Goal: Task Accomplishment & Management: Manage account settings

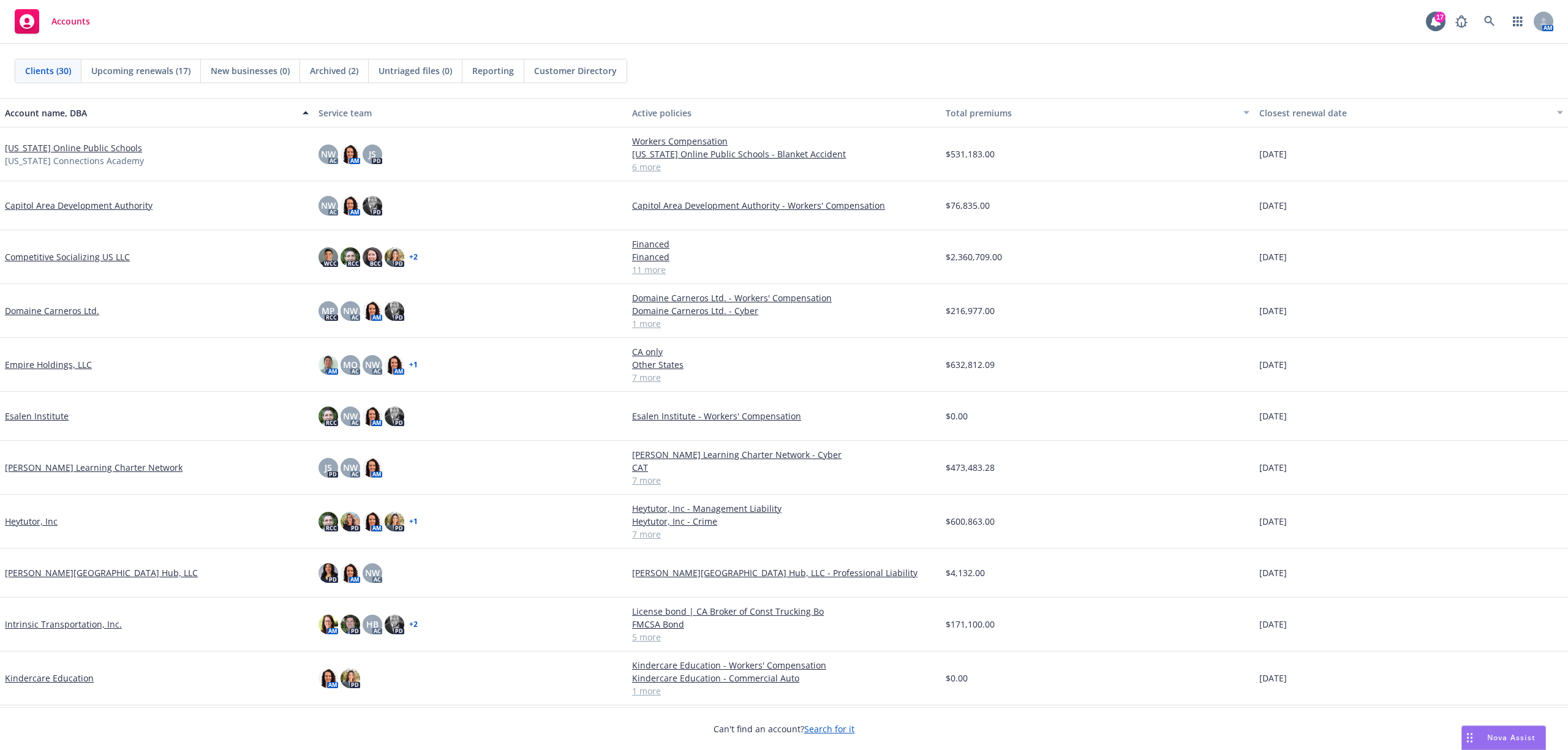
click at [82, 625] on link "Intrinsic Transportation, Inc." at bounding box center [63, 624] width 117 height 13
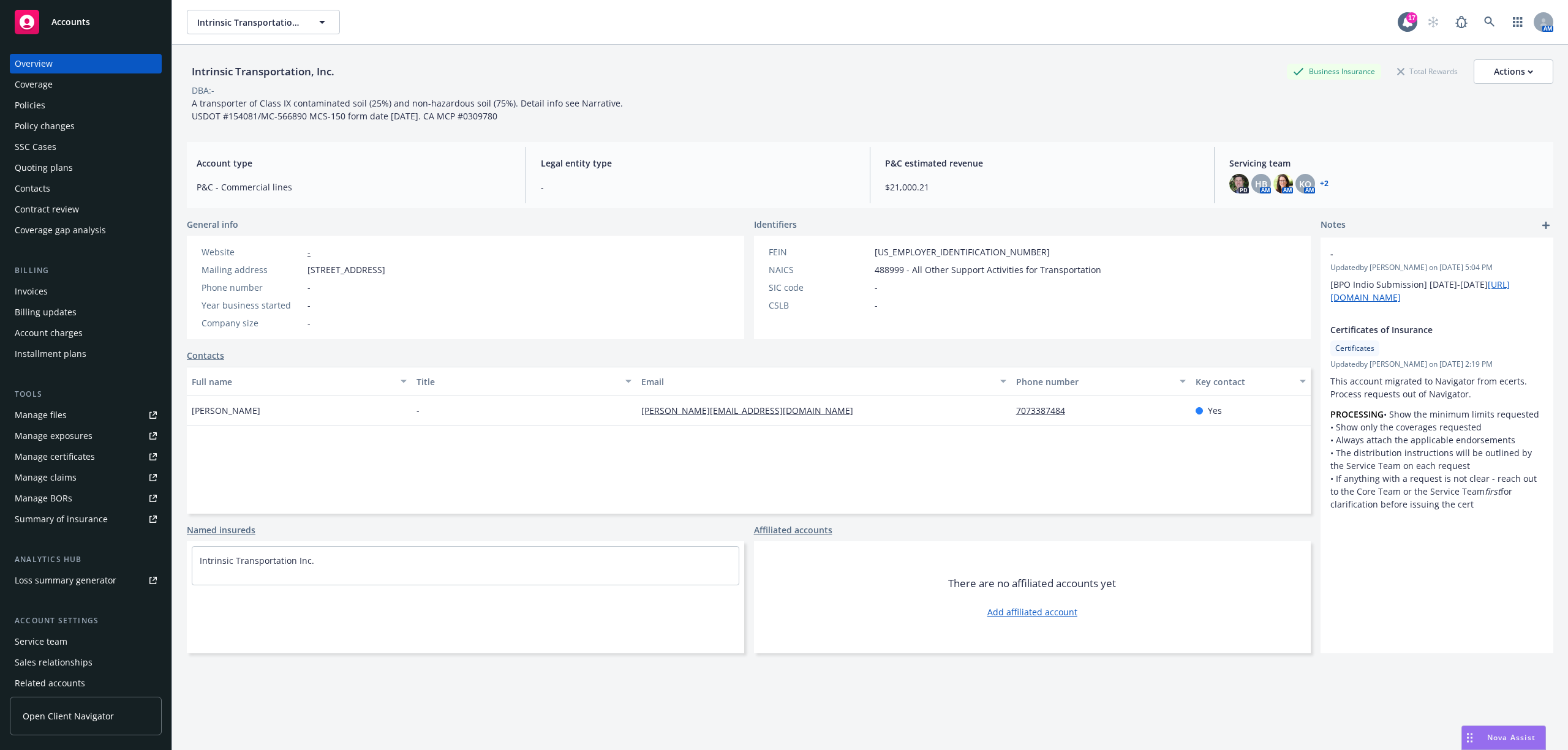
click at [69, 160] on div "Quoting plans" at bounding box center [43, 167] width 58 height 19
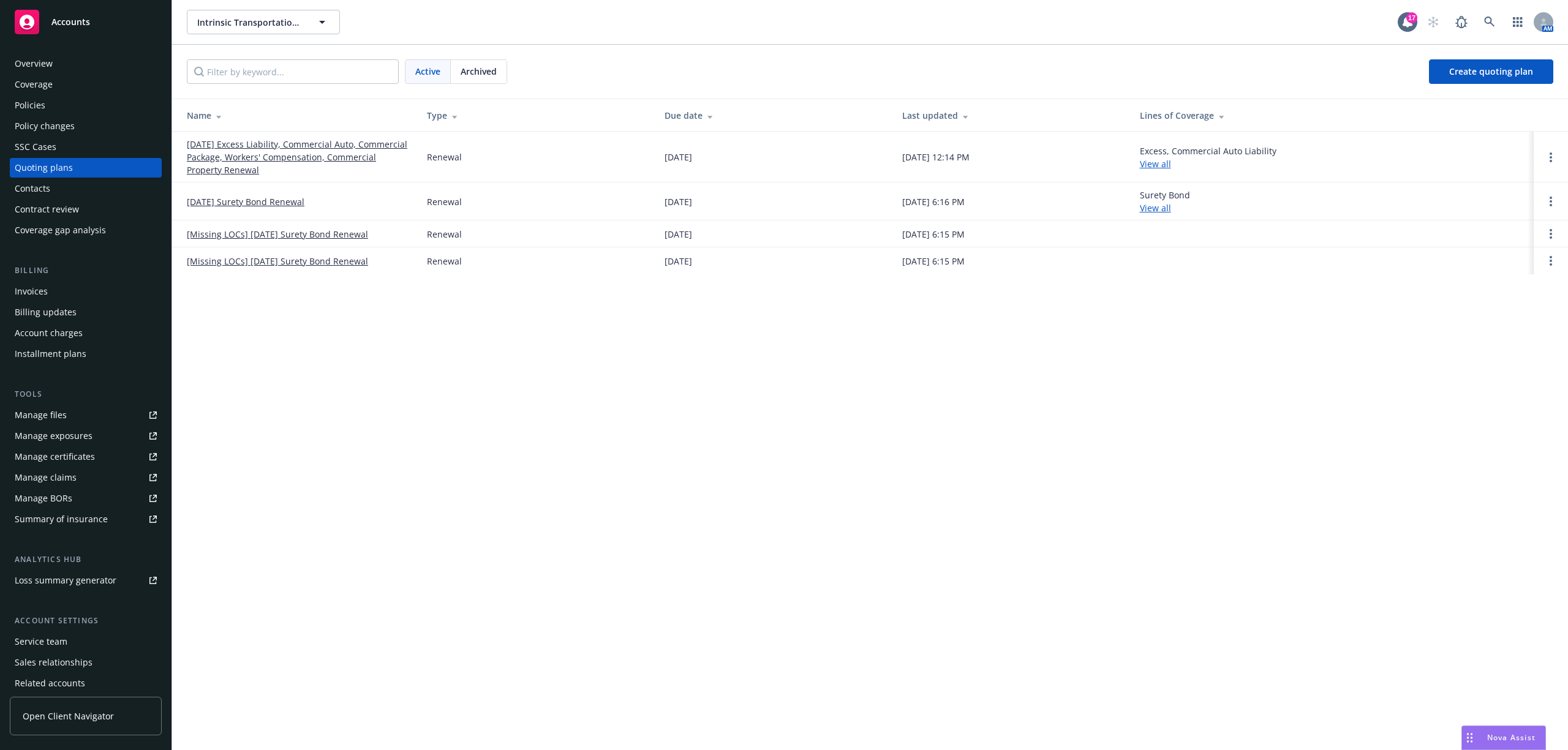
click at [202, 157] on link "[DATE] Excess Liability, Commercial Auto, Commercial Package, Workers' Compensa…" at bounding box center [297, 157] width 220 height 39
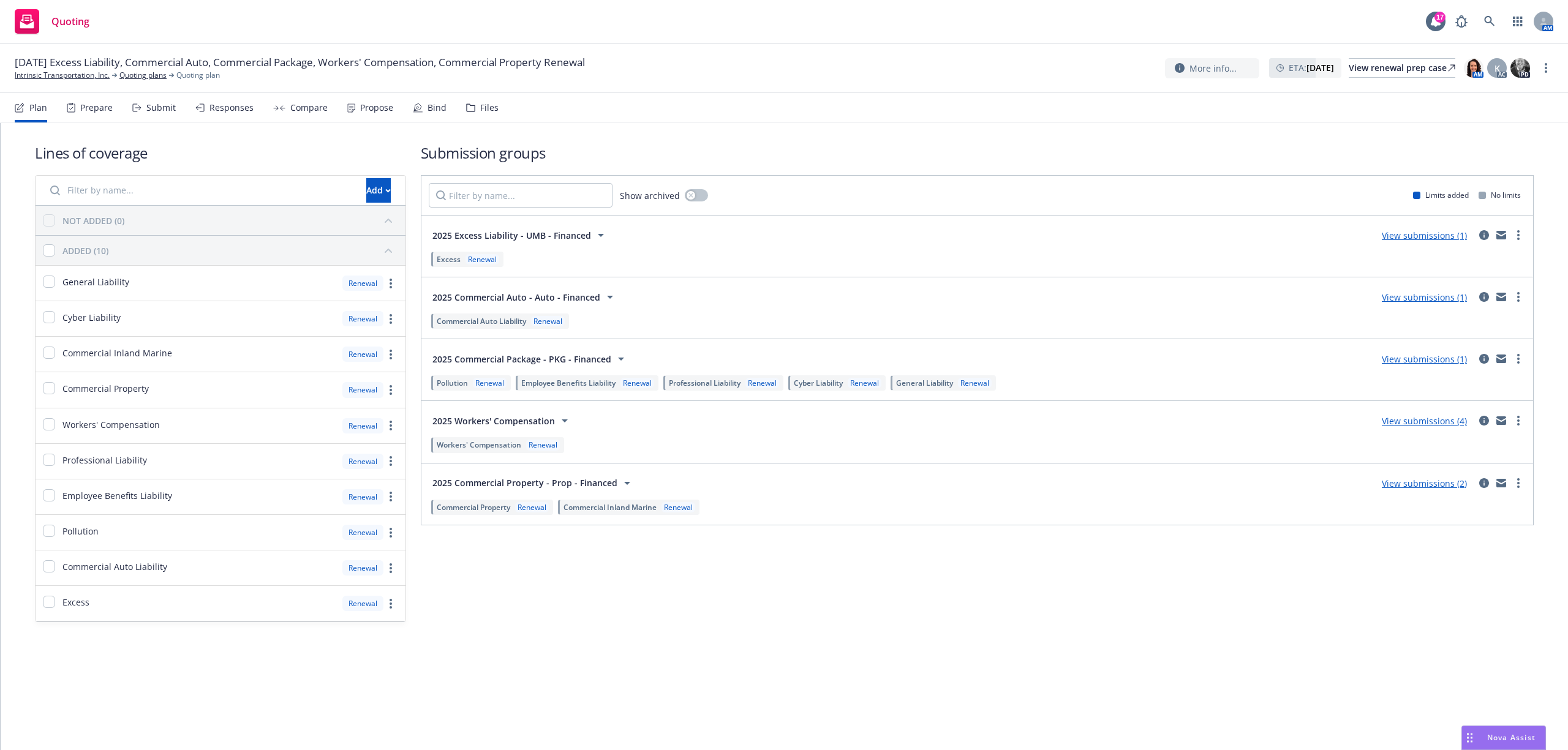
click at [144, 107] on div "Submit" at bounding box center [154, 108] width 44 height 29
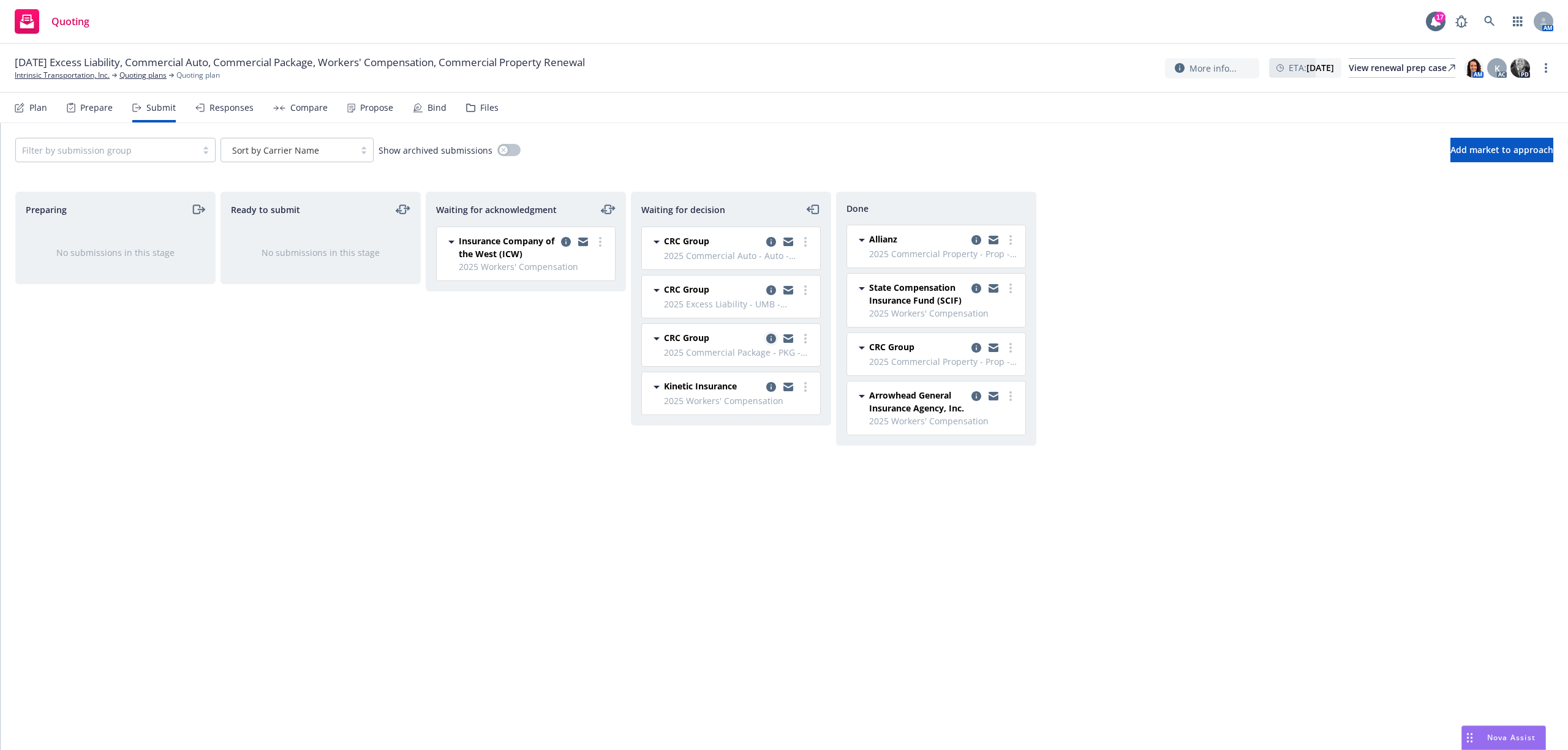
click at [773, 340] on icon "copy logging email" at bounding box center [771, 338] width 10 height 10
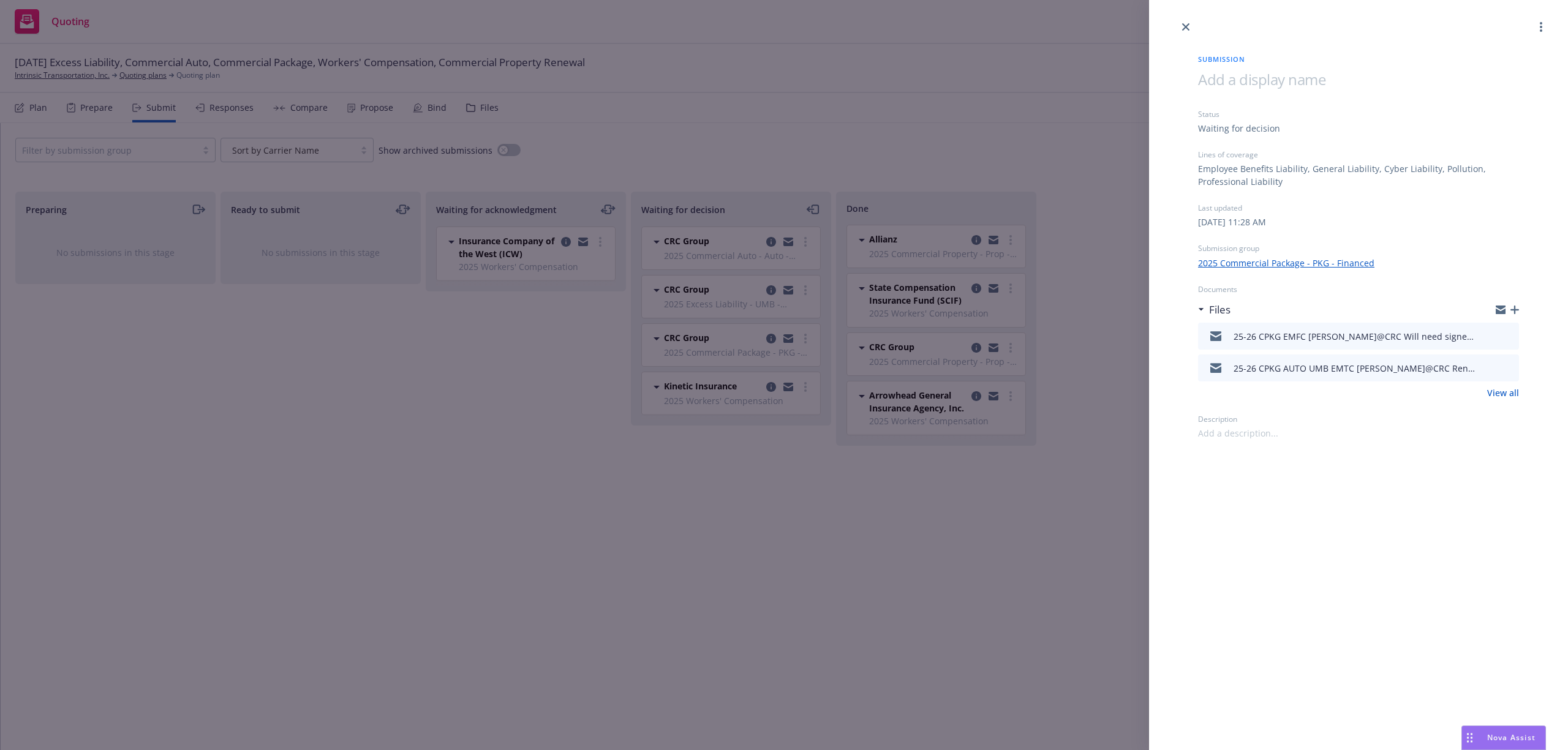
click at [1515, 308] on icon "button" at bounding box center [1515, 310] width 8 height 8
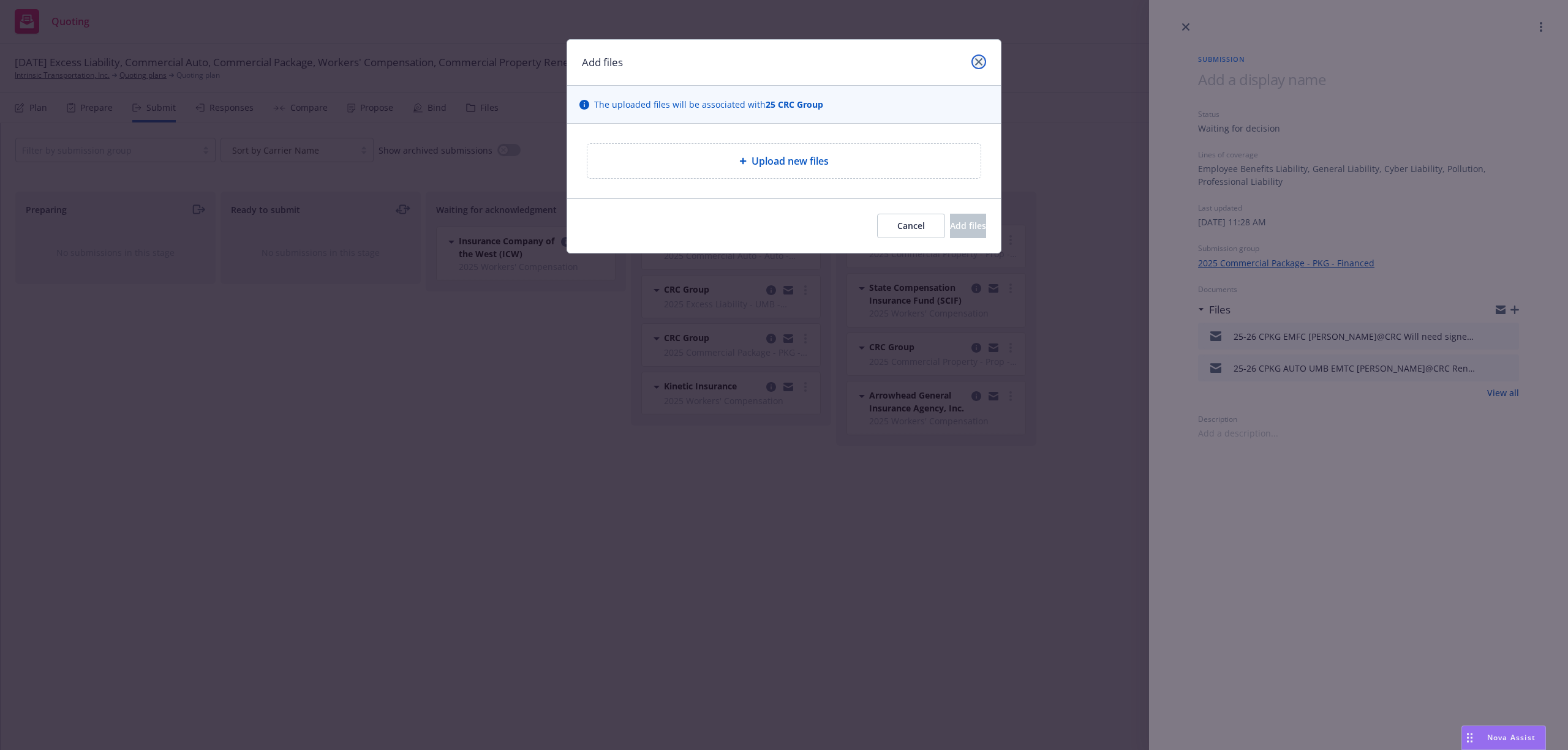
click at [979, 62] on icon "close" at bounding box center [979, 61] width 8 height 8
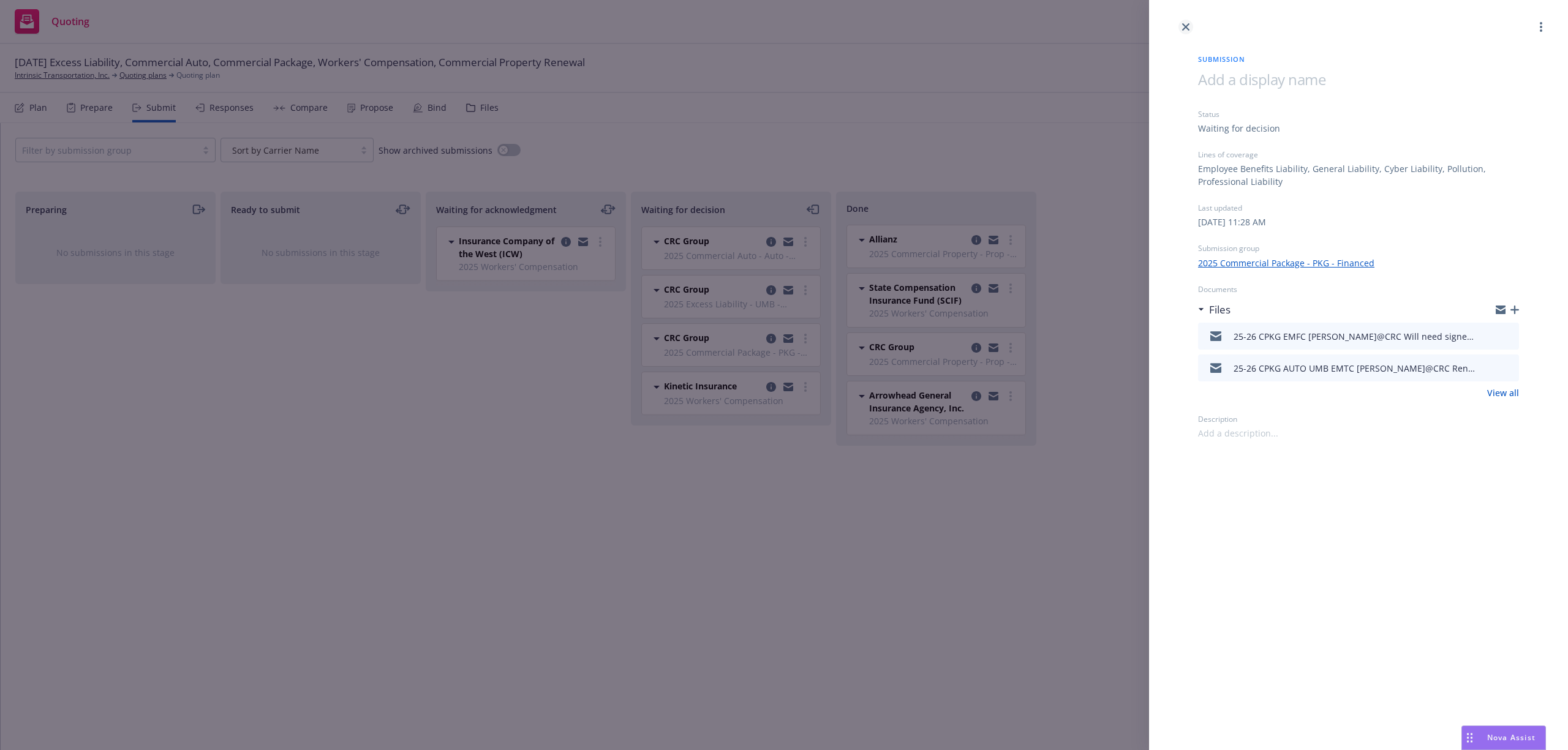
click at [1189, 27] on icon "close" at bounding box center [1186, 27] width 8 height 8
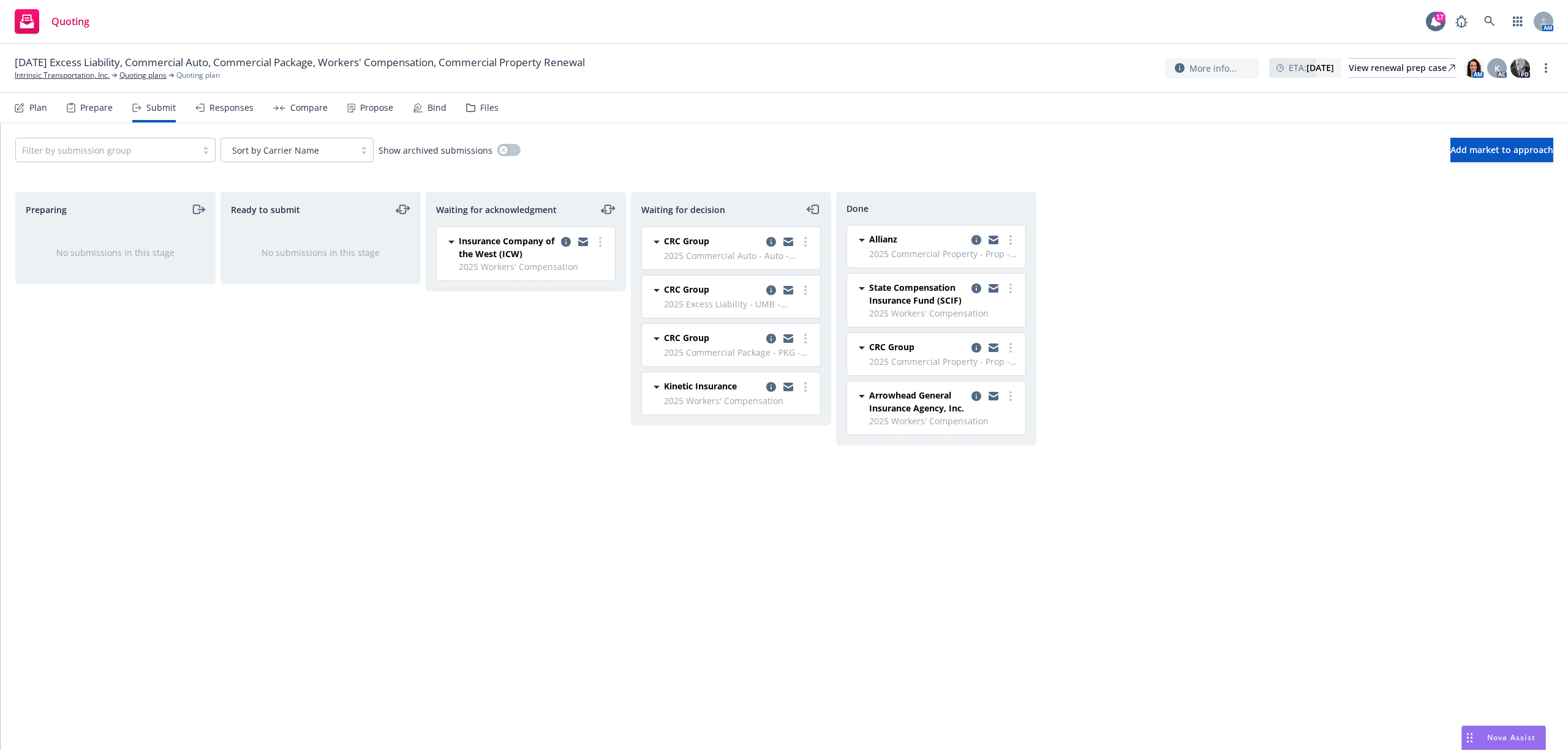
click at [981, 240] on icon "copy logging email" at bounding box center [976, 240] width 10 height 10
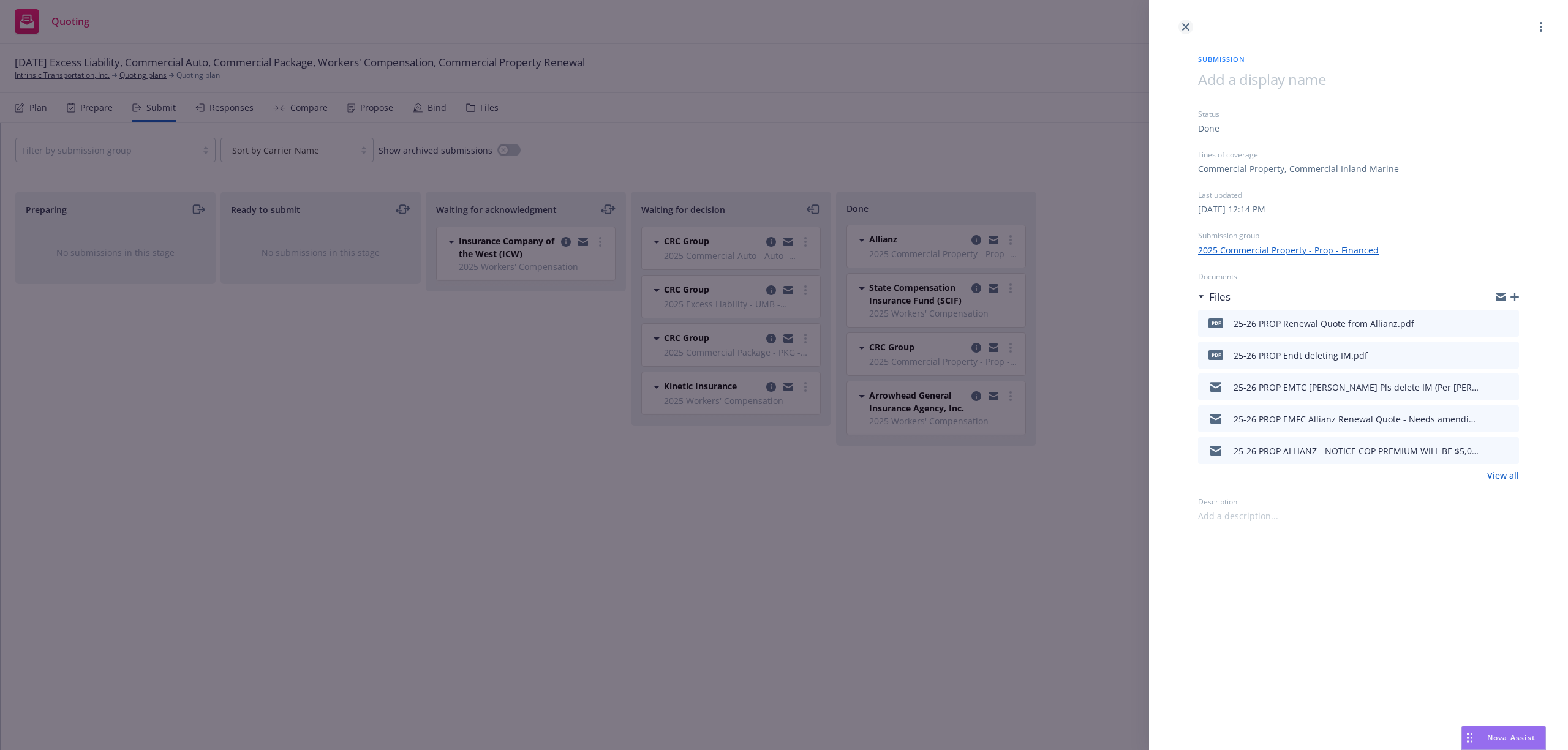
click at [1182, 27] on icon "close" at bounding box center [1186, 27] width 8 height 8
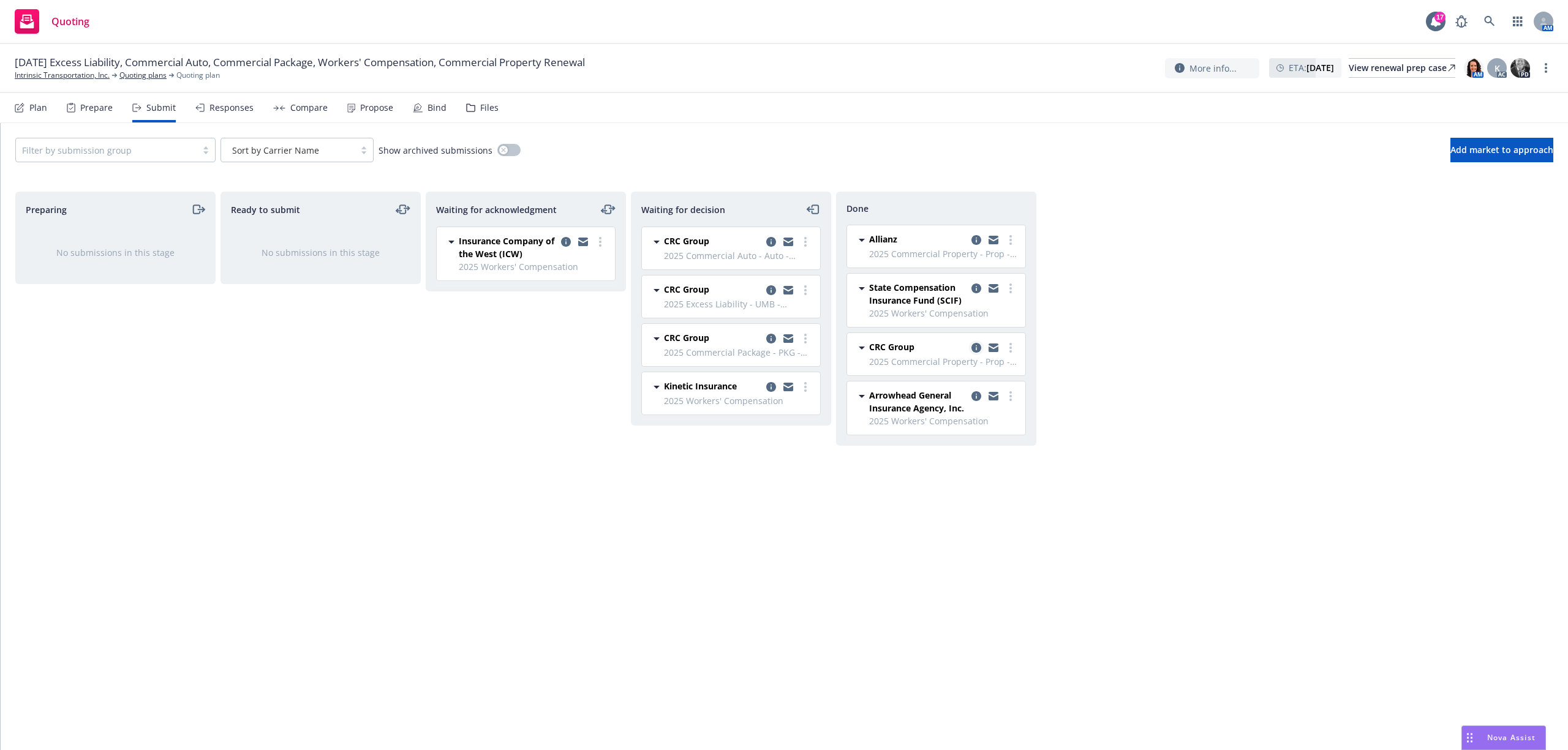
click at [976, 353] on icon "copy logging email" at bounding box center [976, 348] width 10 height 10
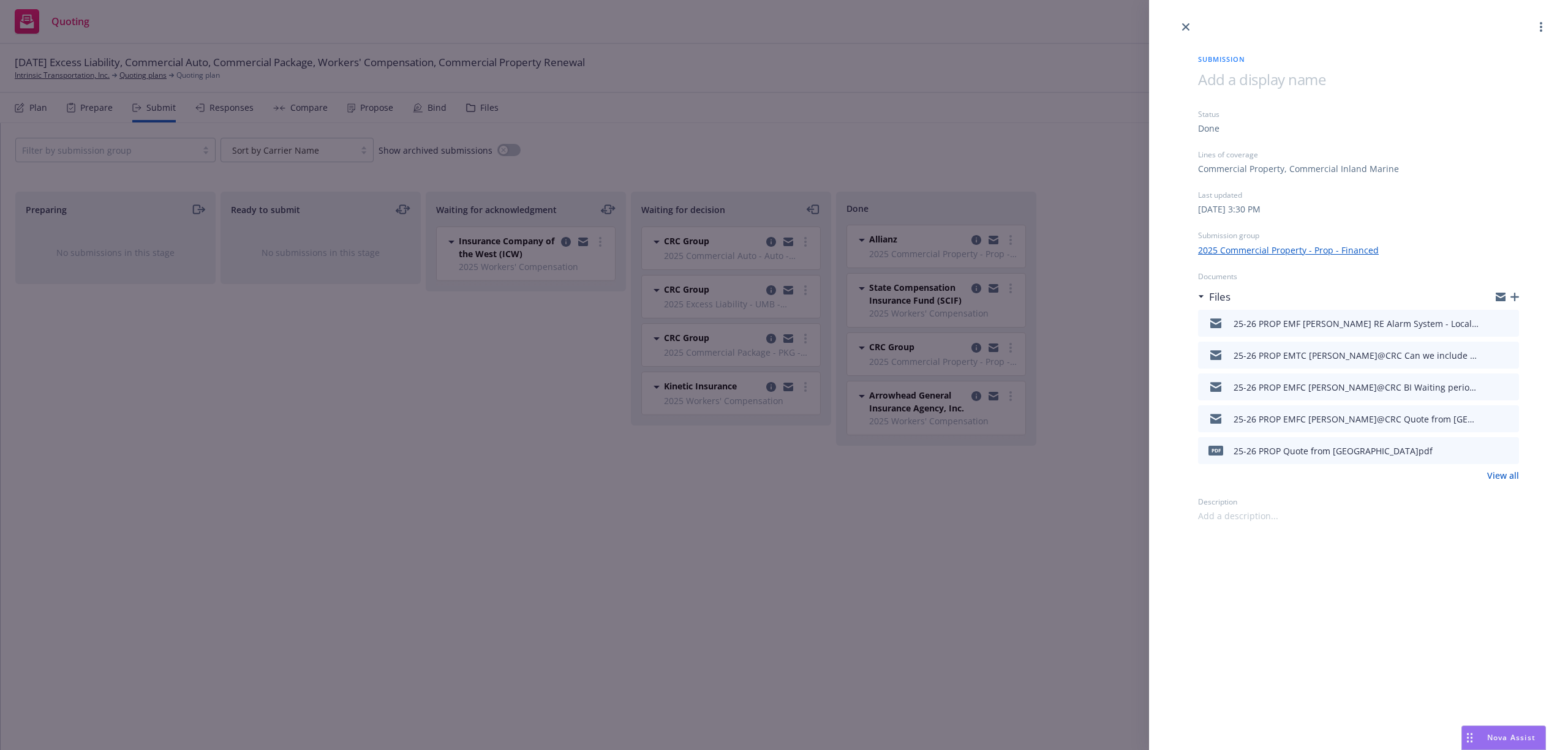
click at [1516, 297] on icon "button" at bounding box center [1515, 296] width 8 height 8
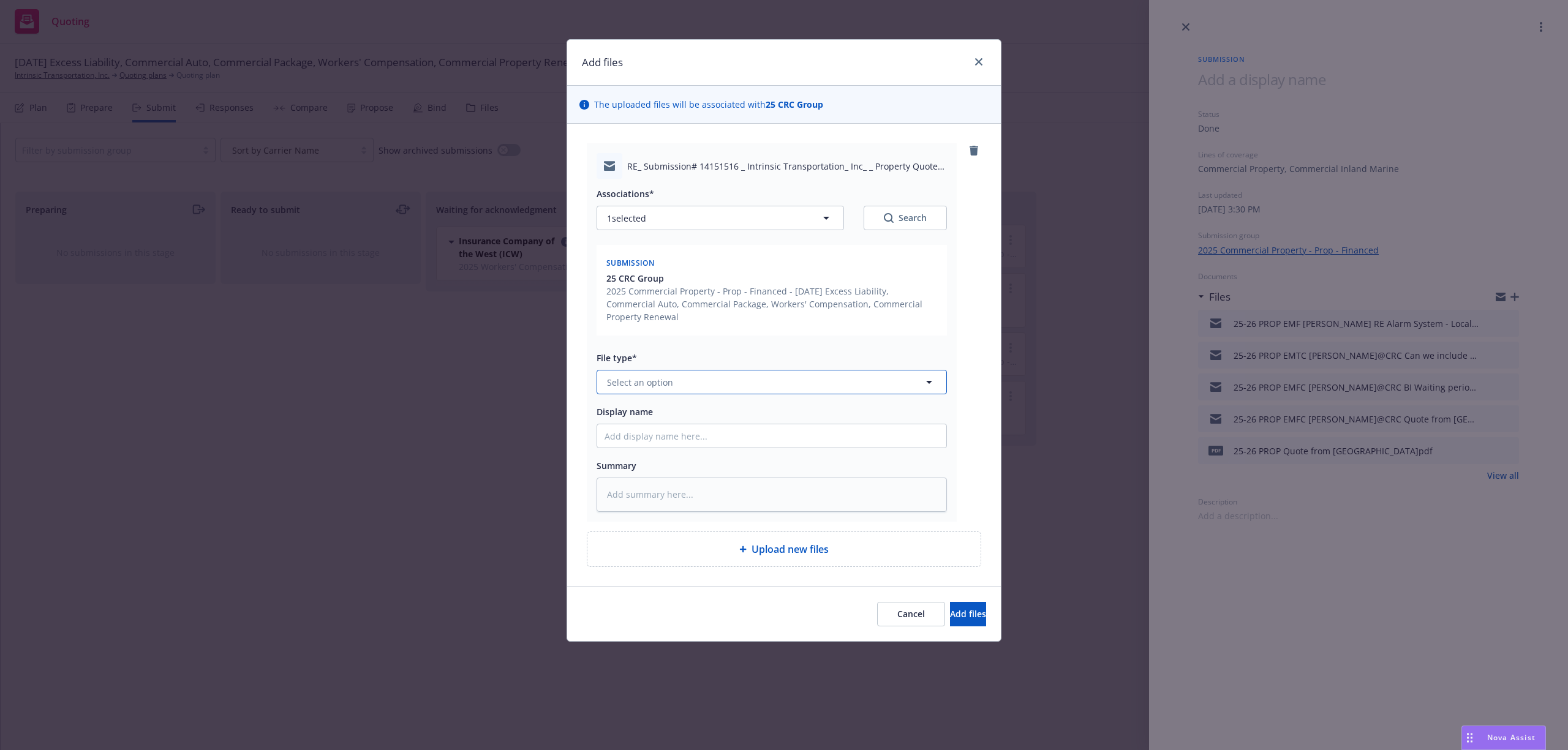
click at [650, 385] on span "Select an option" at bounding box center [639, 382] width 66 height 13
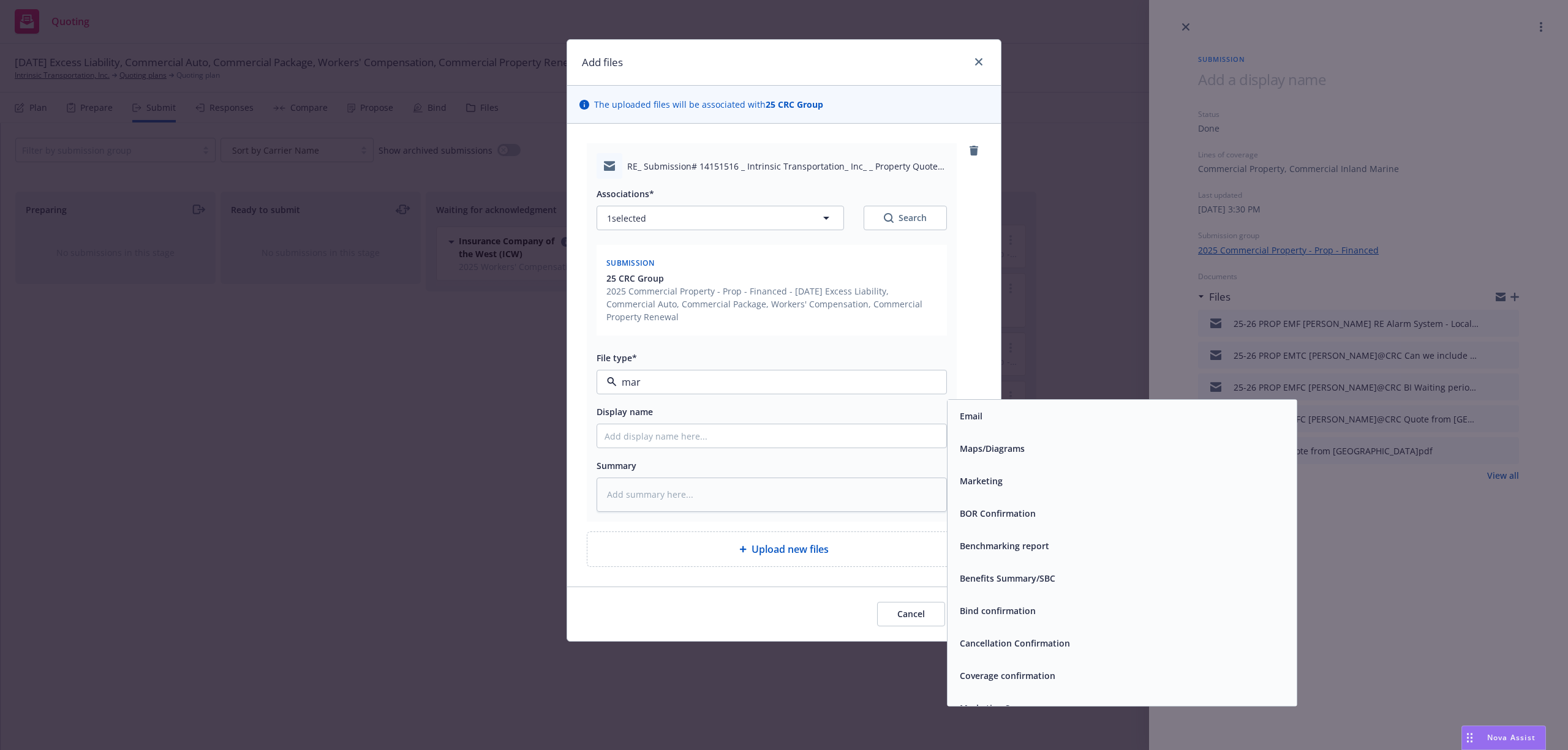
type input "mark"
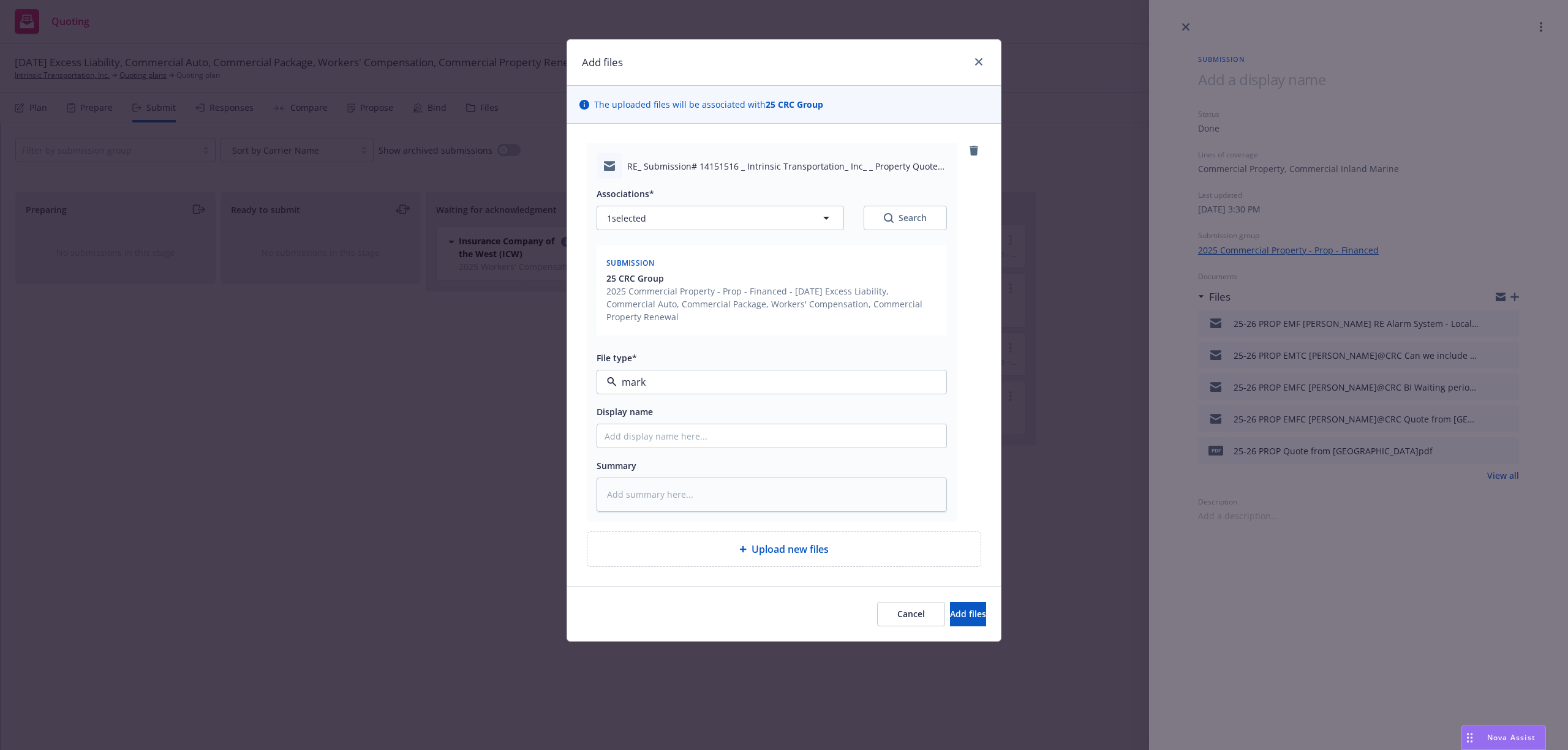
type textarea "x"
type input "2"
type textarea "x"
type input "25"
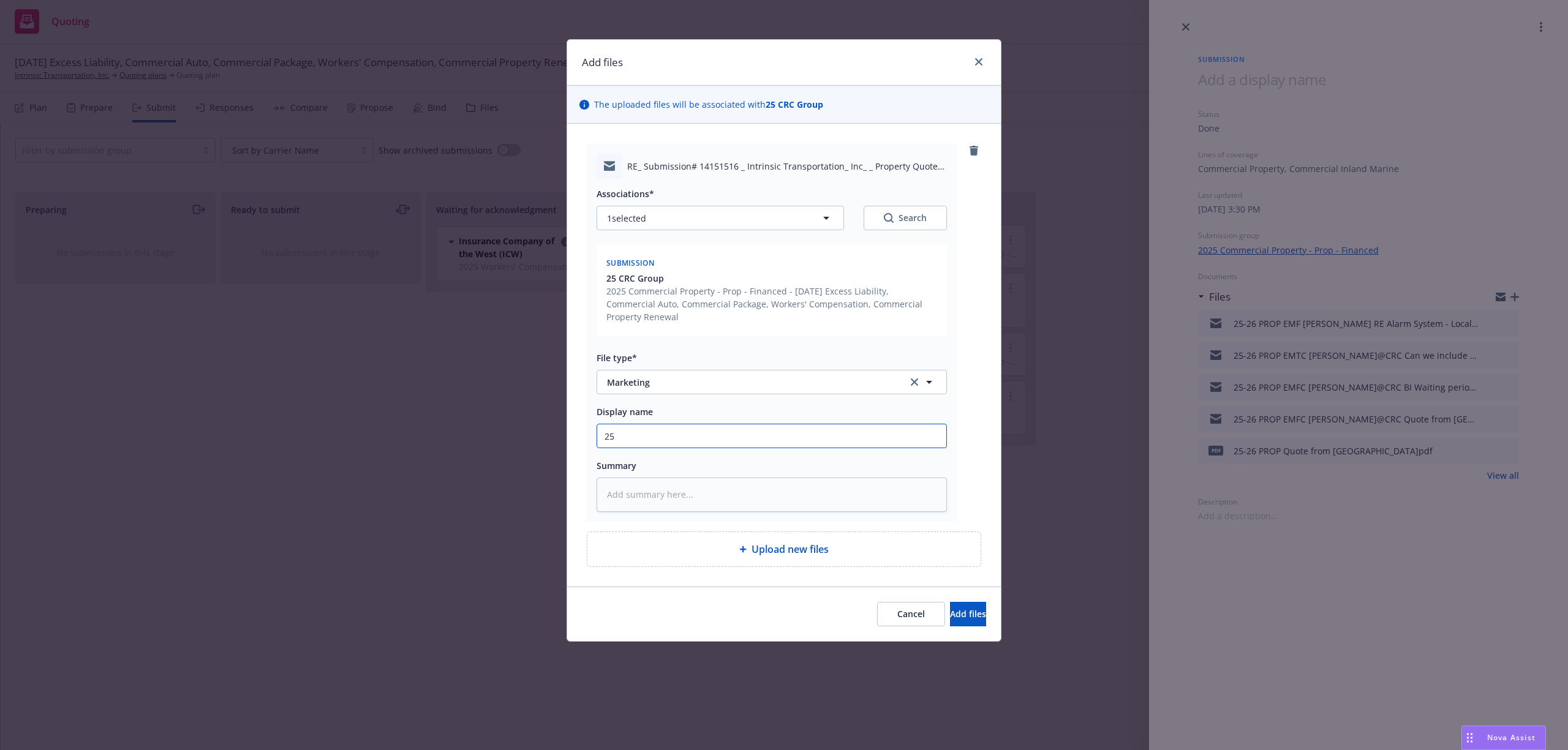
type textarea "x"
type input "25-"
type textarea "x"
type input "25-2"
type textarea "x"
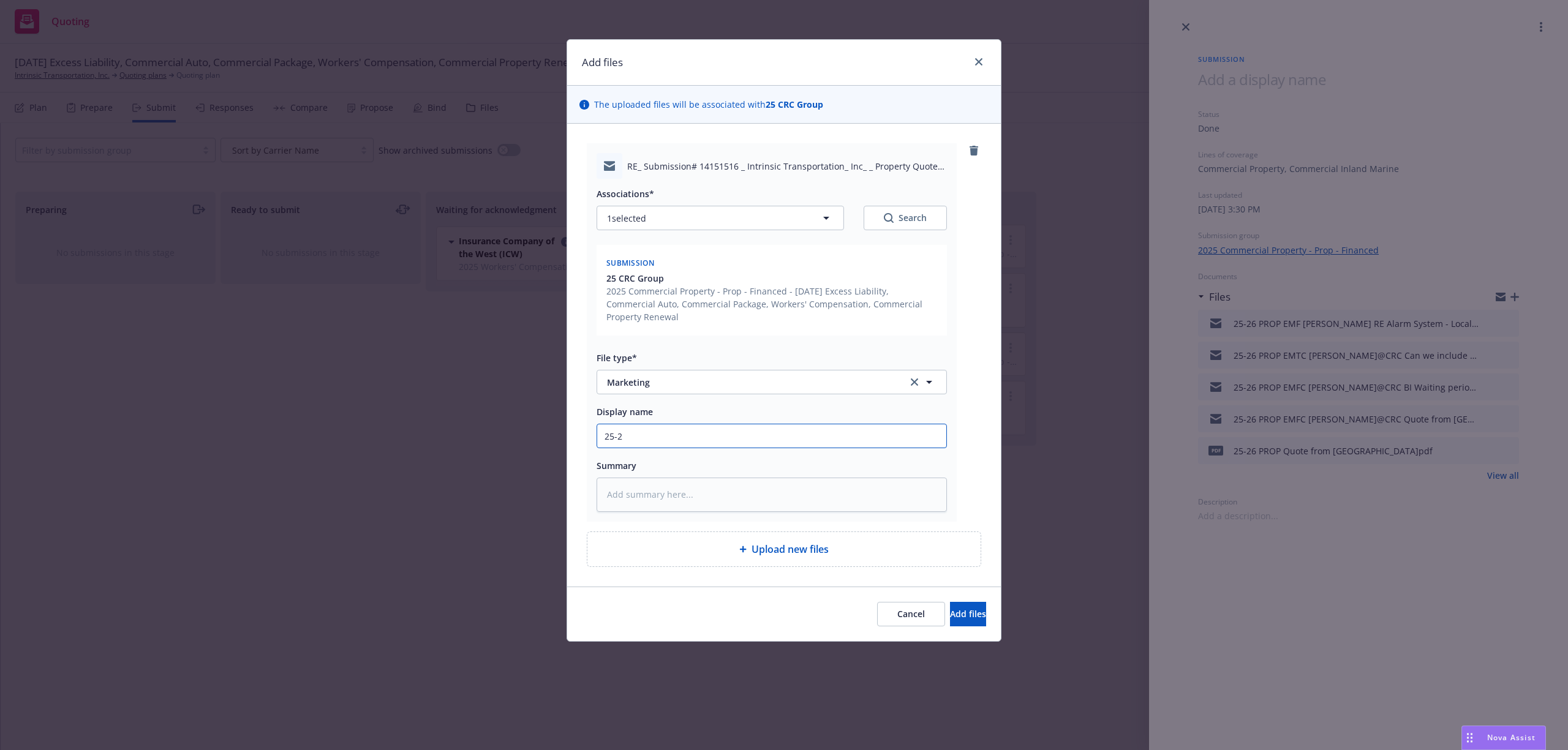
type input "25-26"
type textarea "x"
type input "25-26"
type textarea "x"
type input "25-26 P"
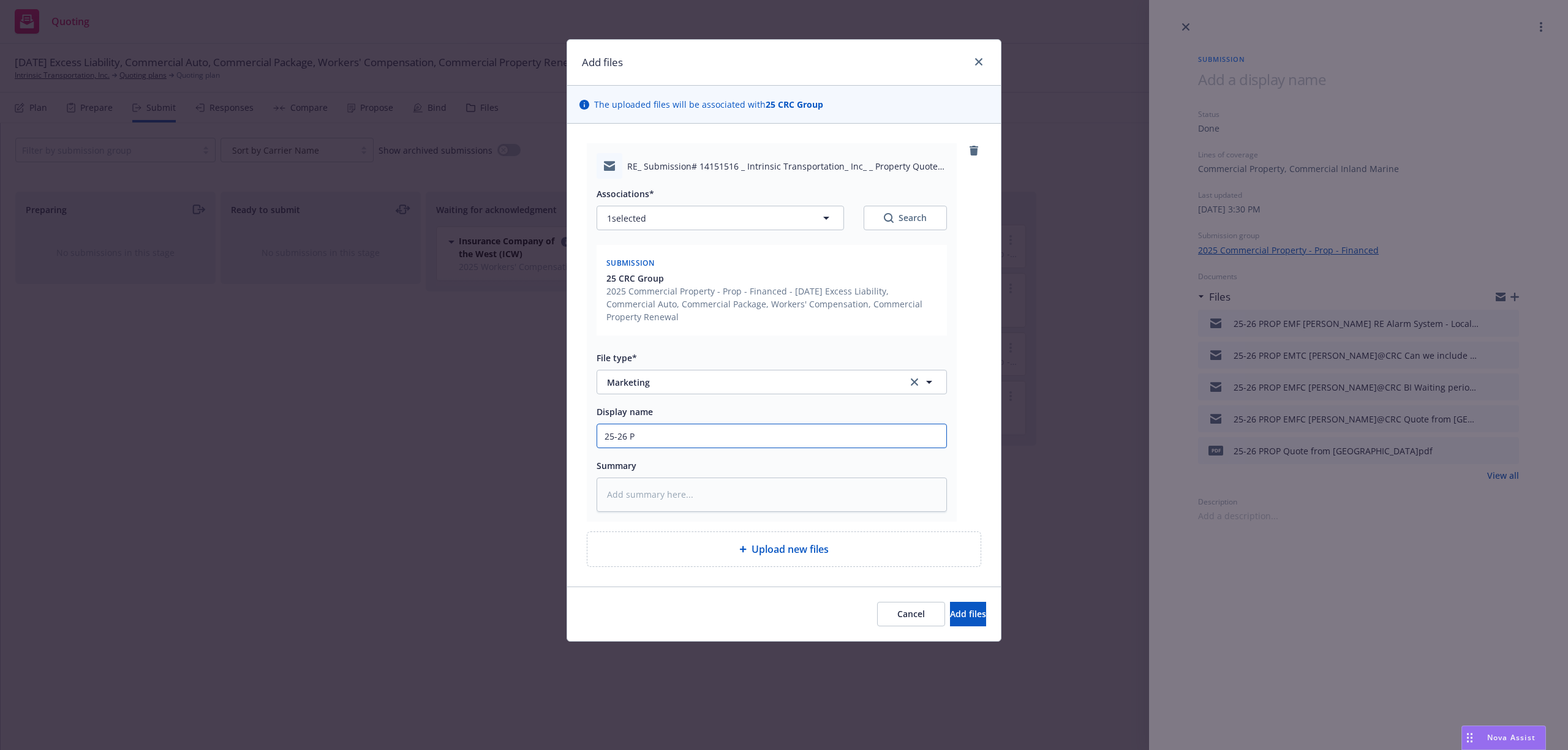
type textarea "x"
type input "25-26 PRO"
type textarea "x"
type input "25-26 PROP"
type textarea "x"
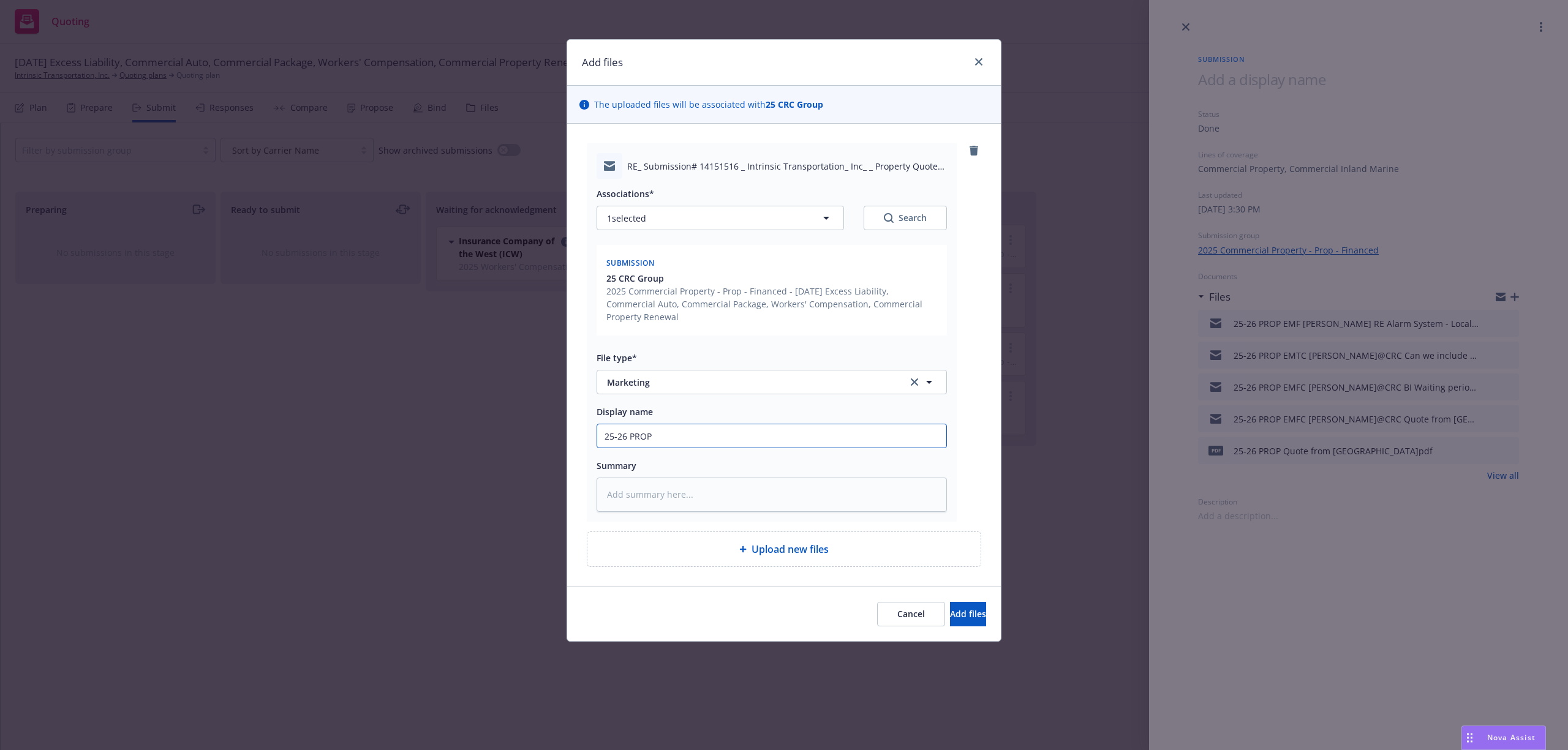
type input "25-26 PROP"
type textarea "x"
type input "25-26 PROP E"
type textarea "x"
type input "25-26 PROP EM"
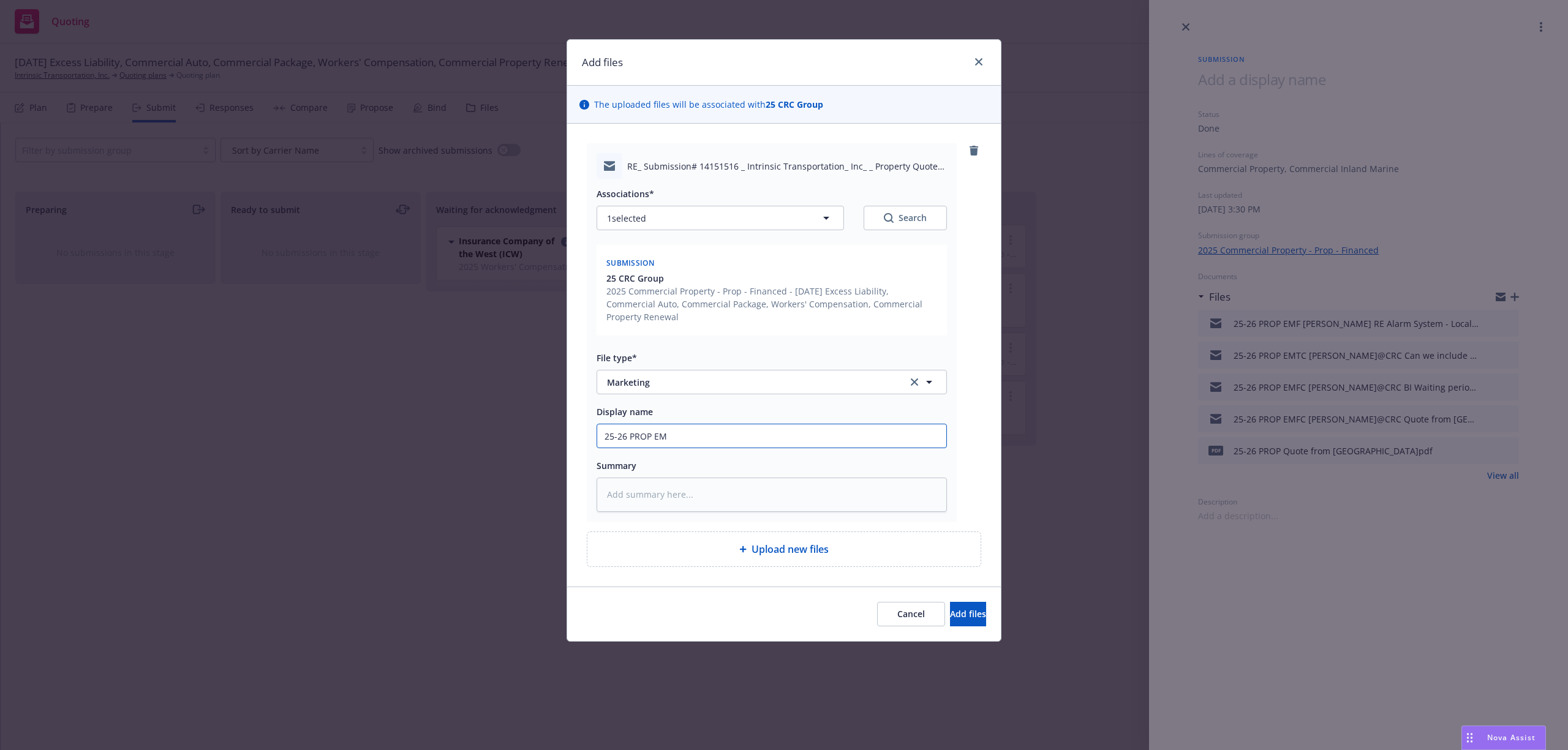
type textarea "x"
type input "25-26 PROP EMF"
type textarea "x"
type input "25-26 PROP EMFC"
type textarea "x"
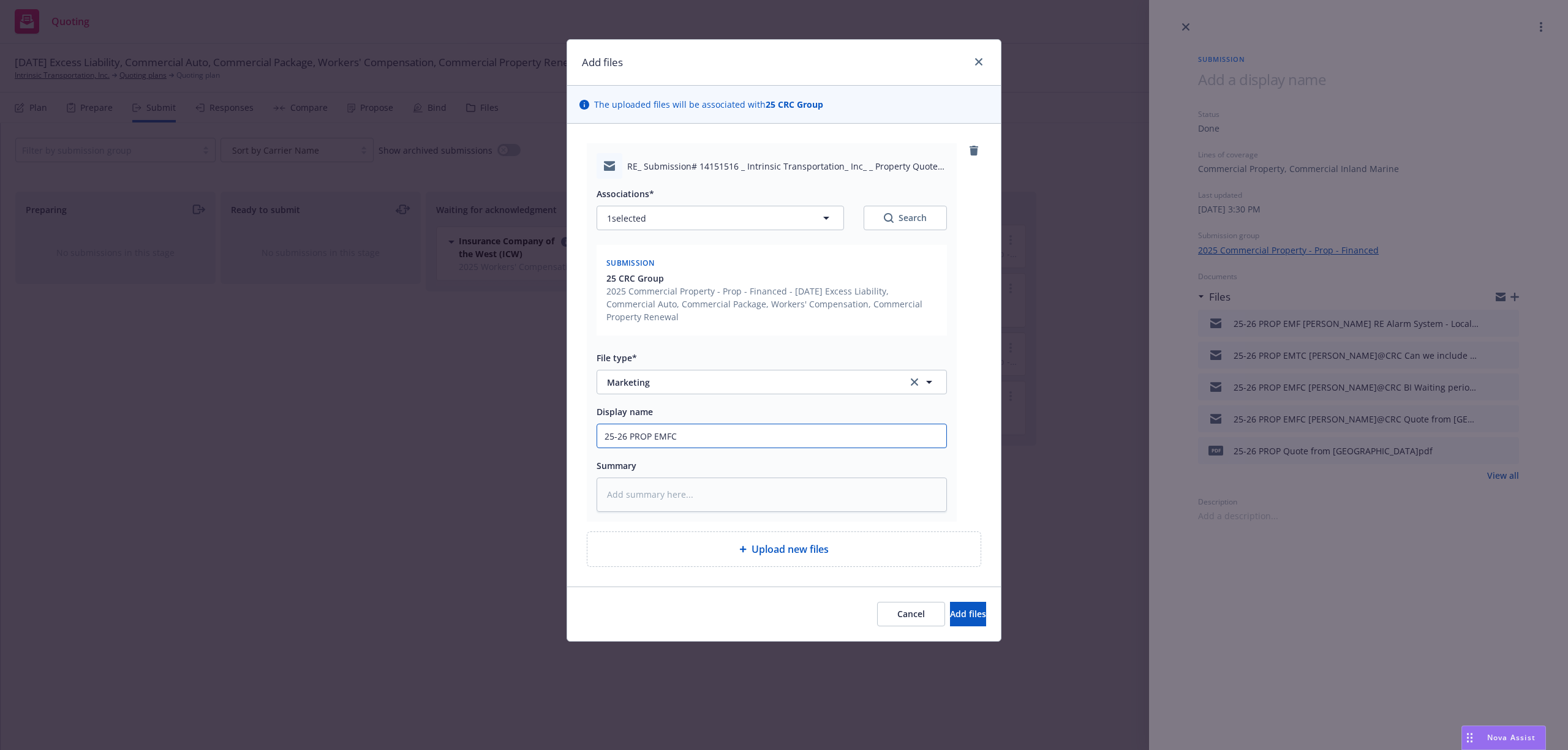
type input "25-26 PROP EMFC"
type textarea "x"
type input "25-26 PROP EMFC D"
type textarea "x"
type input "25-26 PROP EMFC De"
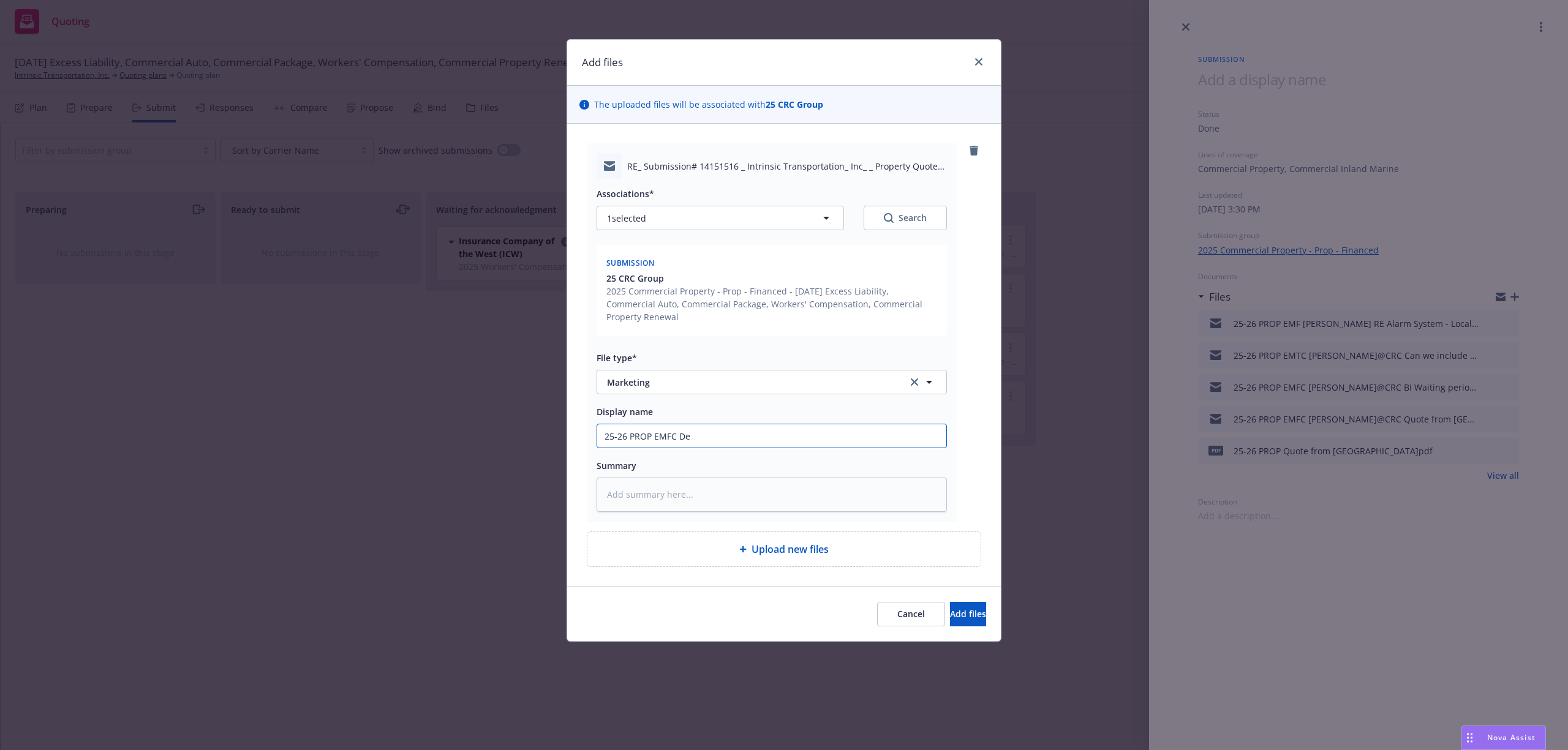
type textarea "x"
type input "25-26 PROP EMFC Der"
type textarea "x"
type input "25-26 PROP EMFC Derr"
type textarea "x"
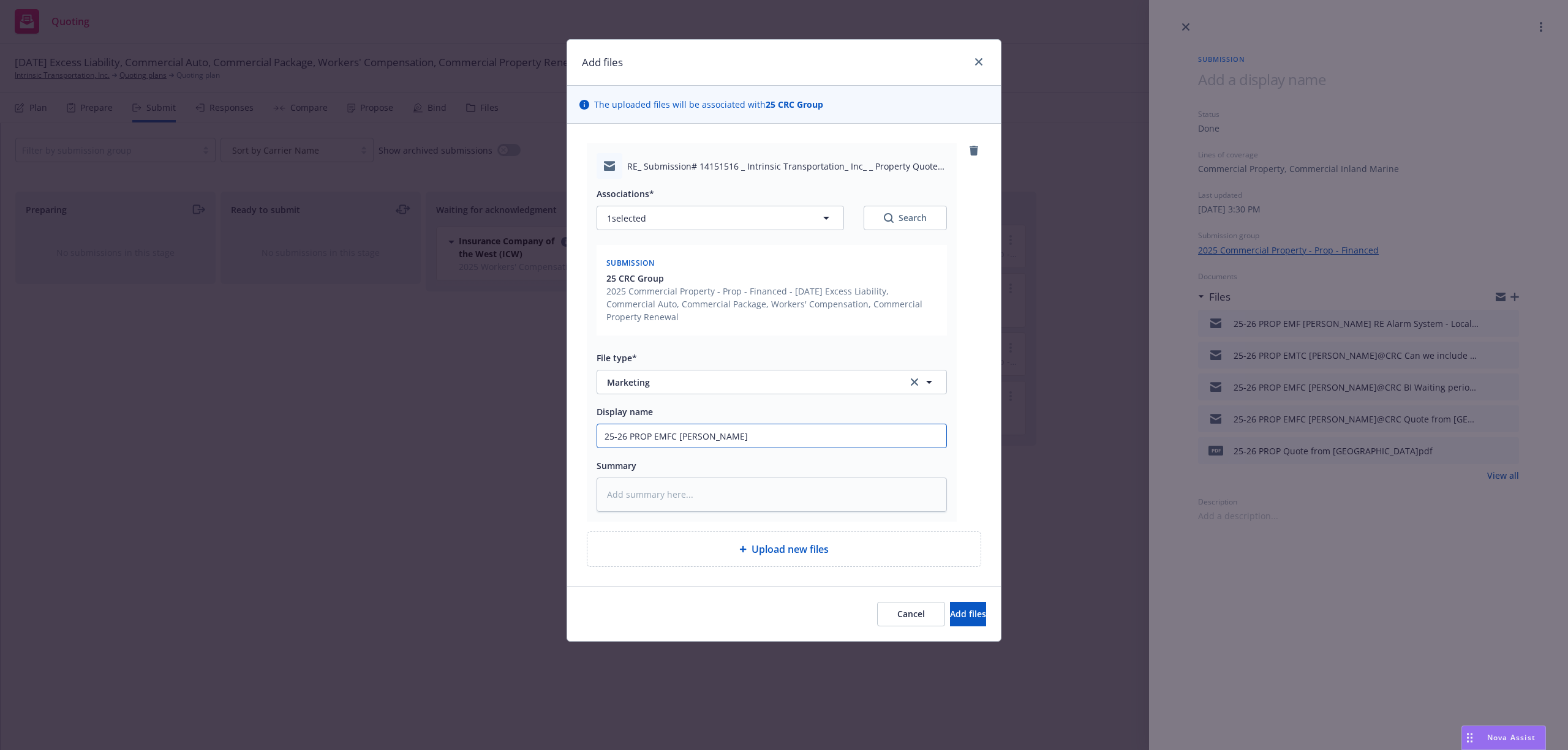
type input "25-26 PROP EMFC Derri"
type textarea "x"
type input "25-26 PROP EMFC Derric"
type textarea "x"
type input "25-26 PROP EMFC Derrick"
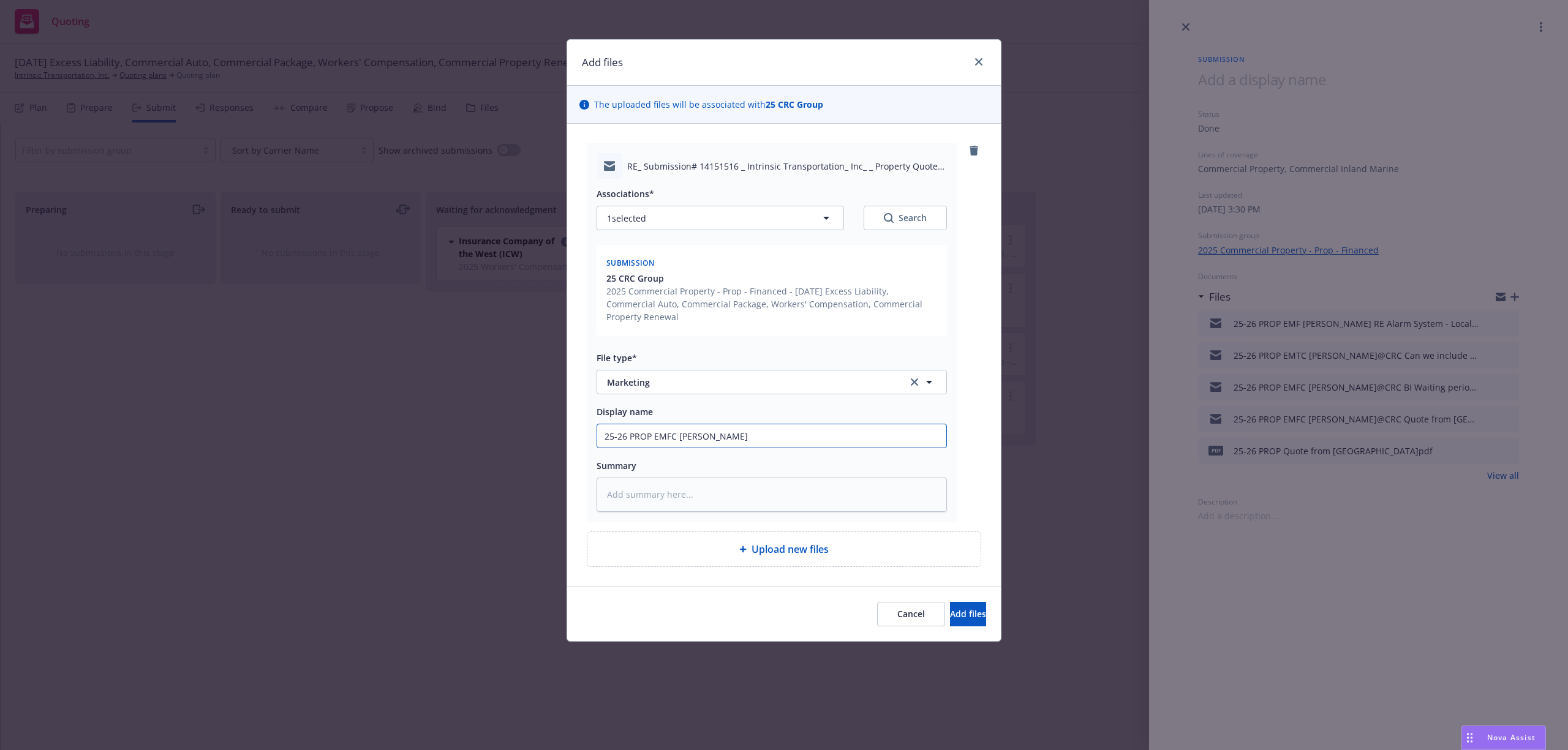
type textarea "x"
type input "25-26 PROP EMFC Derrick@"
type textarea "x"
type input "25-26 PROP EMFC Derrick@C"
type textarea "x"
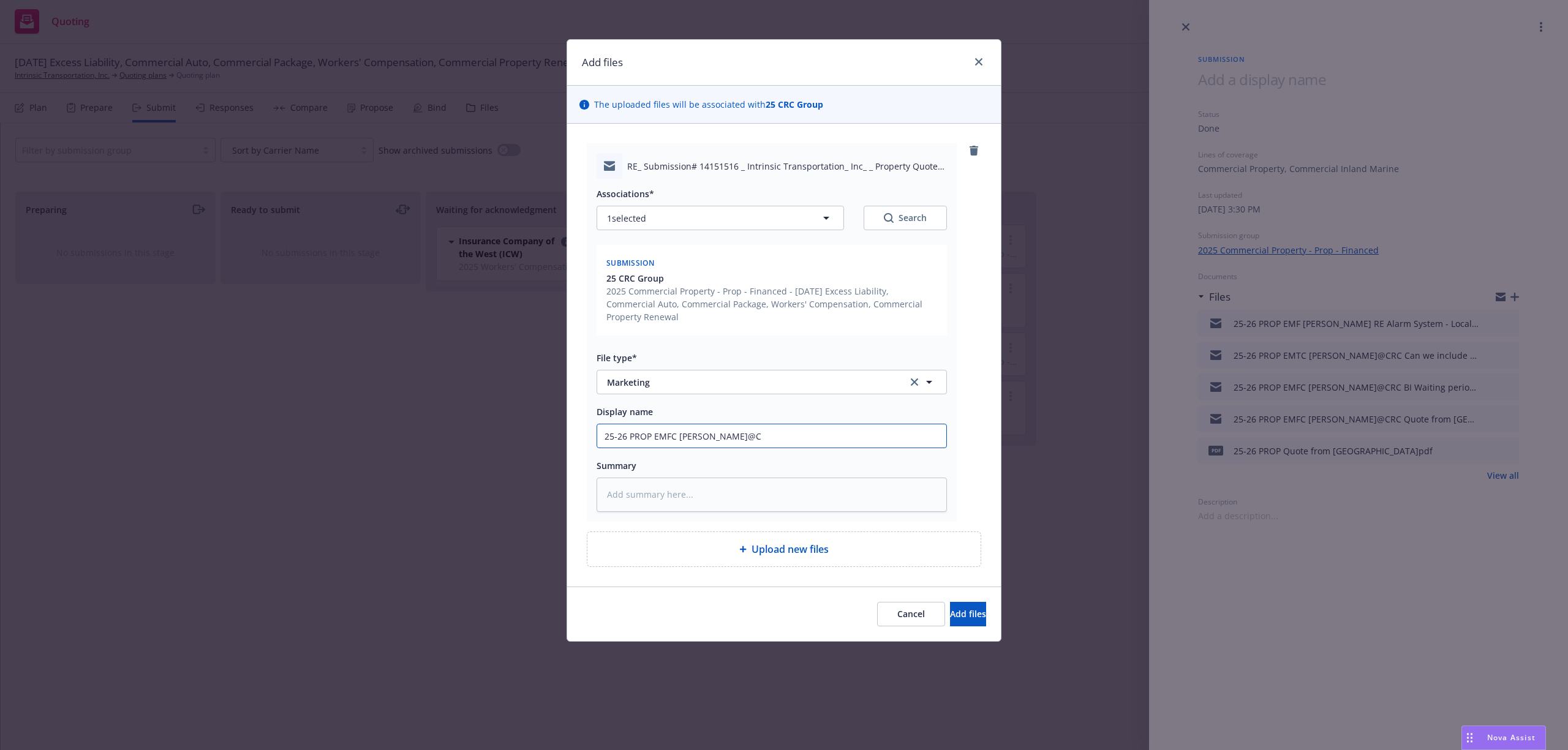
type input "25-26 PROP EMFC Derrick@CR"
type textarea "x"
type input "25-26 PROP EMFC Derrick@CRC"
type textarea "x"
type input "25-26 PROP EMFC Derrick@CRC"
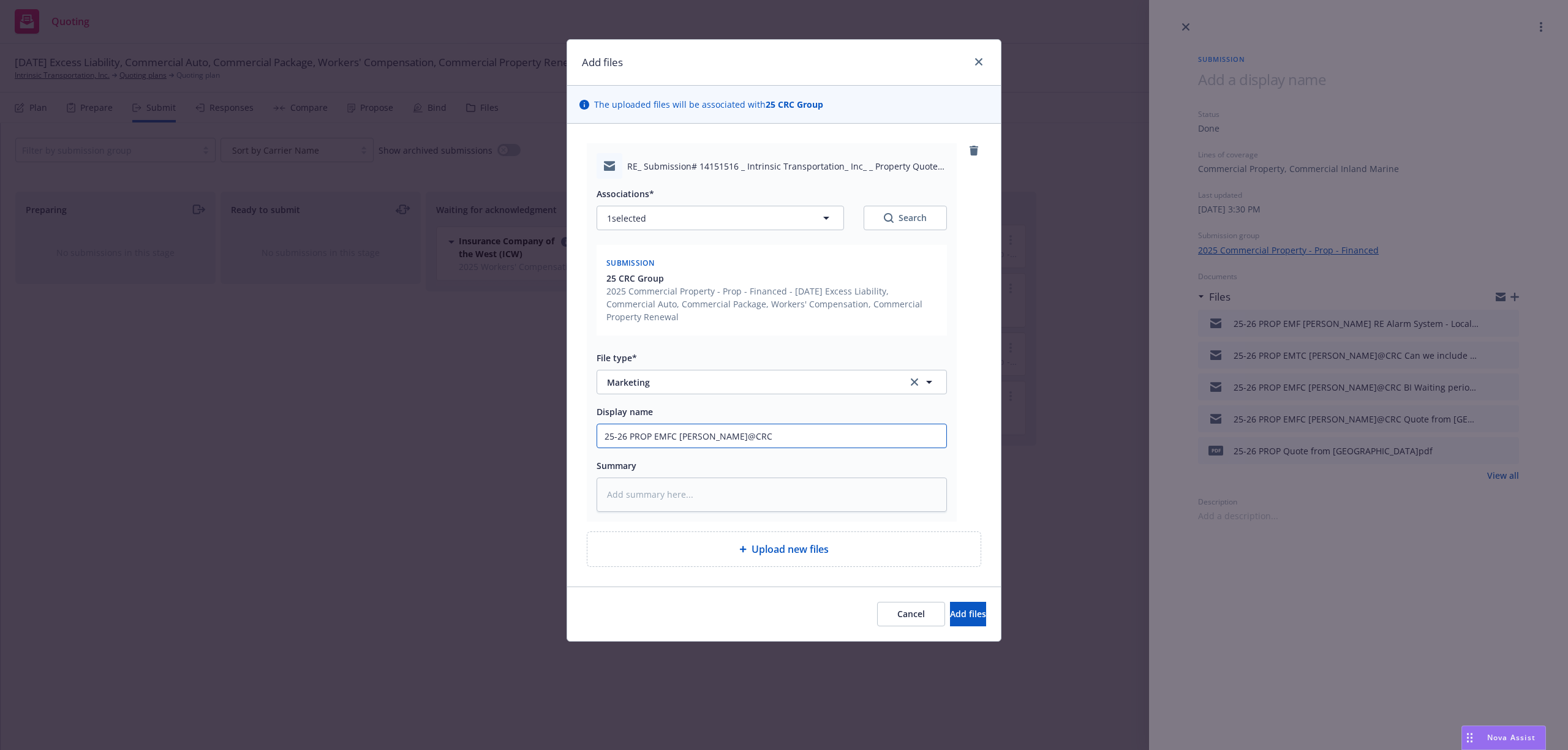
type textarea "x"
type input "25-26 PROP EMFC Derrick@CRC D"
type textarea "x"
type input "25-26 PROP EMFC Derrick@CRC Do"
type textarea "x"
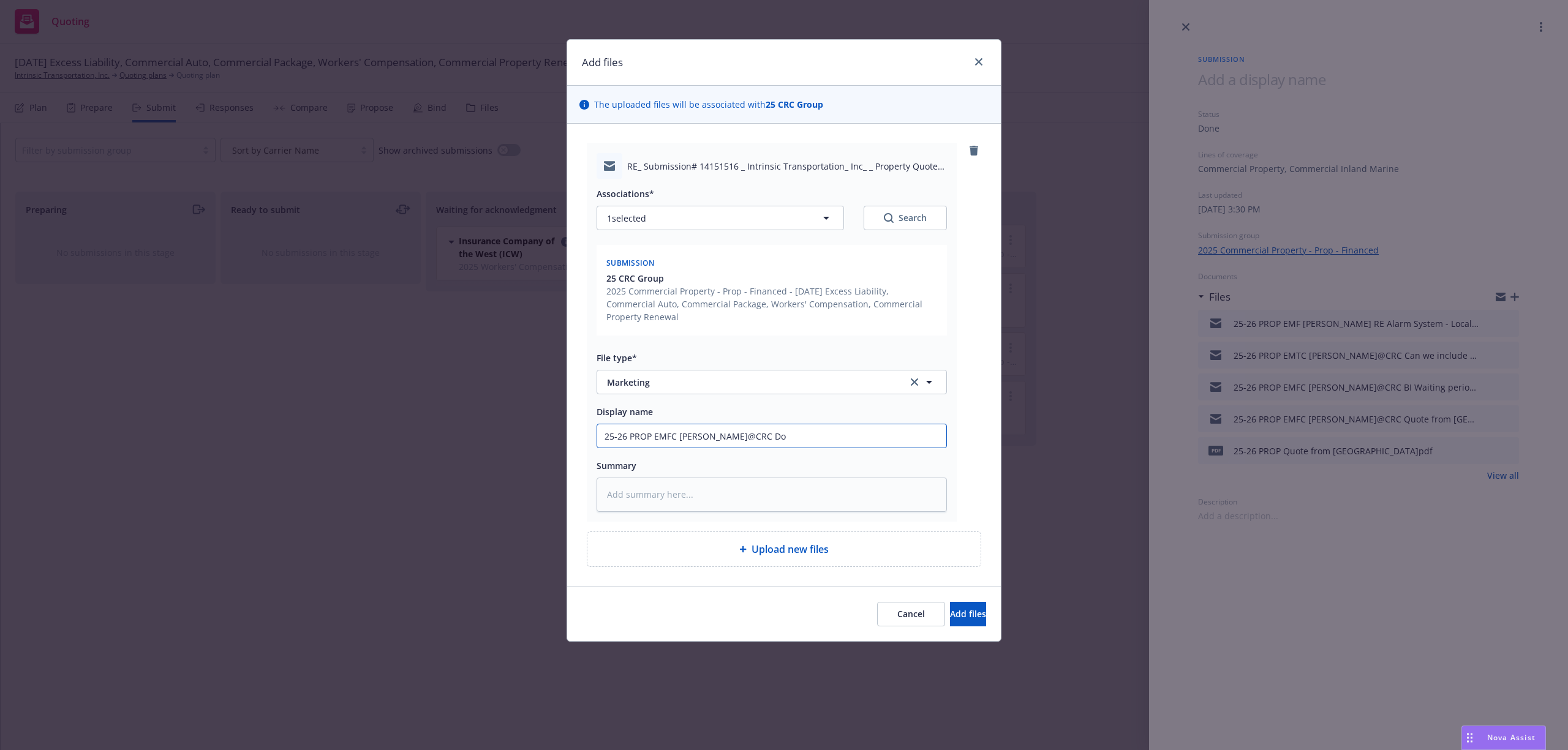
type input "25-26 PROP EMFC Derrick@CRC Doe"
type textarea "x"
type input "25-26 PROP EMFC Derrick@CRC Does"
type textarea "x"
type input "25-26 PROP EMFC Derrick@CRC Does"
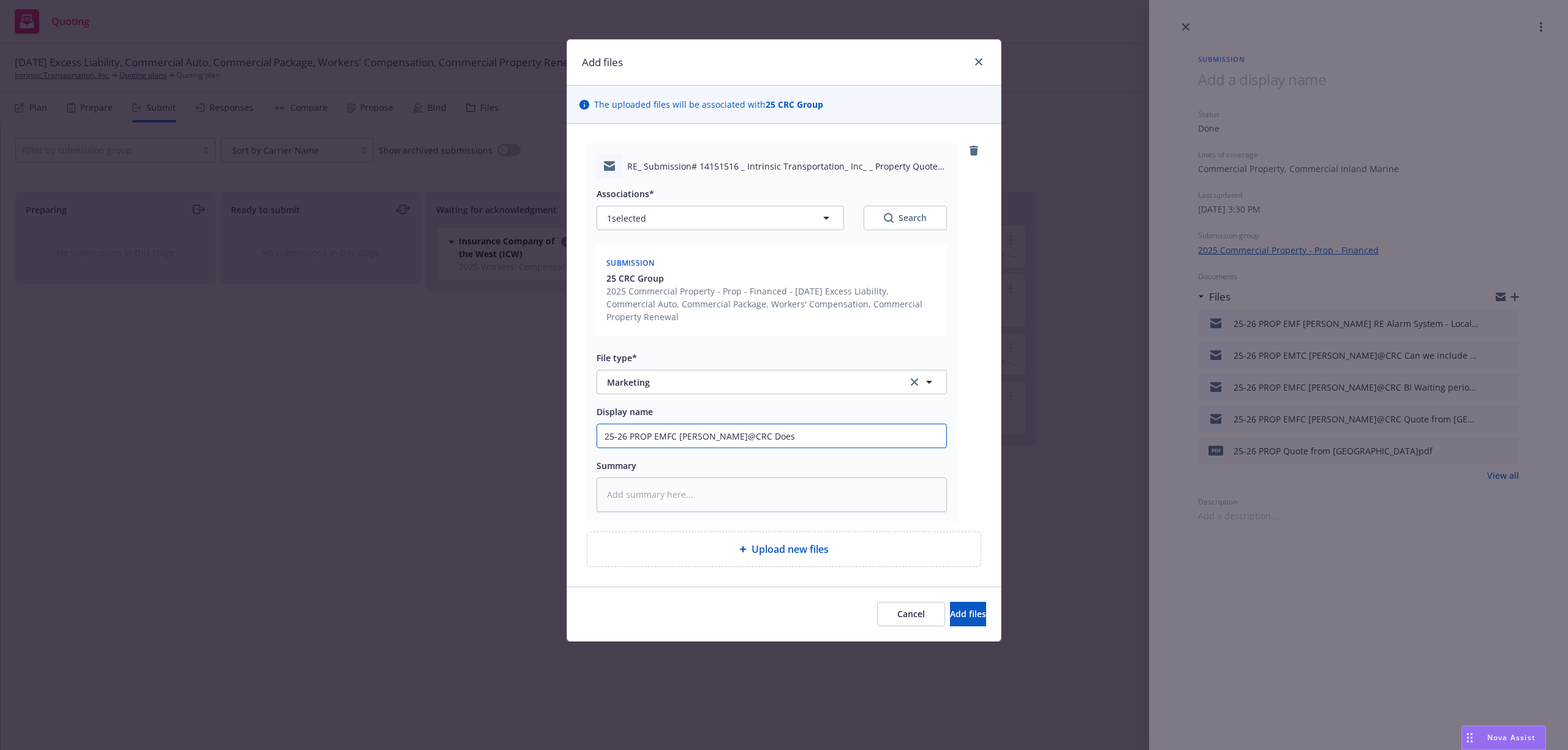
type textarea "x"
type input "25-26 PROP EMFC Derrick@CRC Does b"
type textarea "x"
type input "25-26 PROP EMFC Derrick@CRC Does bu"
type textarea "x"
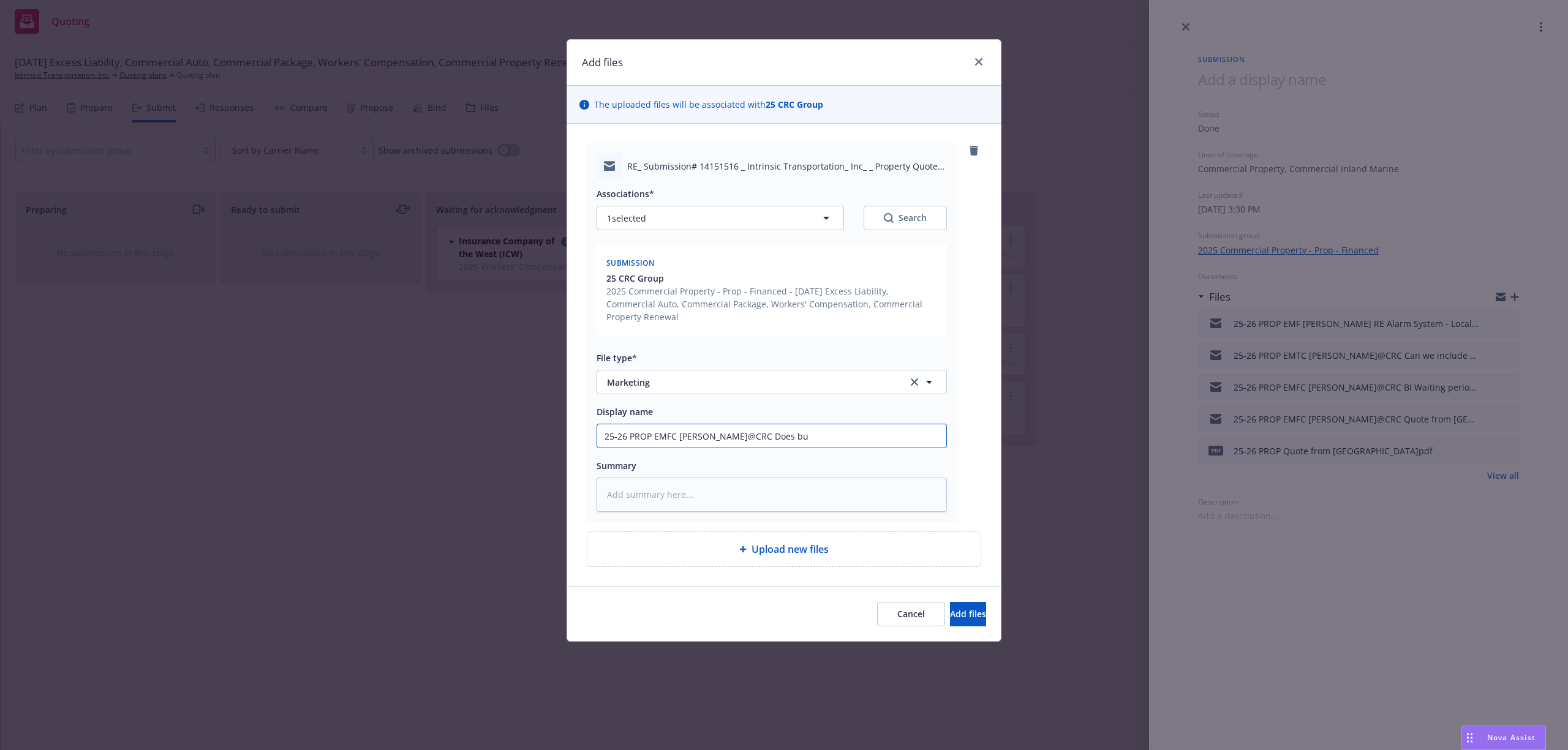
type input "25-26 PROP EMFC Derrick@CRC Does bui"
type textarea "x"
type input "25-26 PROP EMFC Derrick@CRC Does buil"
type textarea "x"
type input "25-26 PROP EMFC Derrick@CRC Does build"
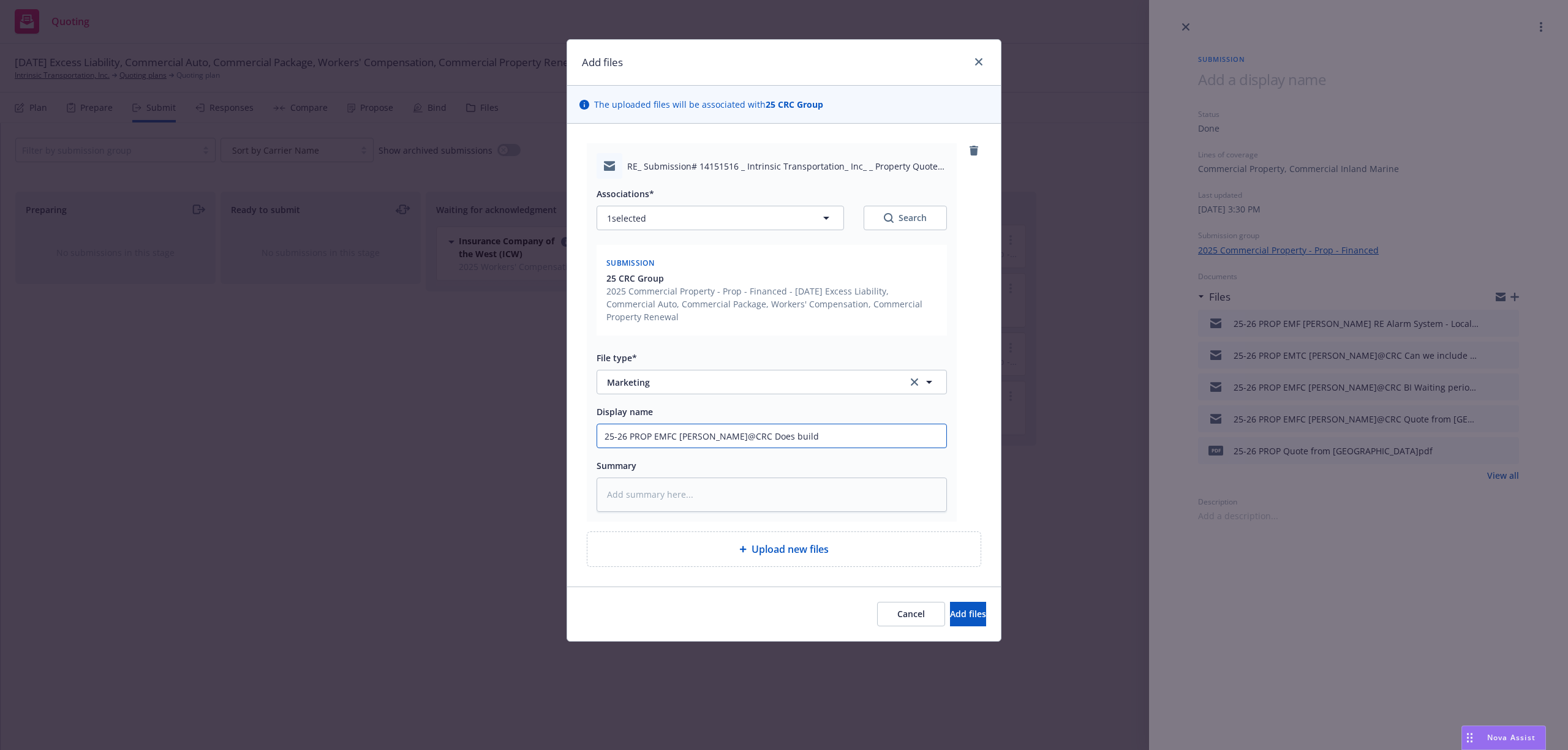
type textarea "x"
type input "25-26 PROP EMFC Derrick@CRC Does buildi"
type textarea "x"
type input "25-26 PROP EMFC Derrick@CRC Does buildin"
type textarea "x"
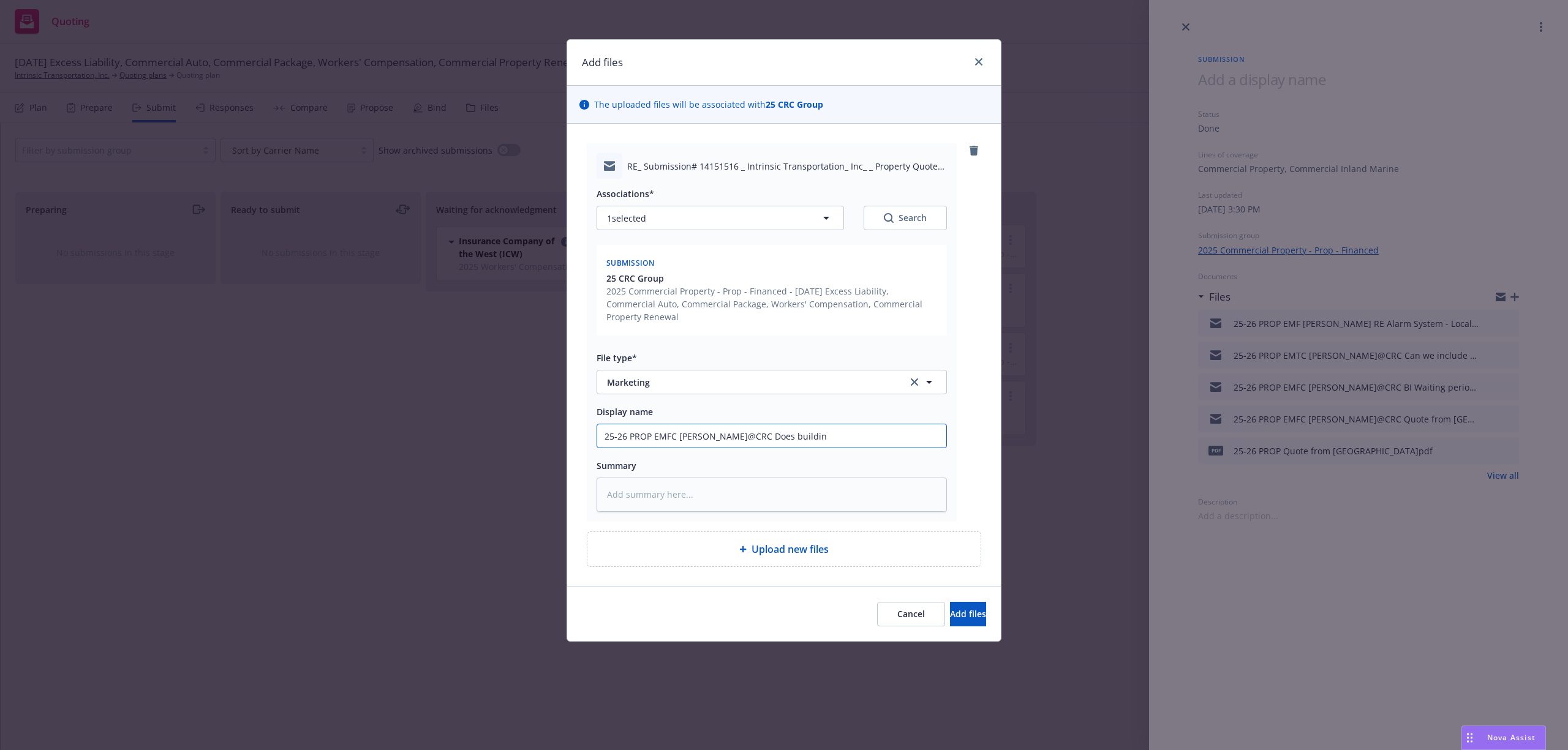
type input "25-26 PROP EMFC Derrick@CRC Does building"
type textarea "x"
type input "25-26 PROP EMFC Derrick@CRC Does building"
type textarea "x"
type input "25-26 PROP EMFC Derrick@CRC Does building h"
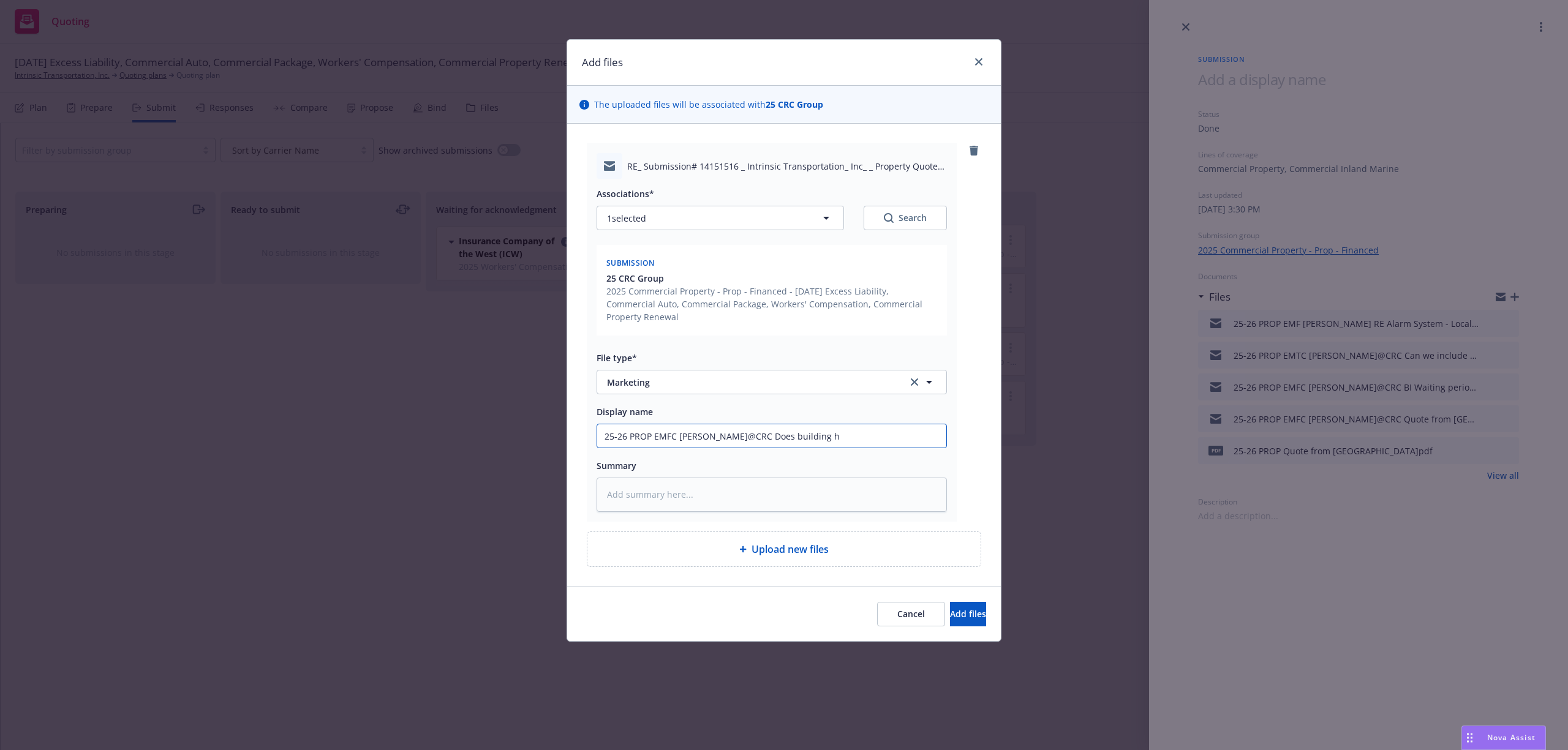
type textarea "x"
type input "25-26 PROP EMFC Derrick@CRC Does building ha"
type textarea "x"
type input "25-26 PROP EMFC Derrick@CRC Does building hav"
type textarea "x"
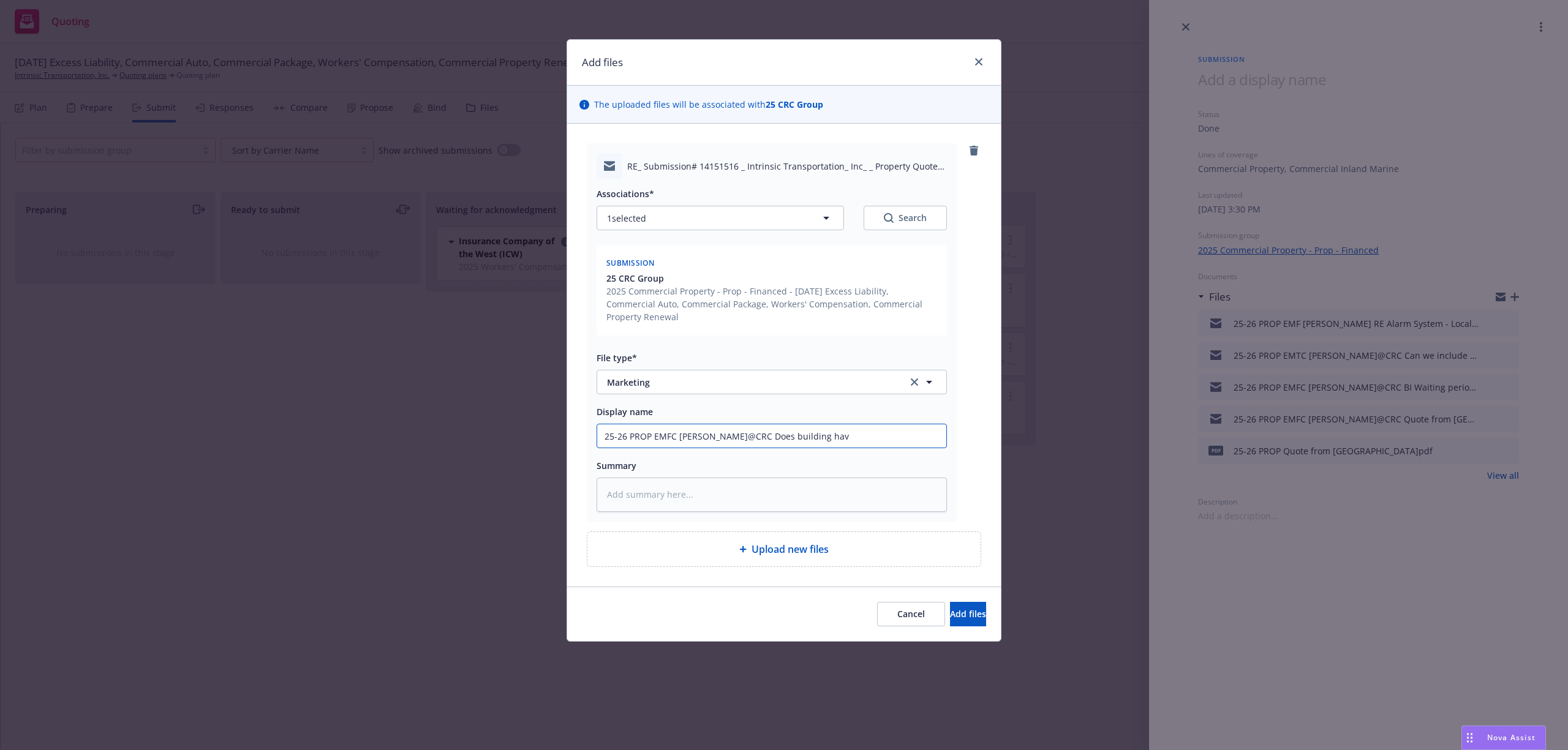
type input "25-26 PROP EMFC Derrick@CRC Does building have"
type textarea "x"
type input "25-26 PROP EMFC Derrick@CRC Does building have"
type textarea "x"
type input "25-26 PROP EMFC Derrick@CRC Does building have a"
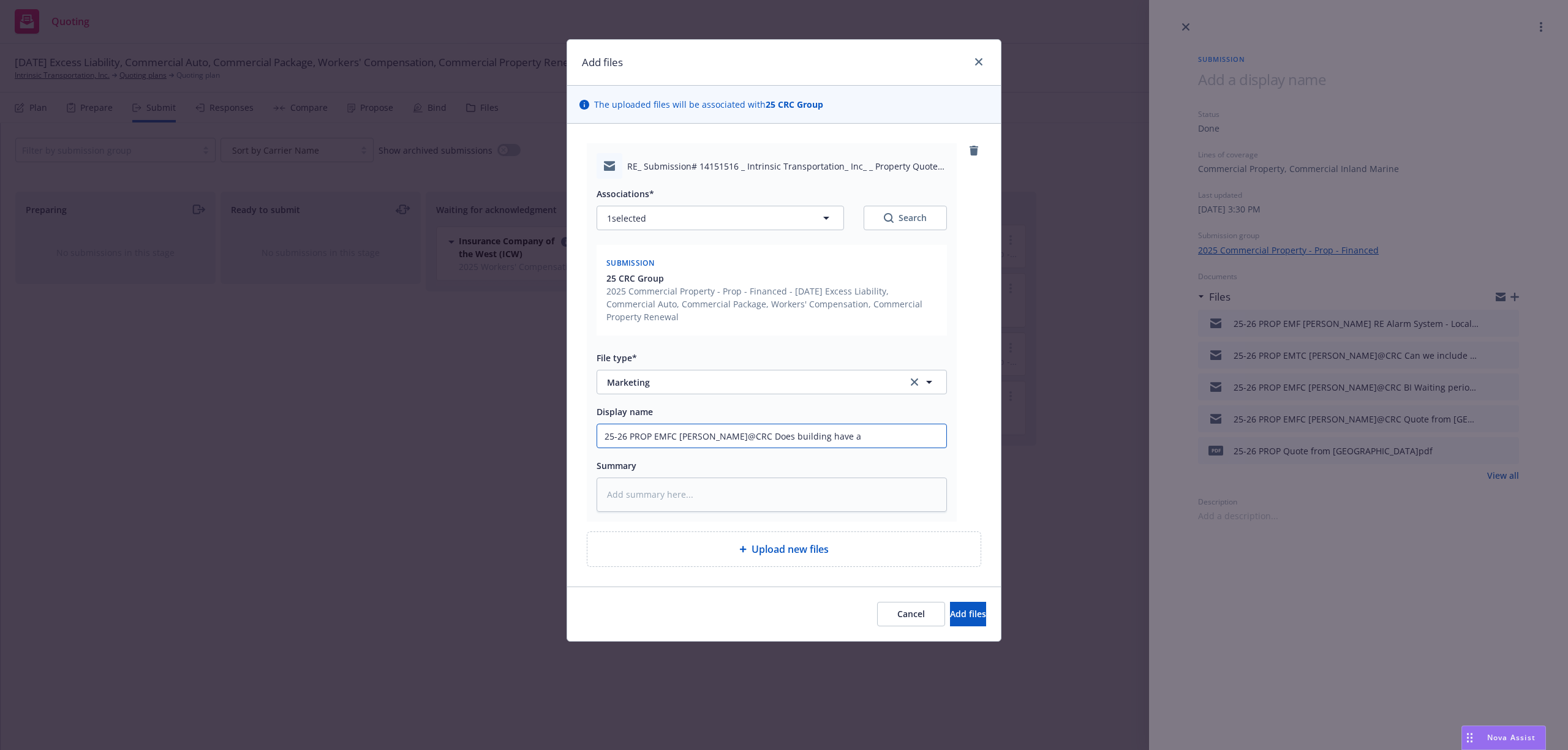
type textarea "x"
type input "25-26 PROP EMFC Derrick@CRC Does building have a"
type textarea "x"
type input "25-26 PROP EMFC Derrick@CRC Does building have a C"
type textarea "x"
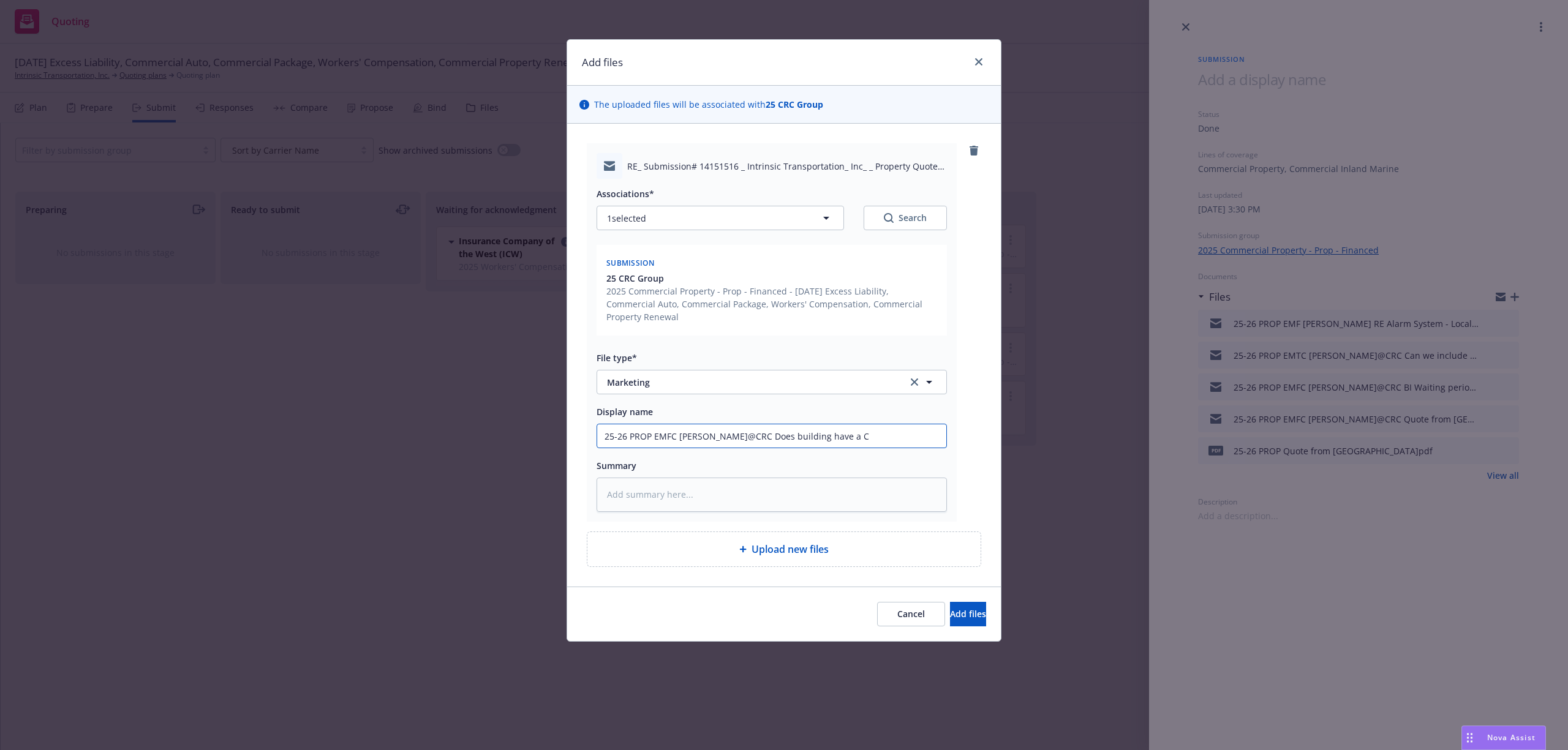
type input "25-26 PROP EMFC Derrick@CRC Does building have a CS"
type textarea "x"
type input "25-26 PROP EMFC Derrick@CRC Does building have a CS"
type textarea "x"
type input "25-26 PROP EMFC Derrick@CRC Does building have a CS B"
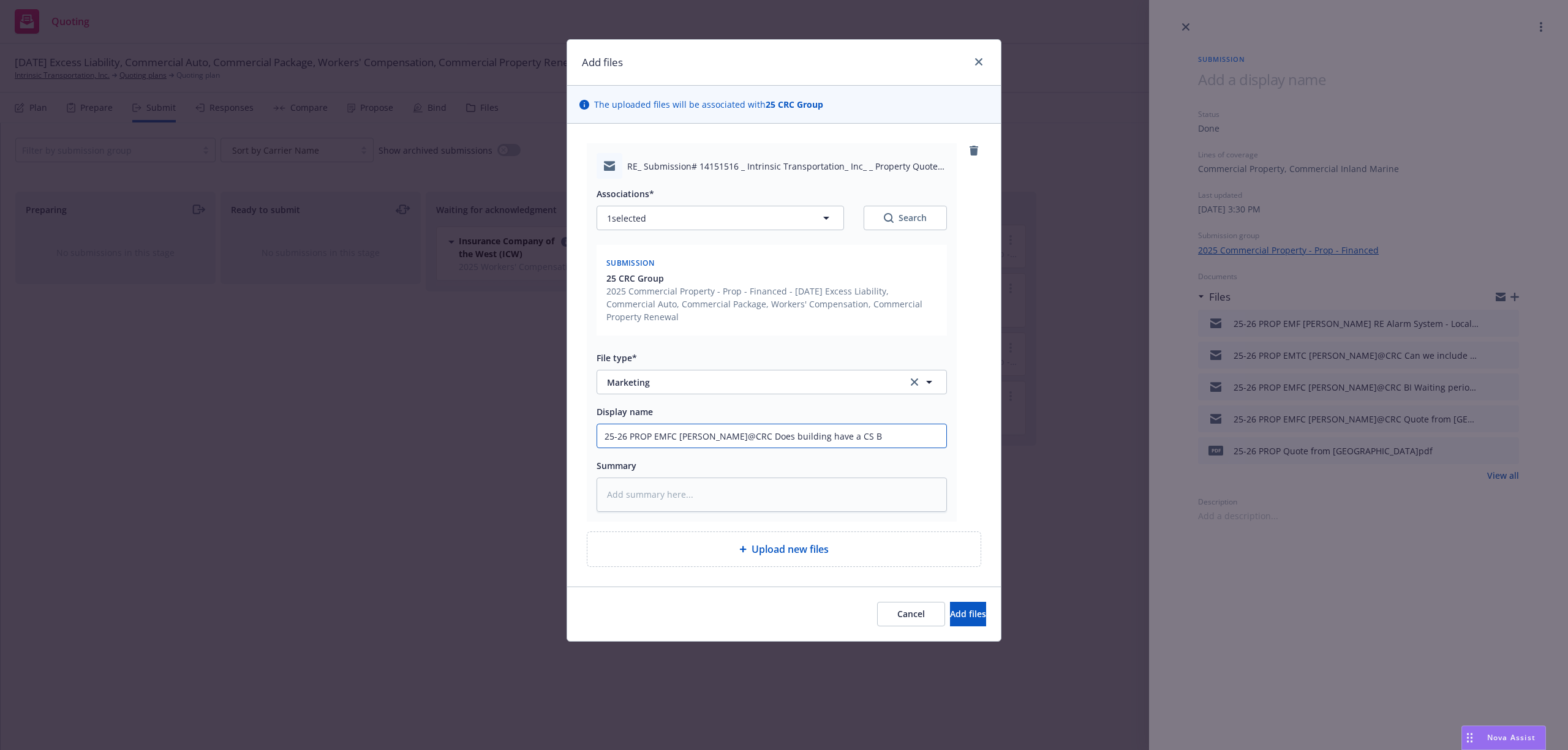
type textarea "x"
type input "25-26 PROP EMFC Derrick@CRC Does building have a CS Bu"
type textarea "x"
type input "25-26 PROP EMFC Derrick@CRC Does building have a CS Bur"
type textarea "x"
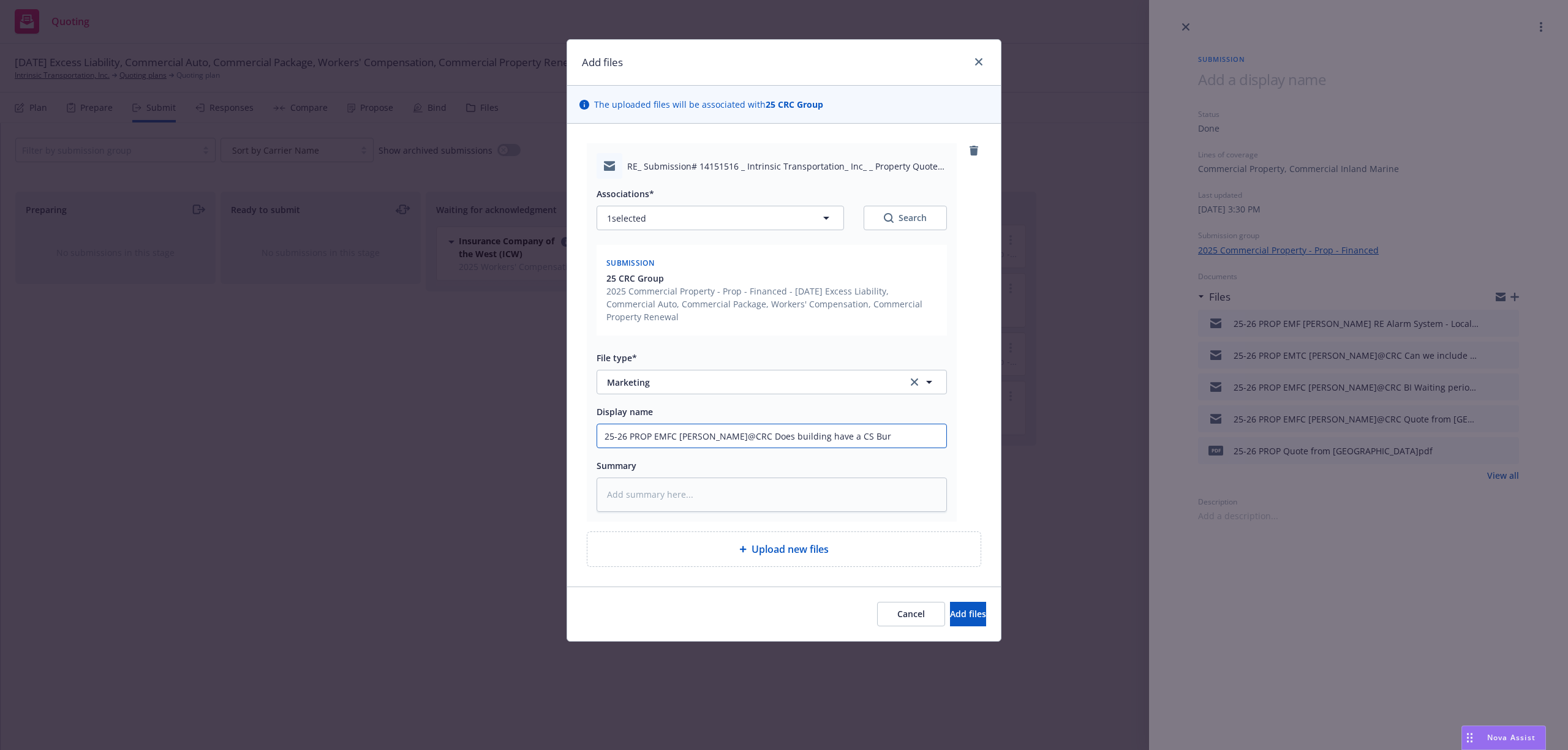
type input "25-26 PROP EMFC Derrick@CRC Does building have a CS Burg"
type textarea "x"
type input "25-26 PROP EMFC Derrick@CRC Does building have a CS Burgl"
type textarea "x"
type input "25-26 PROP EMFC Derrick@CRC Does building have a CS Burgla"
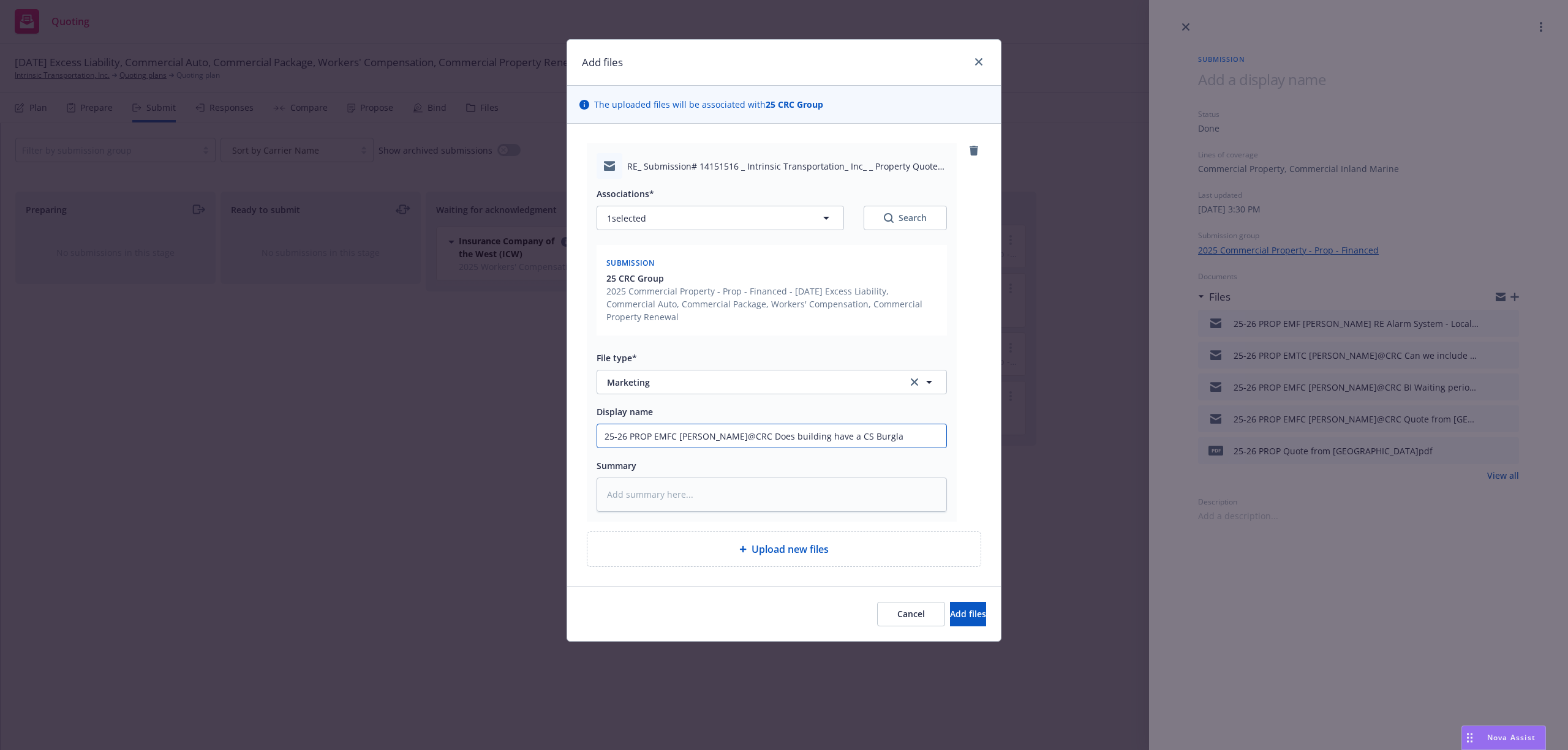
type textarea "x"
type input "25-26 PROP EMFC Derrick@CRC Does building have a CS Burglar"
type textarea "x"
type input "25-26 PROP EMFC Derrick@CRC Does building have a CS Burglar"
type textarea "x"
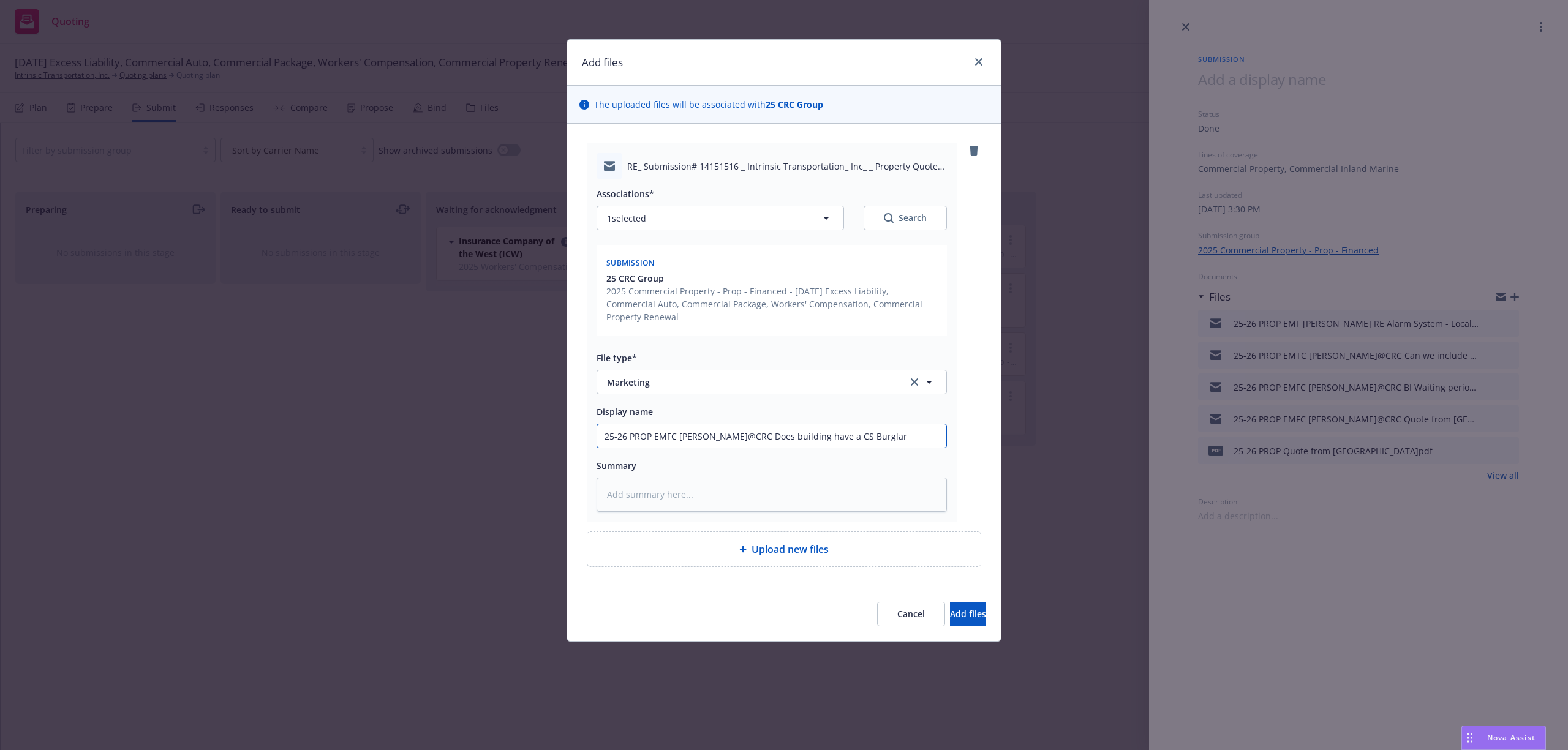
type input "25-26 PROP EMFC Derrick@CRC Does building have a CS Burglar A"
type textarea "x"
type input "25-26 PROP EMFC Derrick@CRC Does building have a CS Burglar Al"
type textarea "x"
type input "25-26 PROP EMFC Derrick@CRC Does building have a CS Burglar Ala"
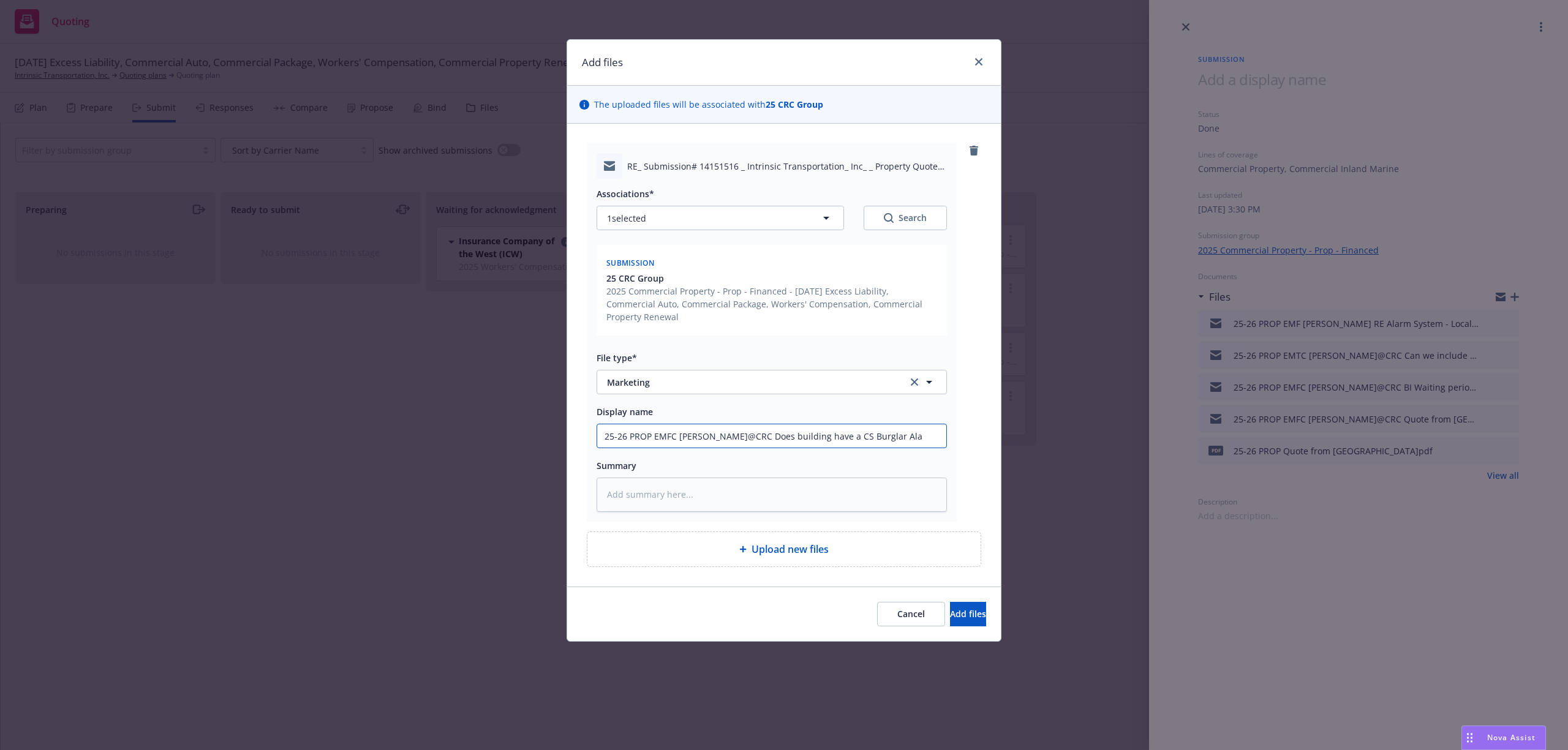
type textarea "x"
type input "25-26 PROP EMFC Derrick@CRC Does building have a CS Burglar Alar"
type textarea "x"
type input "25-26 PROP EMFC Derrick@CRC Does building have a CS Burglar Alarm"
type textarea "x"
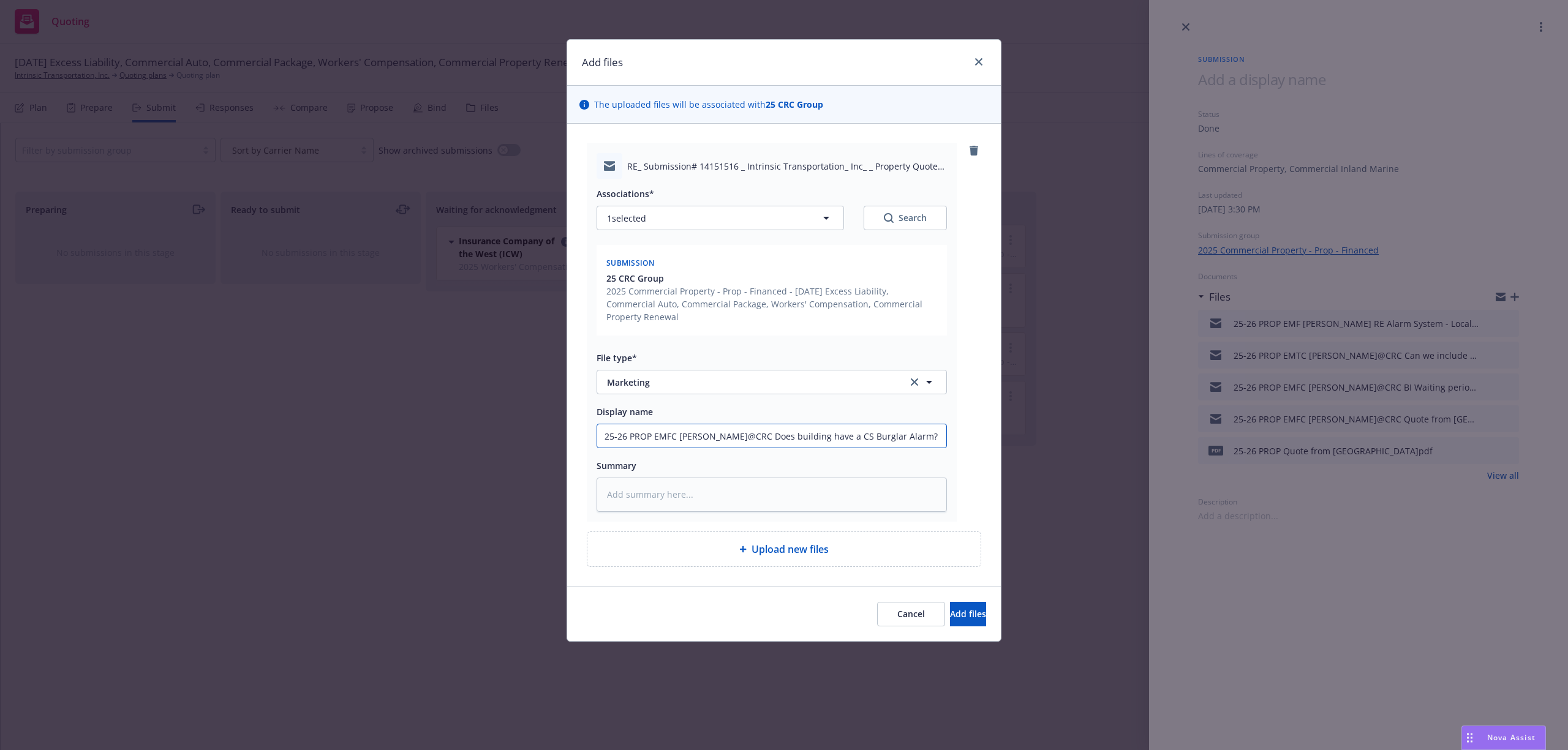
type input "25-26 PROP EMFC Derrick@CRC Does building have a CS Burglar Alarm?"
paste textarea "Good morning Samantha, Thank you for reaching out. Does the building at 3809 St…"
type textarea "x"
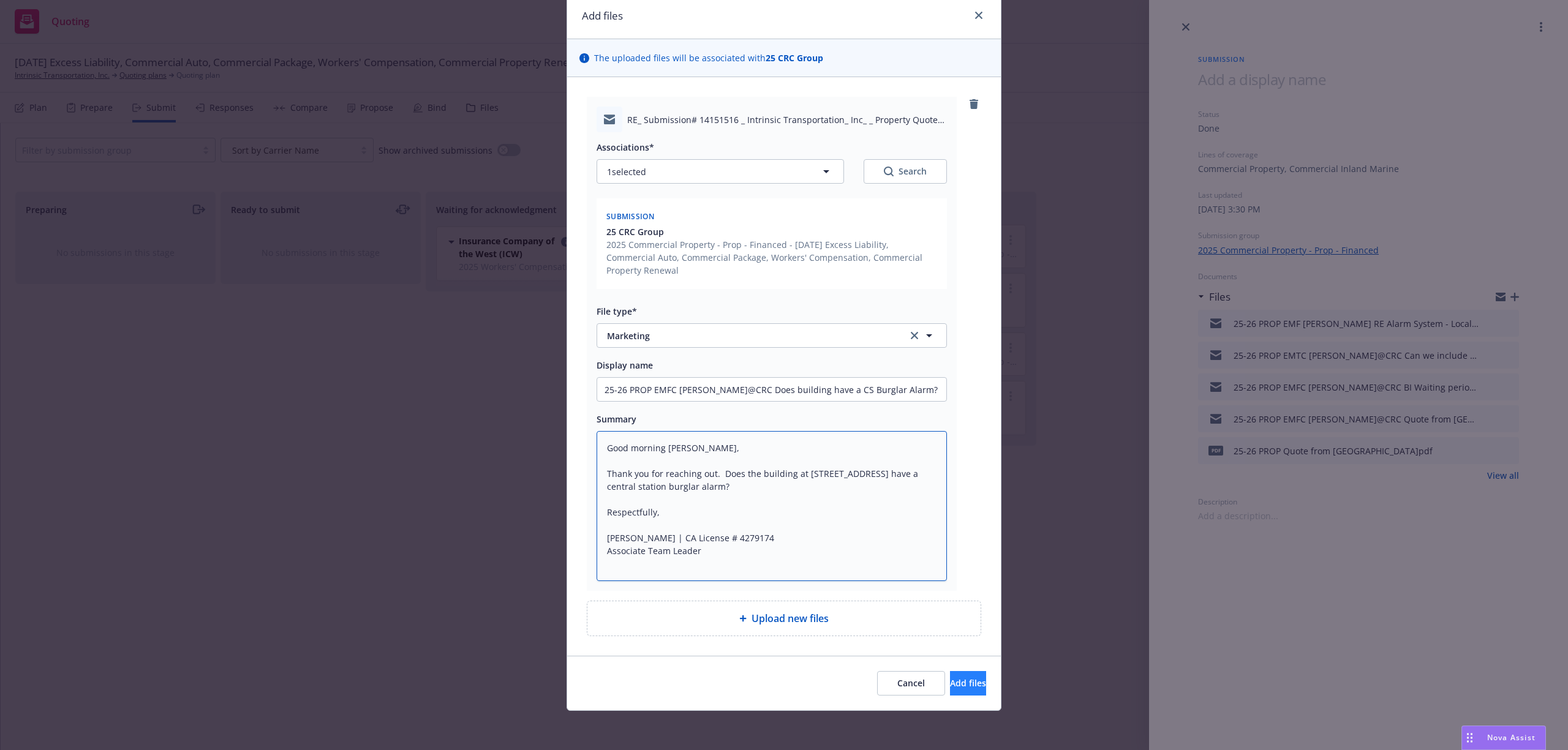
type textarea "Good morning Samantha, Thank you for reaching out. Does the building at 3809 St…"
click at [950, 684] on span "Add files" at bounding box center [968, 683] width 36 height 12
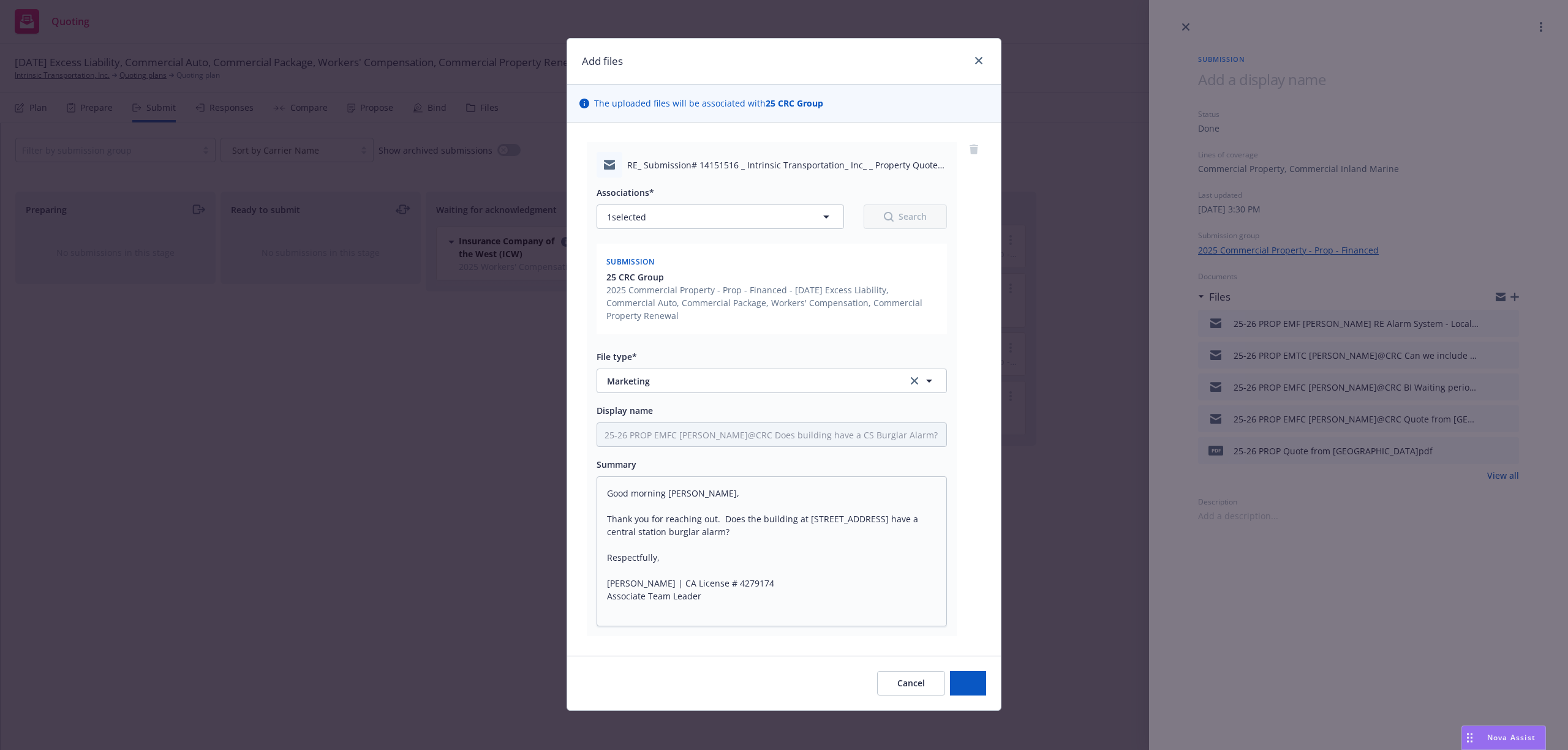
scroll to position [3, 0]
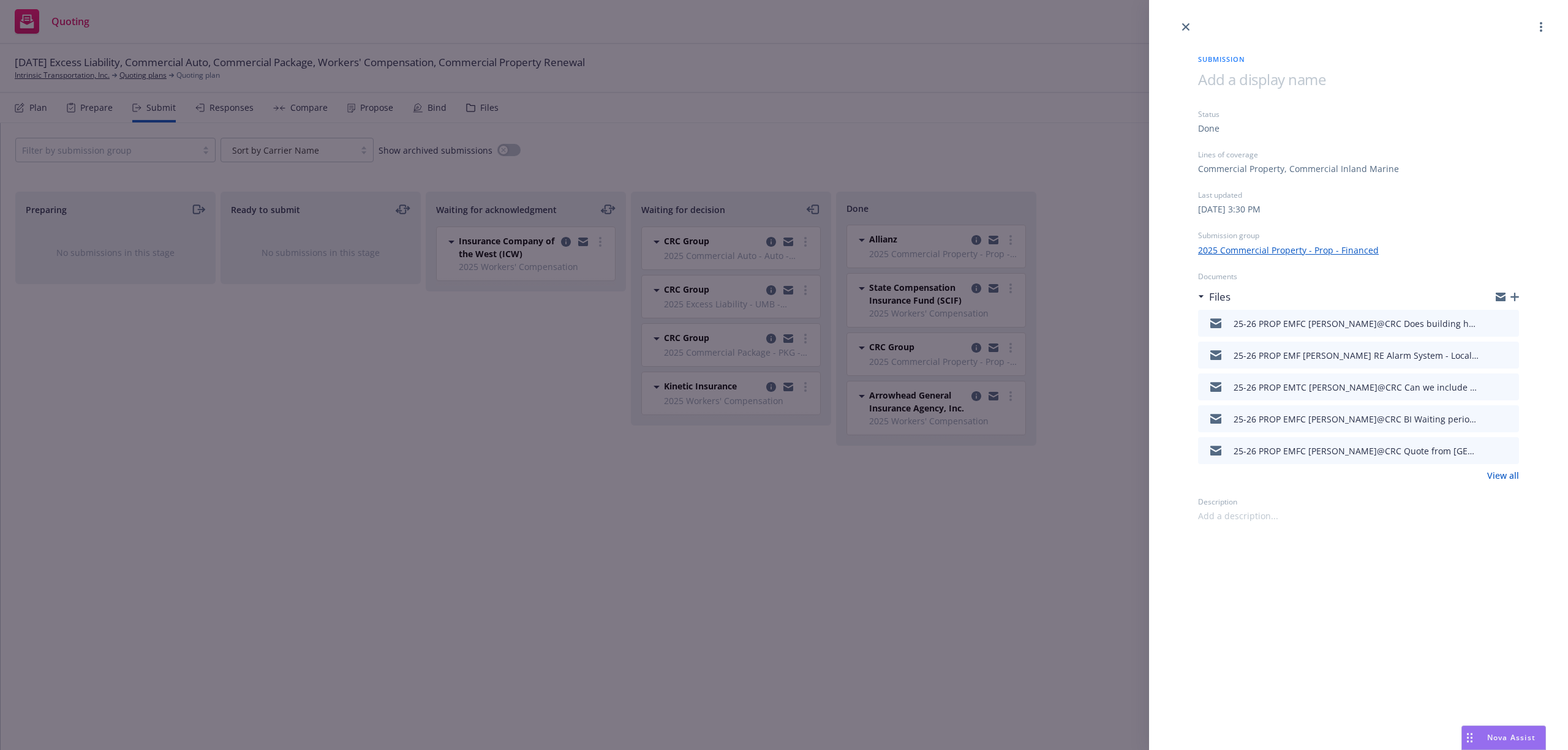
click at [1520, 297] on div "Submission Status Done Lines of coverage Commercial Property, Commercial Inland…" at bounding box center [1359, 278] width 360 height 488
click at [1518, 297] on icon "button" at bounding box center [1515, 296] width 8 height 8
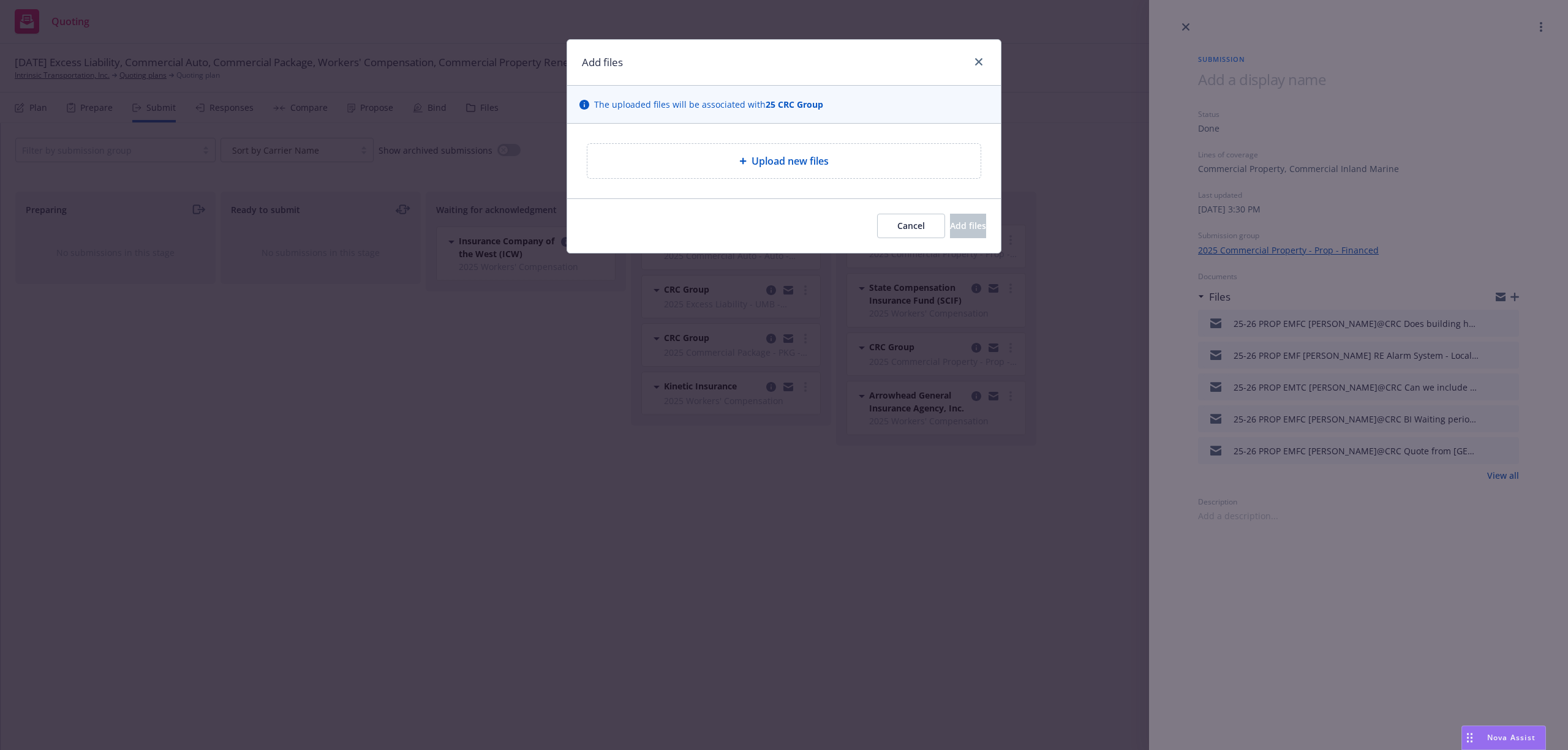
type textarea "x"
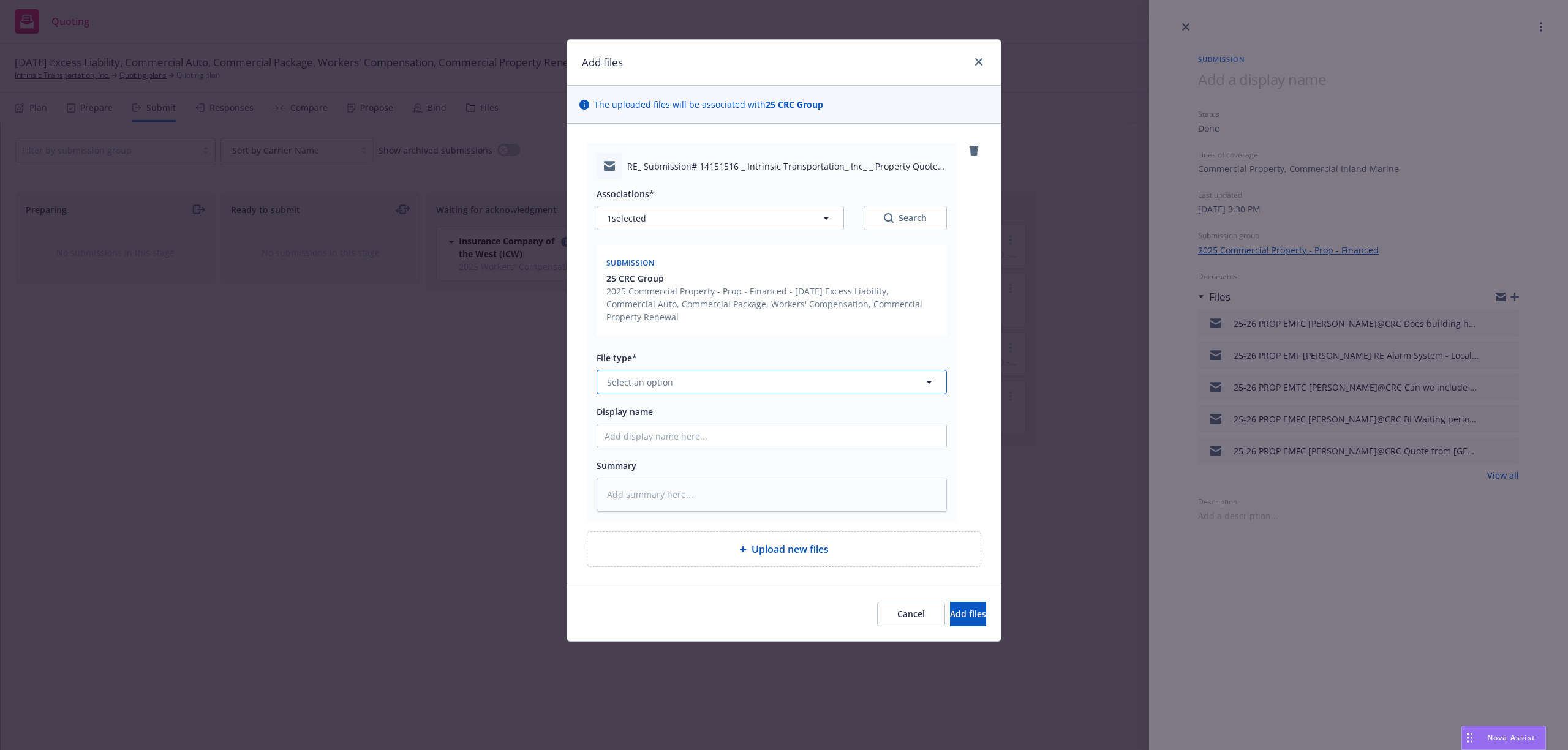
click at [676, 387] on button "Select an option" at bounding box center [771, 381] width 350 height 24
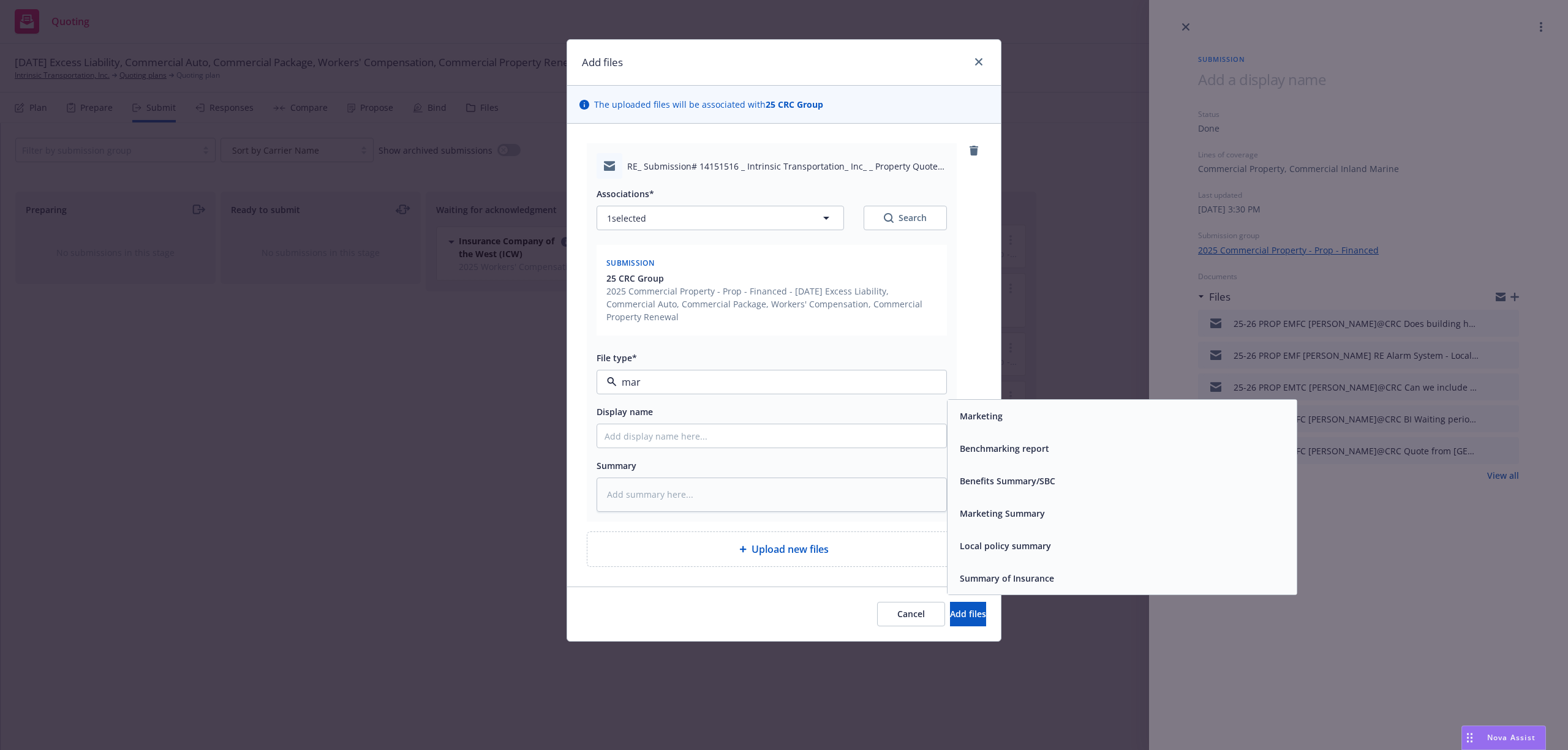
type input "mark"
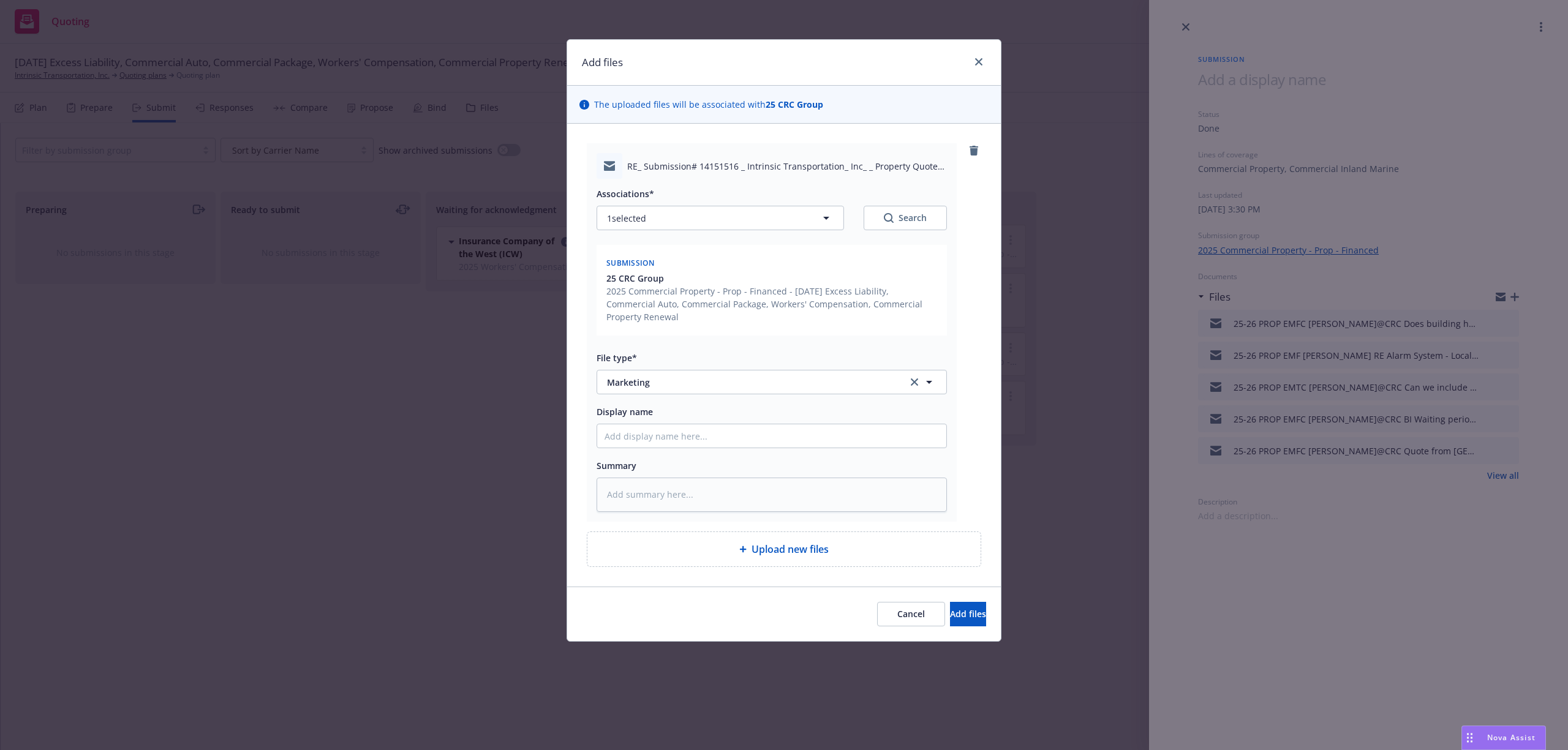
type textarea "x"
type input "2"
type textarea "x"
type input "25"
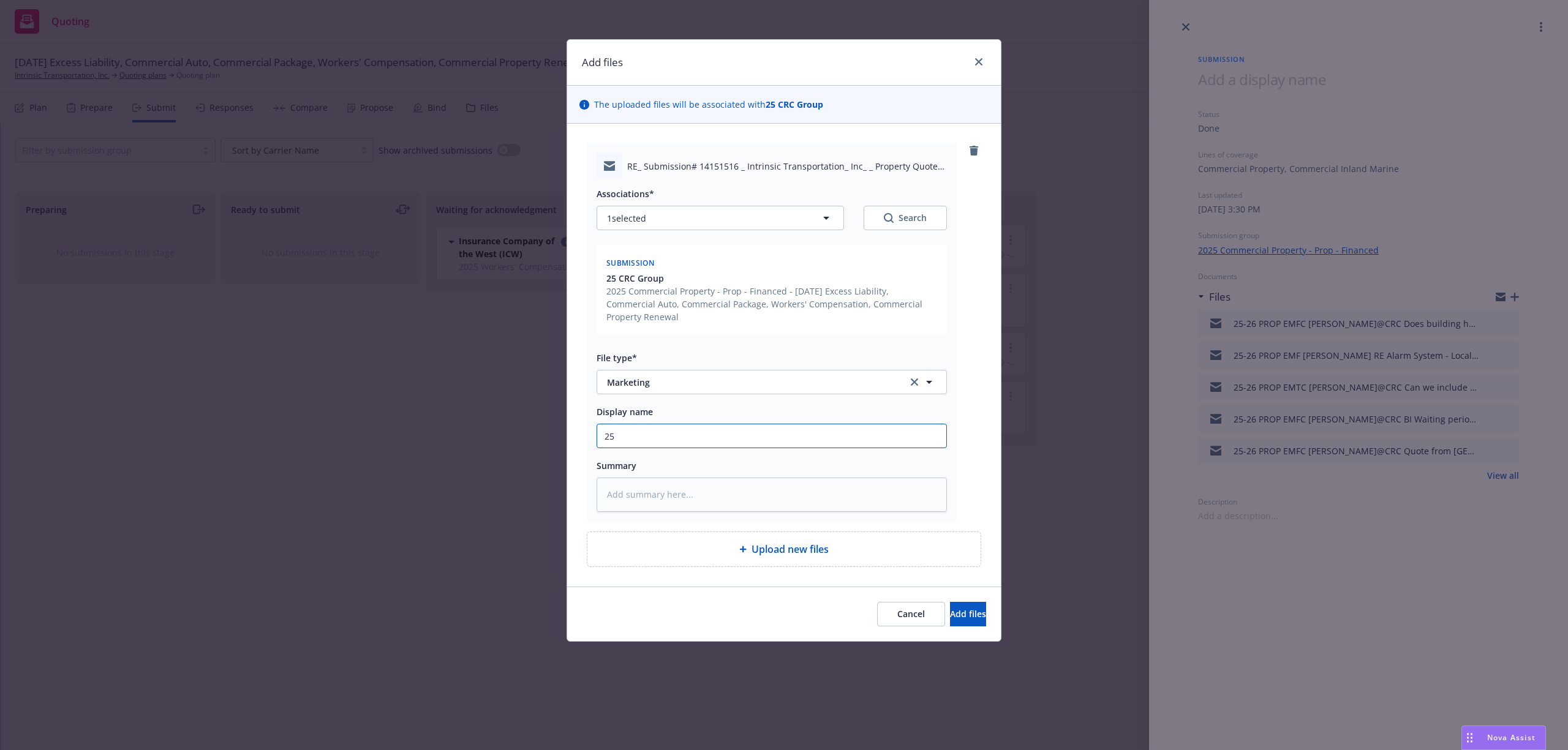
type textarea "x"
type input "25-"
type textarea "x"
type input "25-2"
type textarea "x"
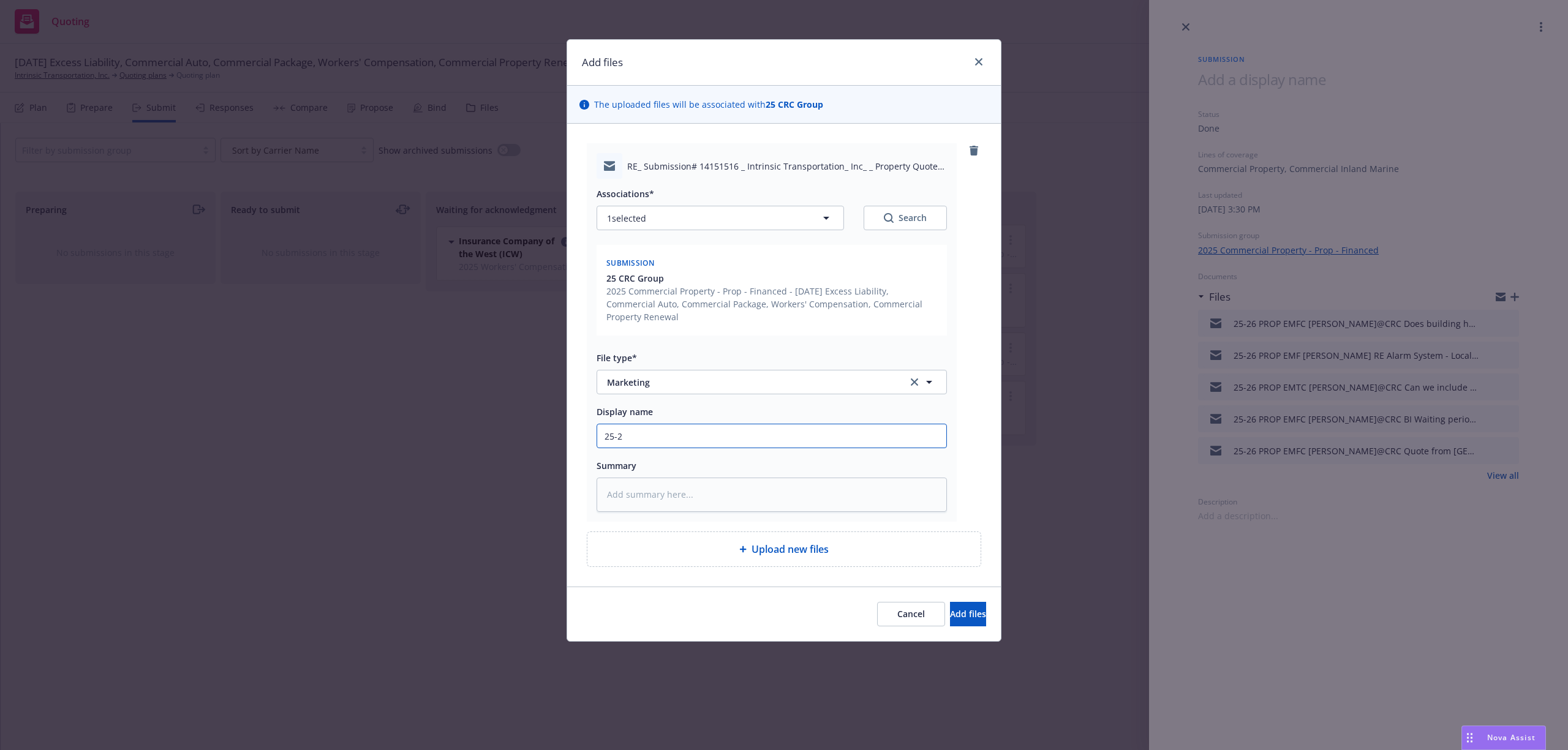
type input "25-26"
type textarea "x"
type input "25-26"
type textarea "x"
type input "25-26 P"
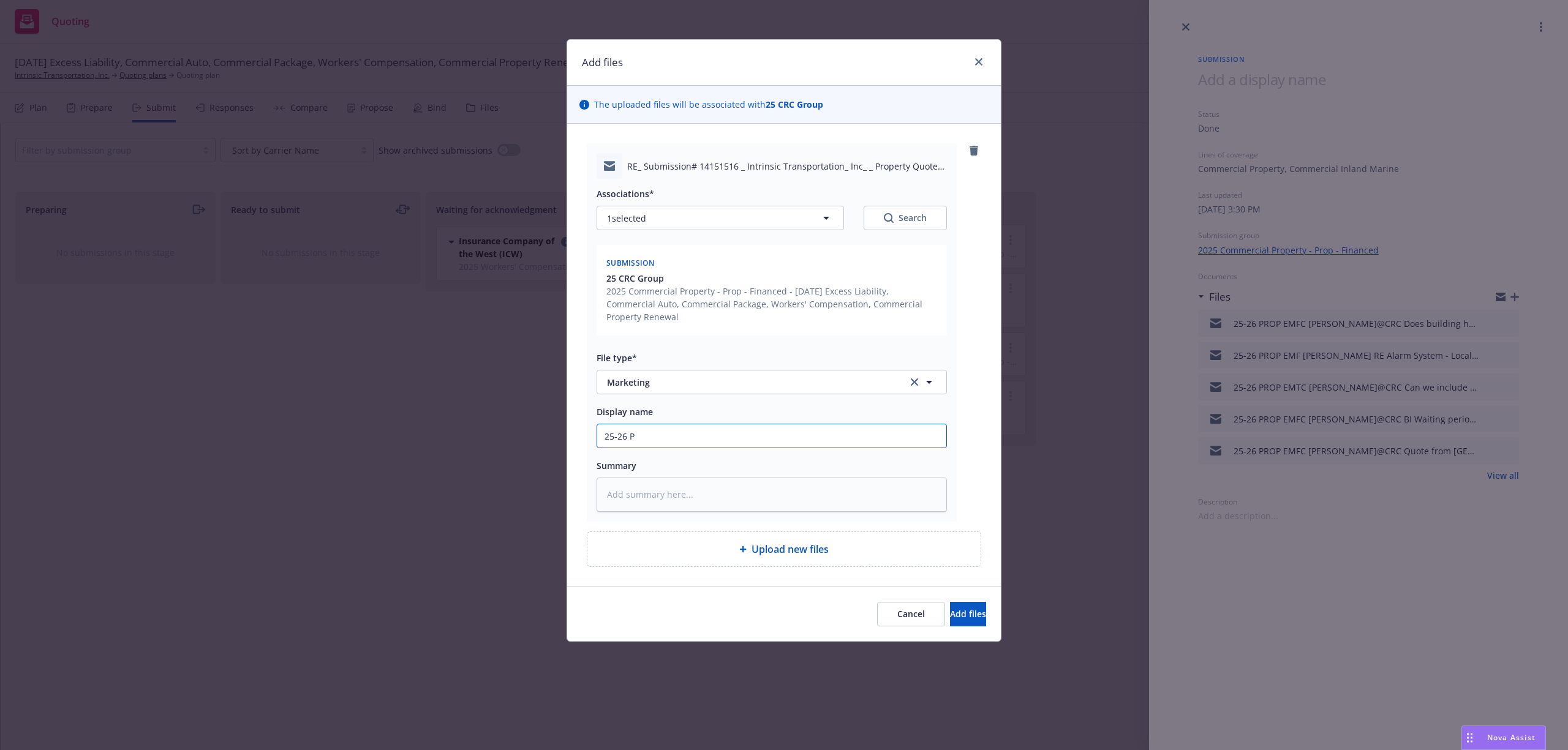
type textarea "x"
type input "25-26 PR"
type textarea "x"
type input "25-26 PRO"
type textarea "x"
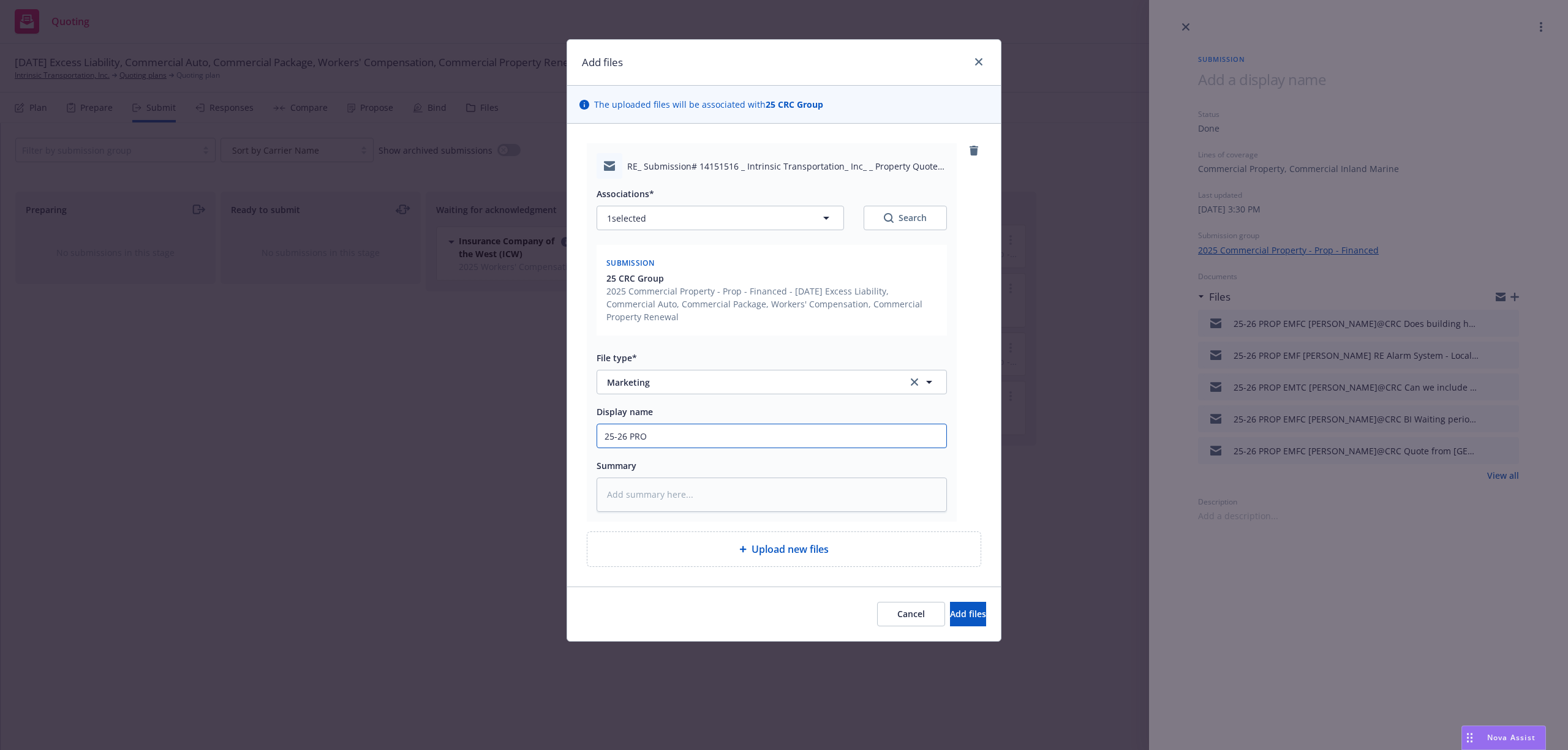
type input "25-26 PROP"
type textarea "x"
type input "25-26 PROP"
type textarea "x"
type input "25-26 PROP E"
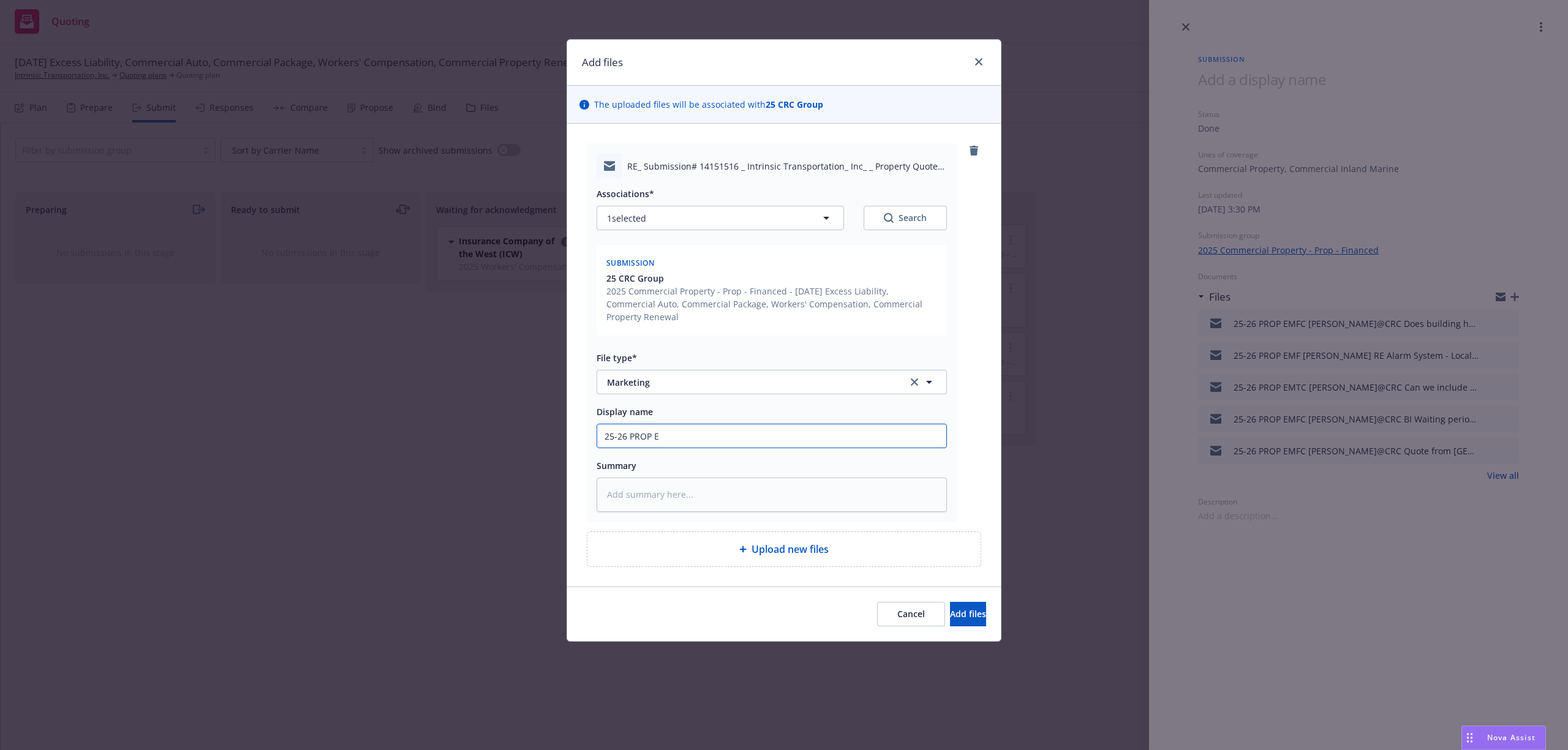
type textarea "x"
type input "25-26 PROP EM"
type textarea "x"
type input "25-26 PROP EMF"
type textarea "x"
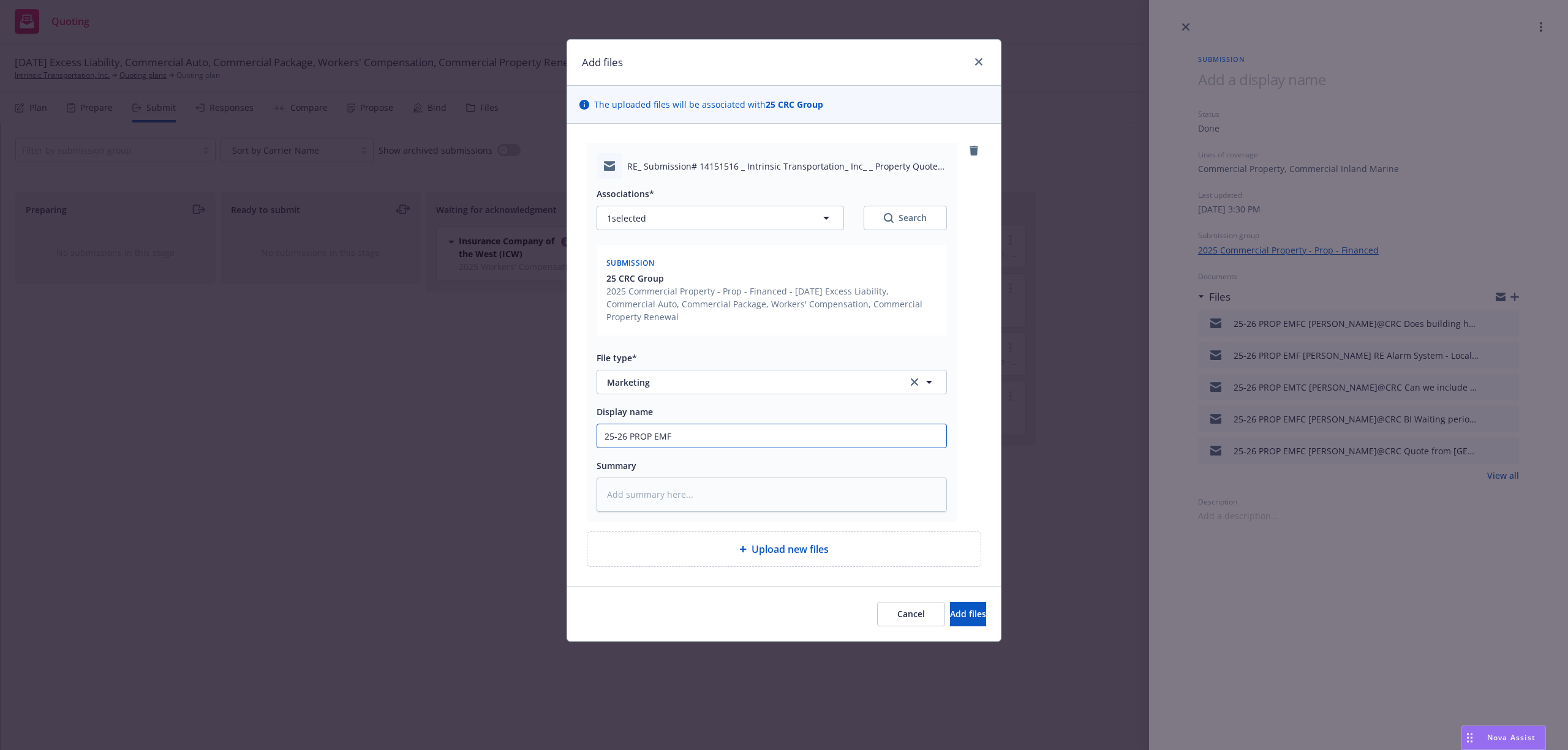
type input "25-26 PROP EM"
type textarea "x"
type input "25-26 PROP EMT"
type textarea "x"
type input "25-26 PROP EMTC"
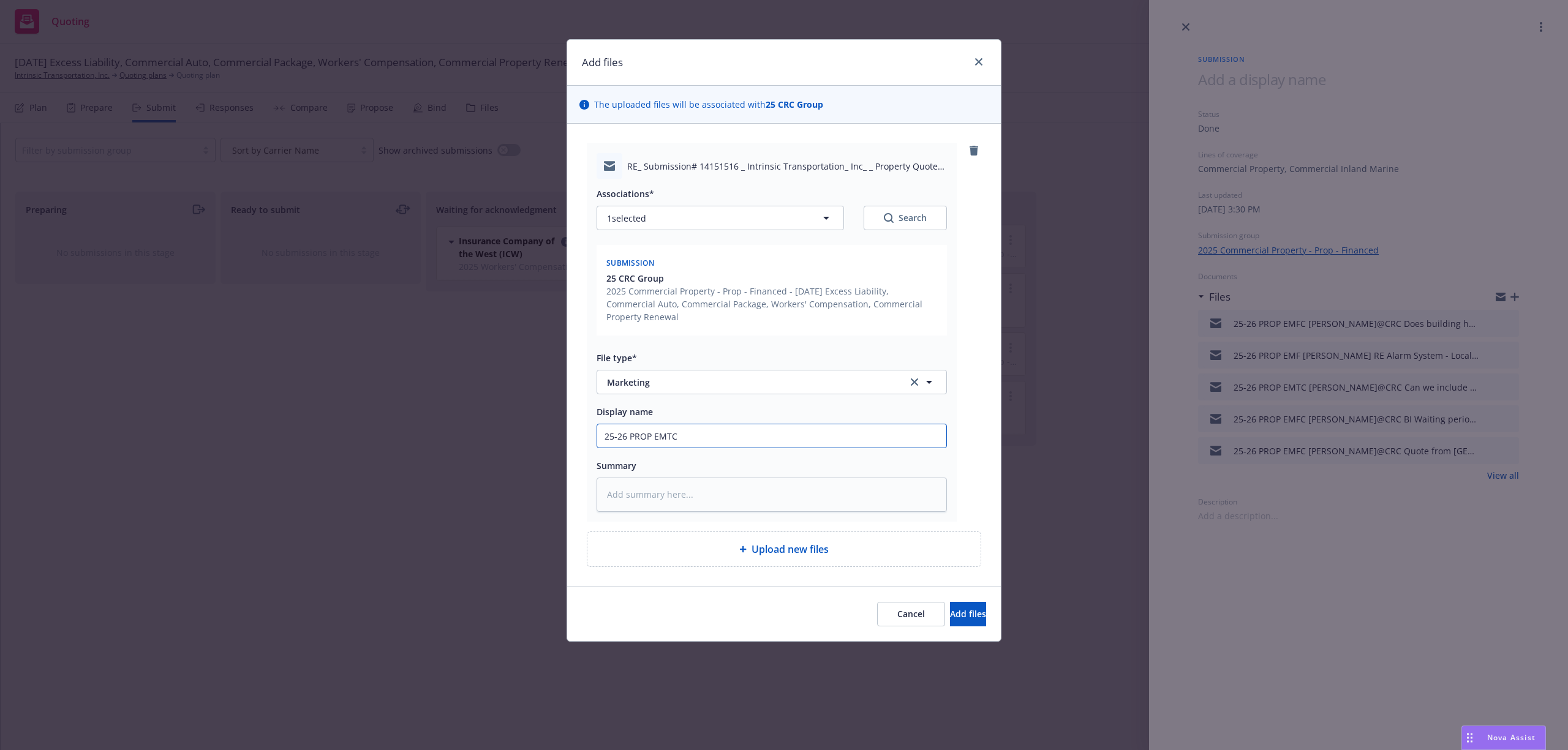
type textarea "x"
type input "25-26 PROP EMTC"
type textarea "x"
type input "25-26 PROP EMTC D"
type textarea "x"
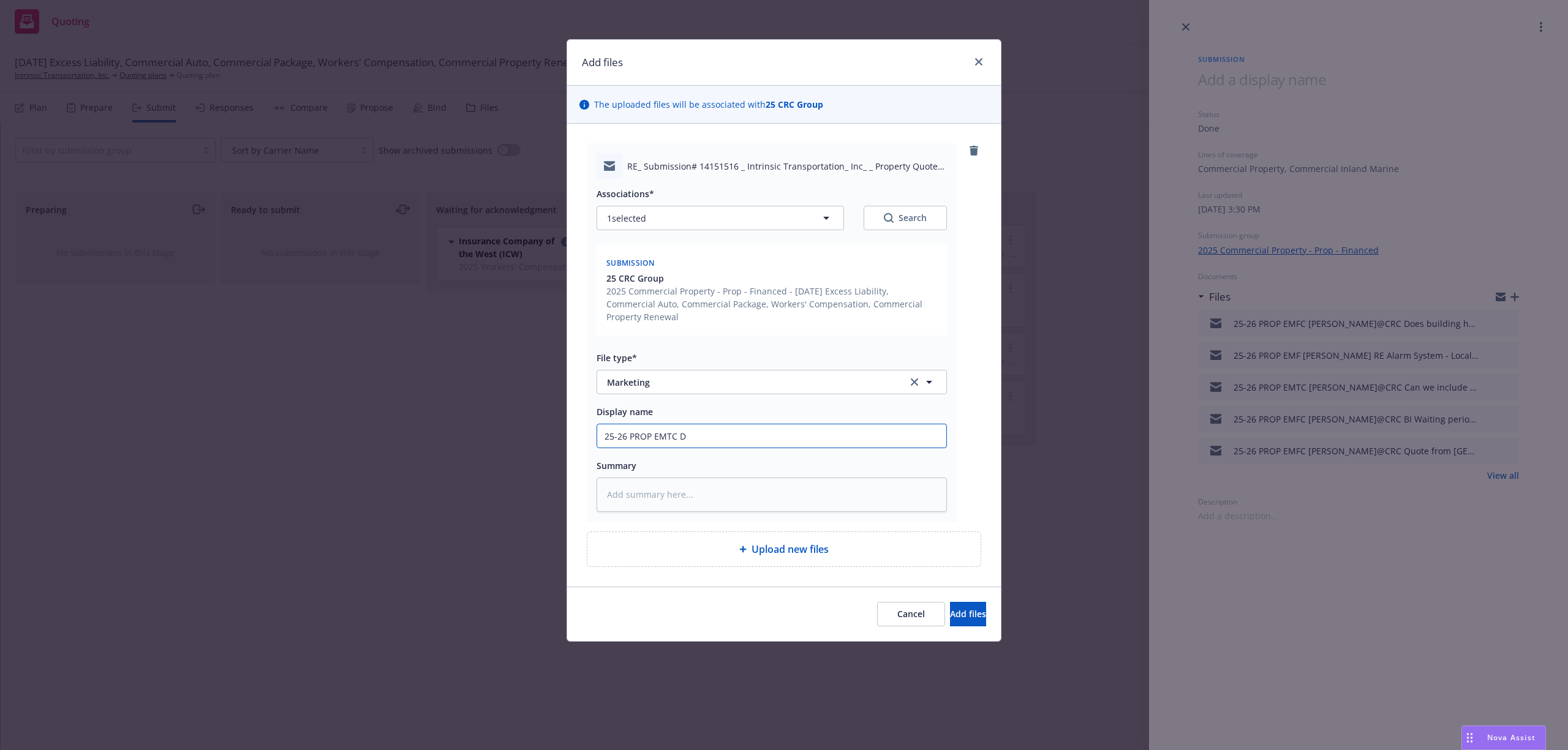
type input "25-26 PROP EMTC De"
type textarea "x"
type input "25-26 PROP EMTC Der"
type textarea "x"
type input "25-26 PROP EMTC Derr"
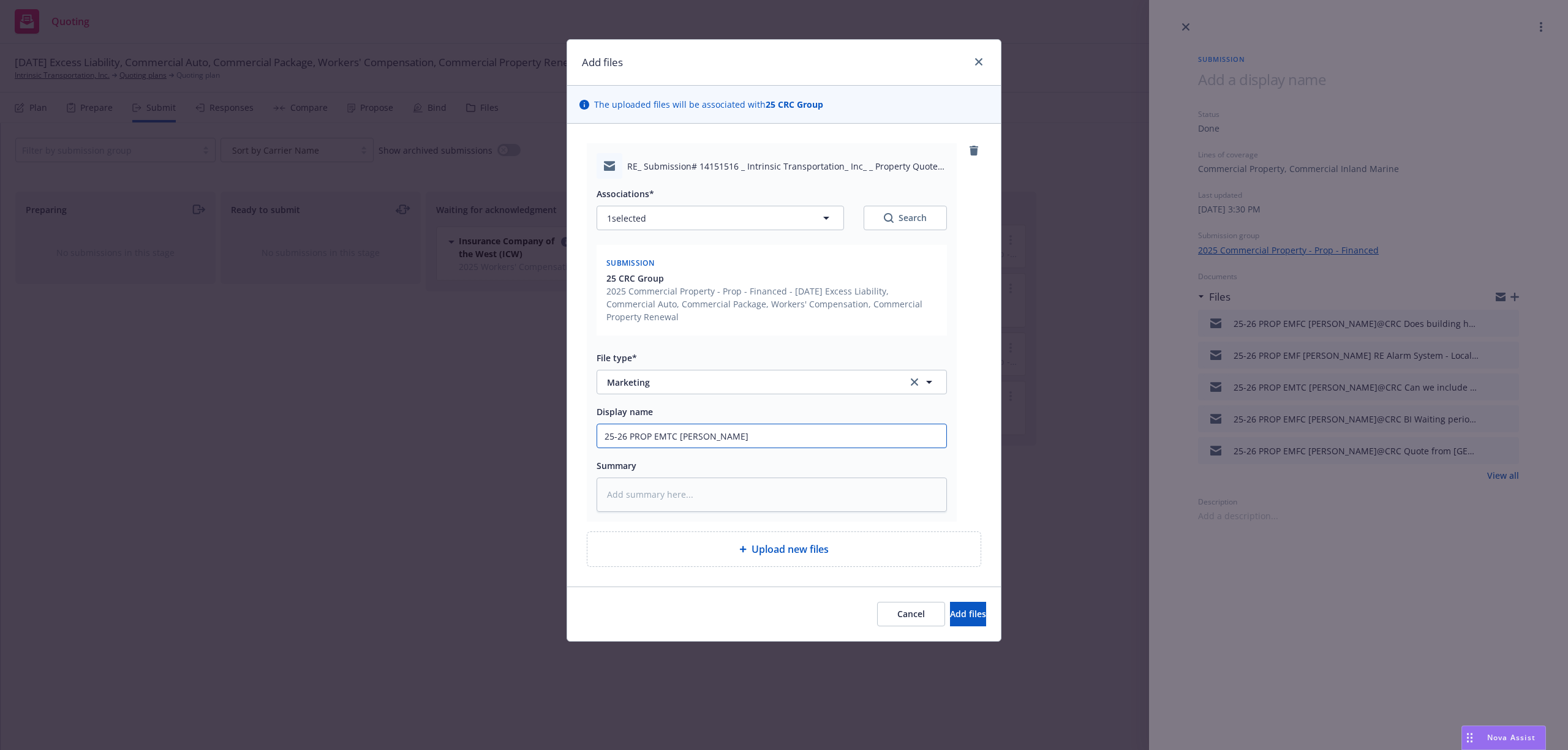
type textarea "x"
type input "25-26 PROP EMTC Derri"
type textarea "x"
type input "25-26 PROP EMTC Derric"
type textarea "x"
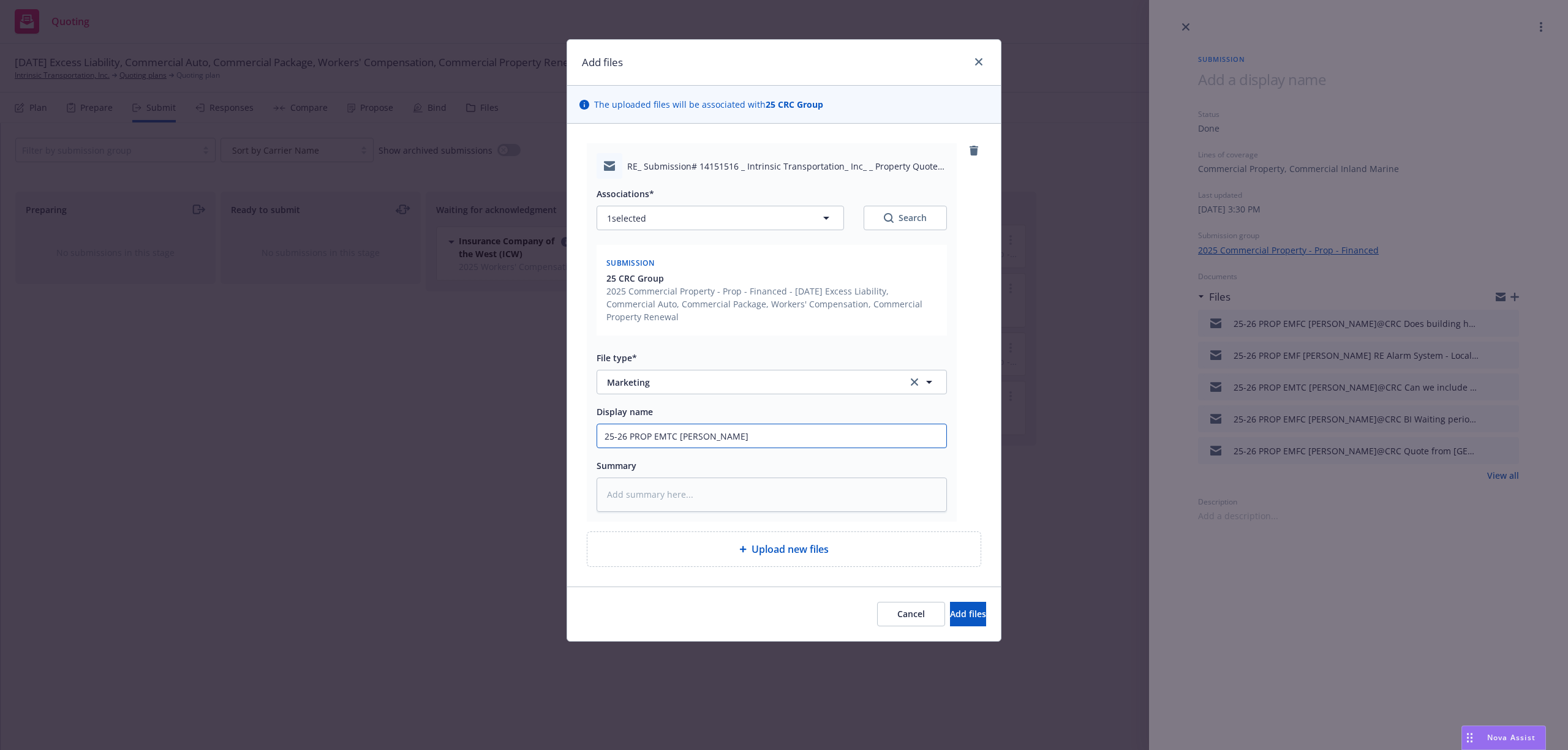
type input "25-26 PROP EMTC Derrick"
type textarea "x"
type input "25-26 PROP EMTC Derrick@"
type textarea "x"
type input "25-26 PROP EMTC Derrick@C"
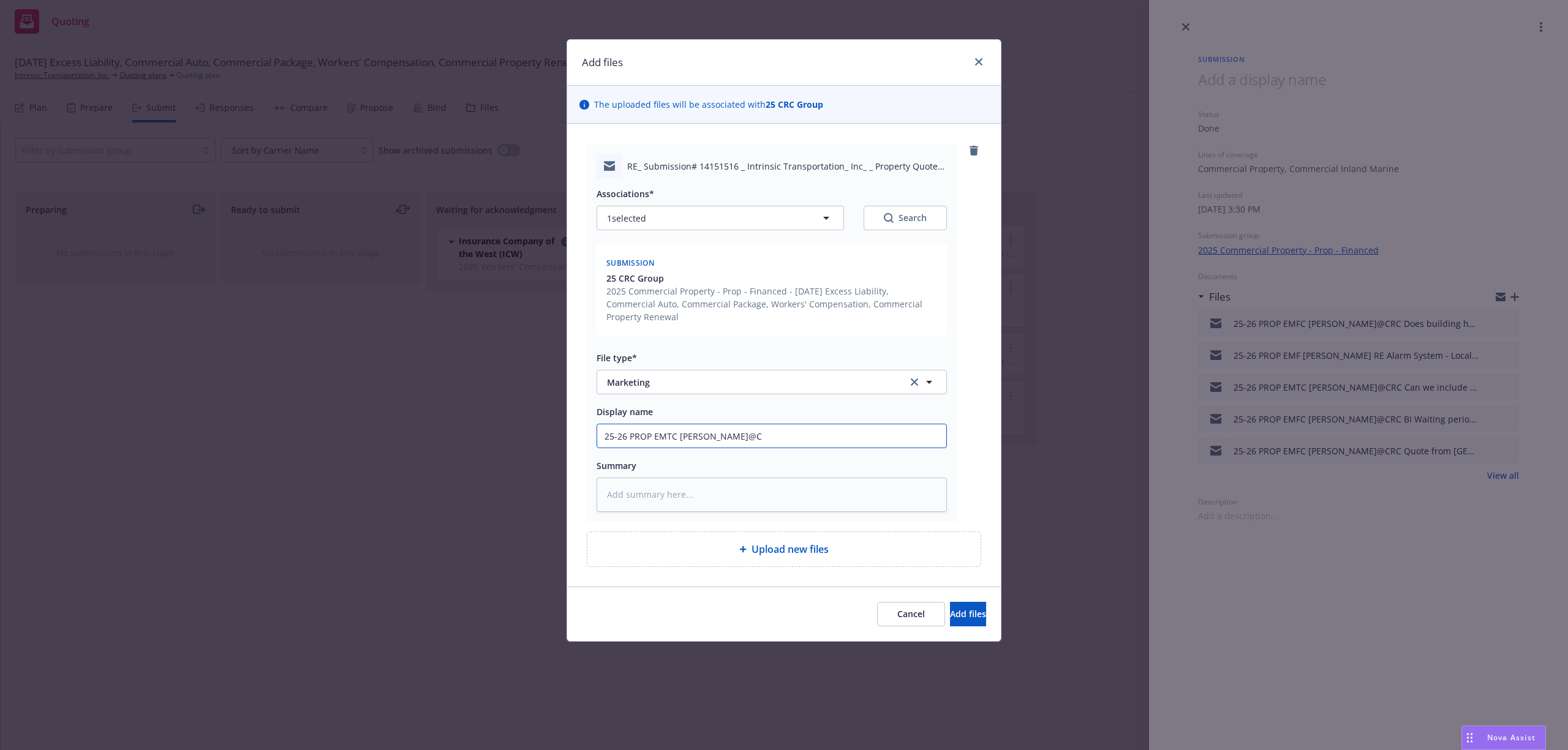
type textarea "x"
type input "25-26 PROP EMTC Derrick@CR"
type textarea "x"
type input "25-26 PROP EMTC Derrick@CRC"
type textarea "x"
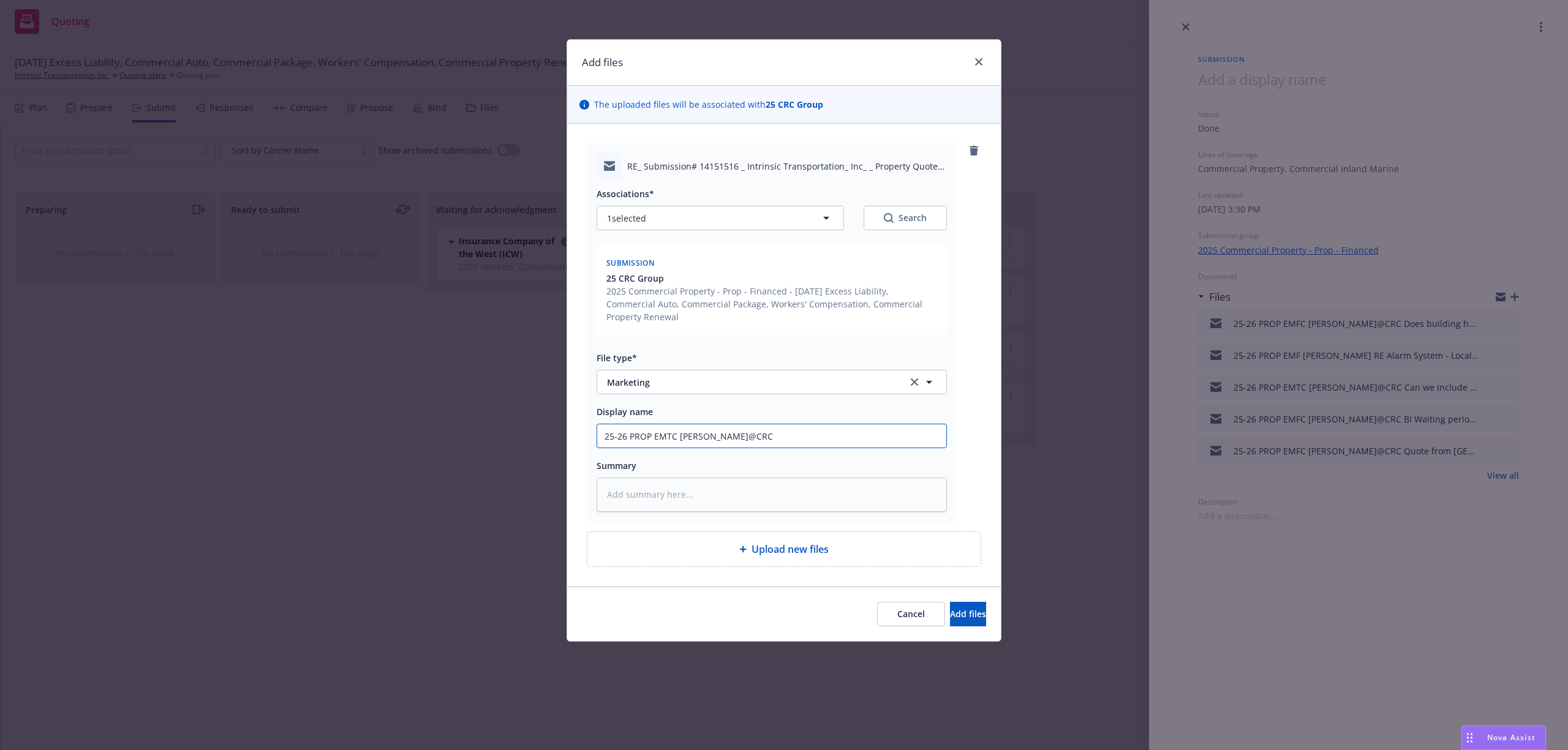
type input "25-26 PROP EMTC Derrick@CRC"
type textarea "x"
paste textarea "They have a burglar alarm through ADT. I don’t know if it’s central station or …"
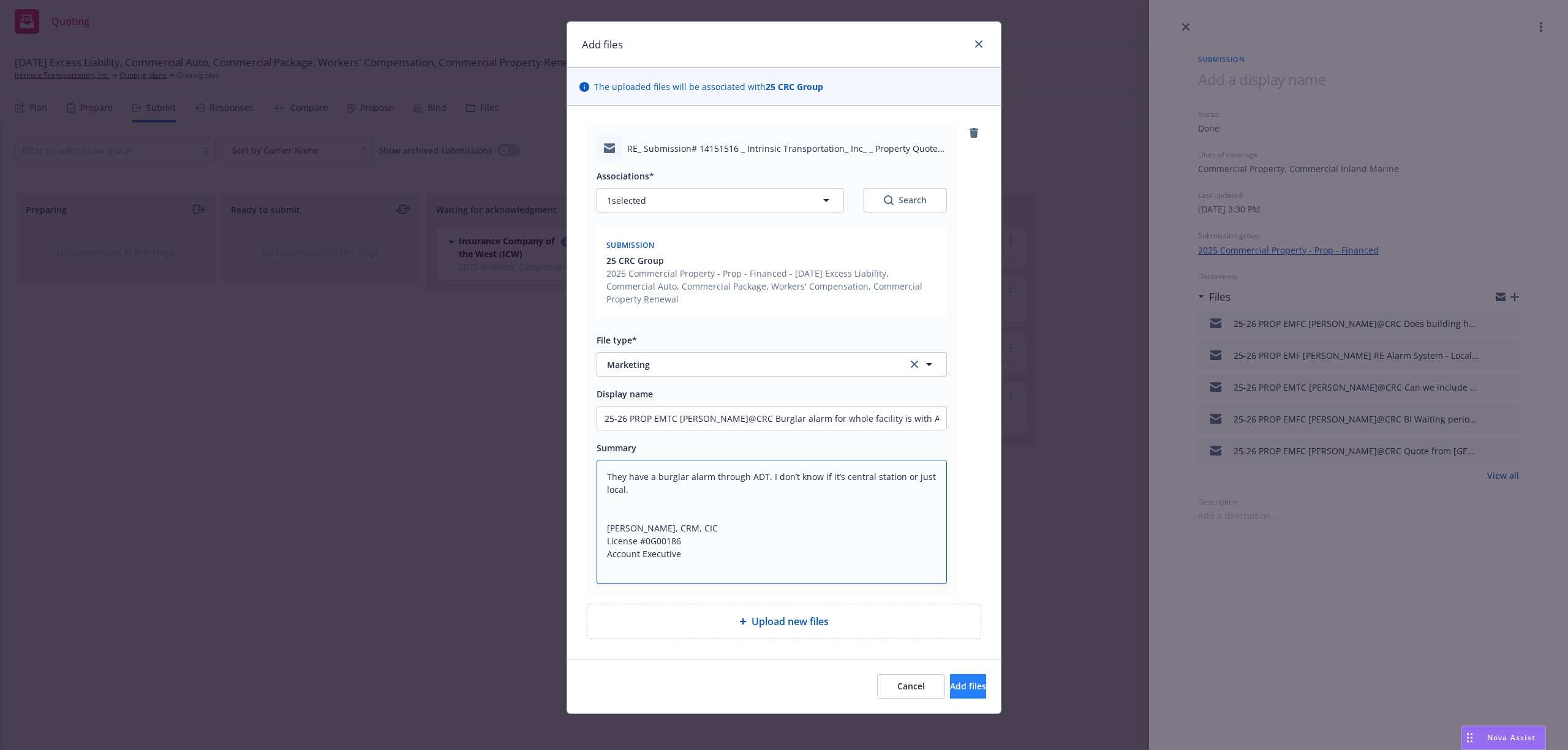
scroll to position [22, 0]
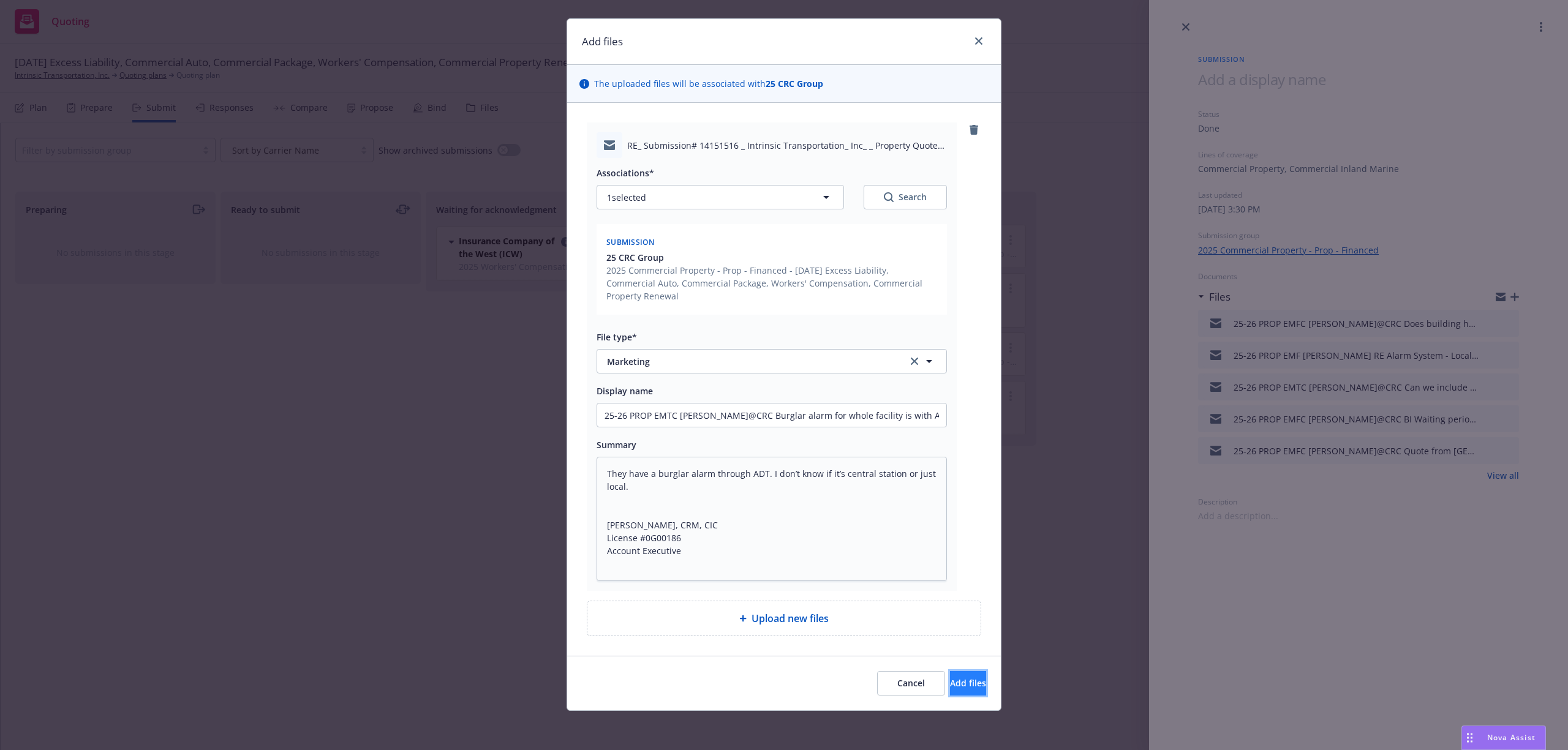
click at [950, 682] on span "Add files" at bounding box center [968, 683] width 36 height 12
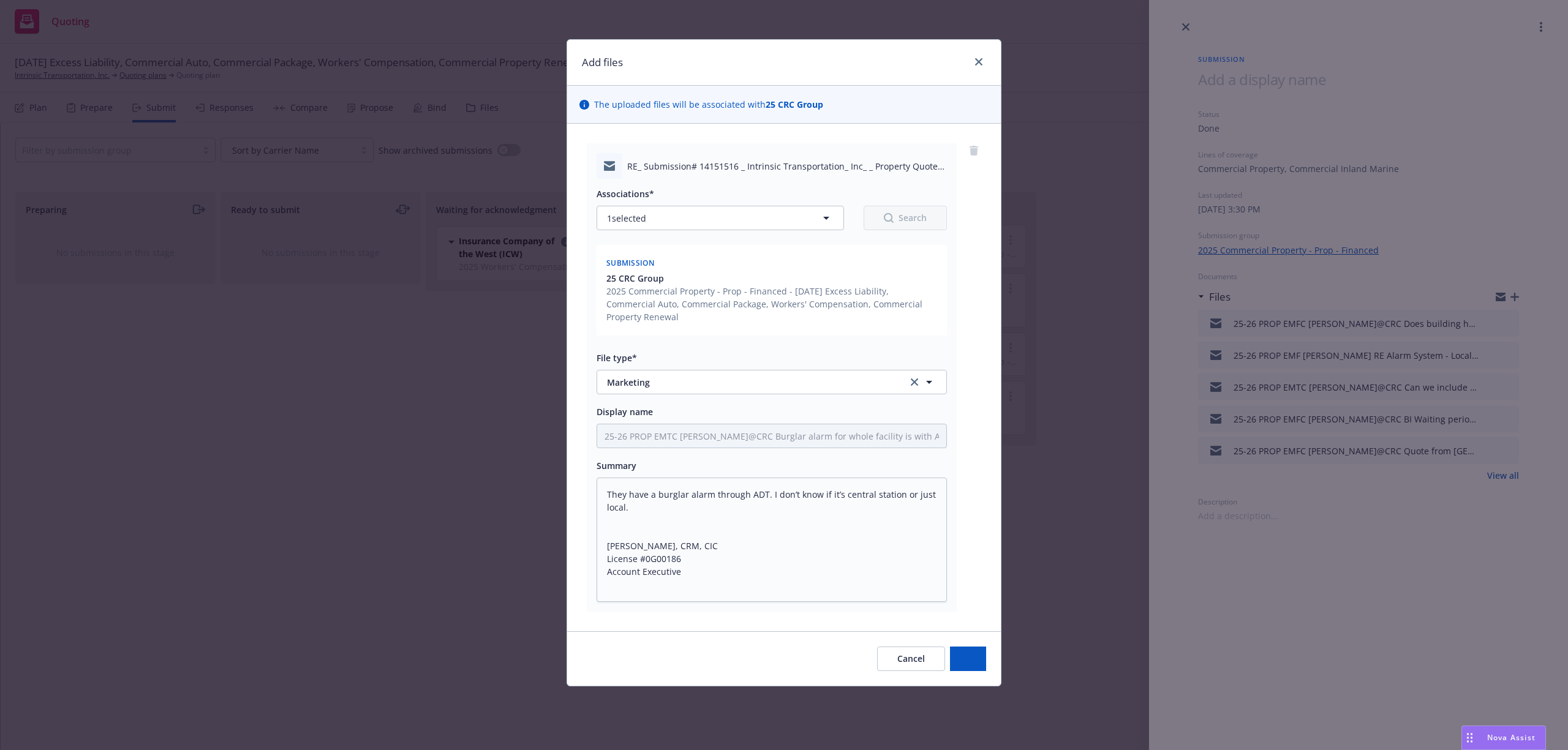
scroll to position [0, 0]
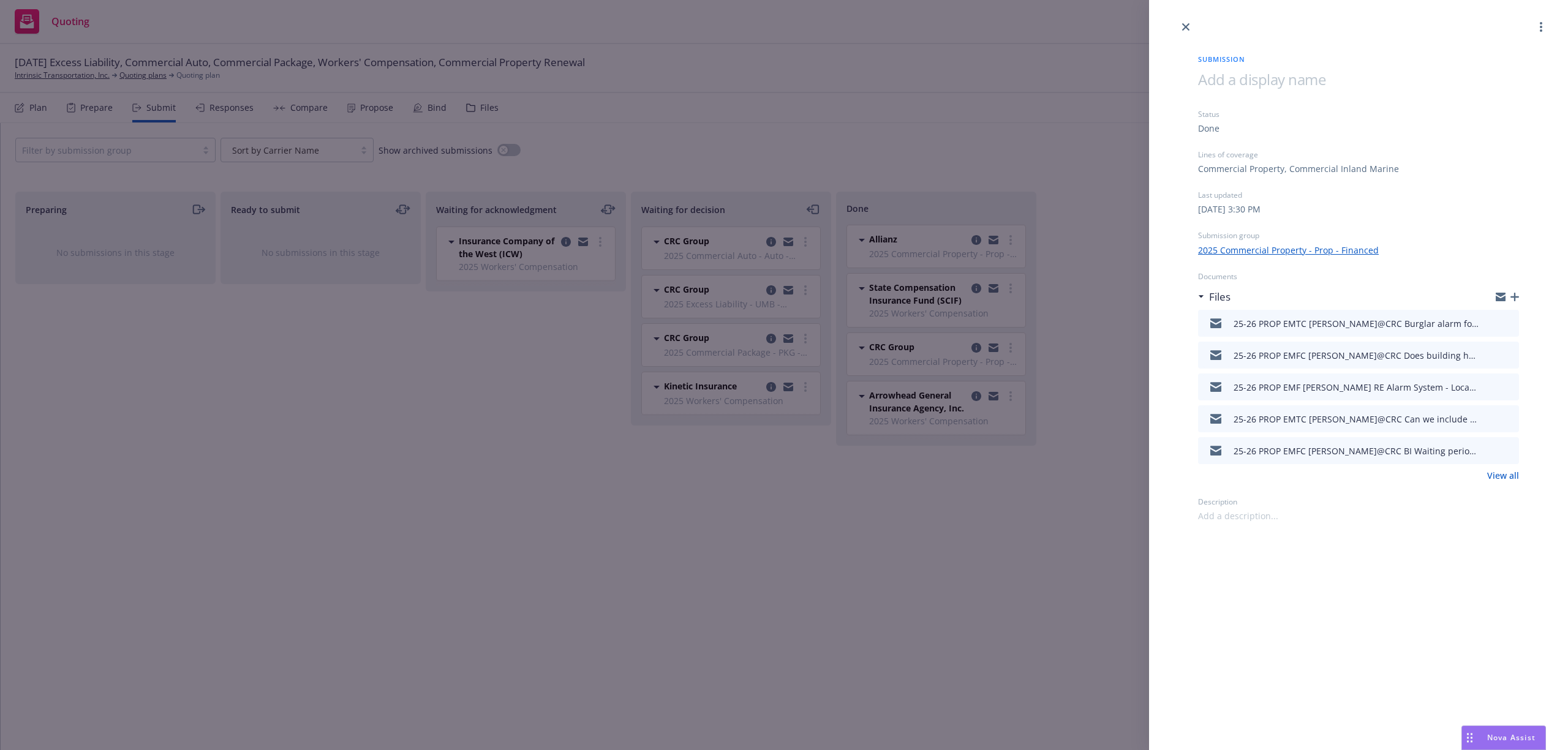
click at [1488, 385] on icon "download file" at bounding box center [1487, 385] width 10 height 10
click at [1515, 299] on icon "button" at bounding box center [1515, 296] width 8 height 8
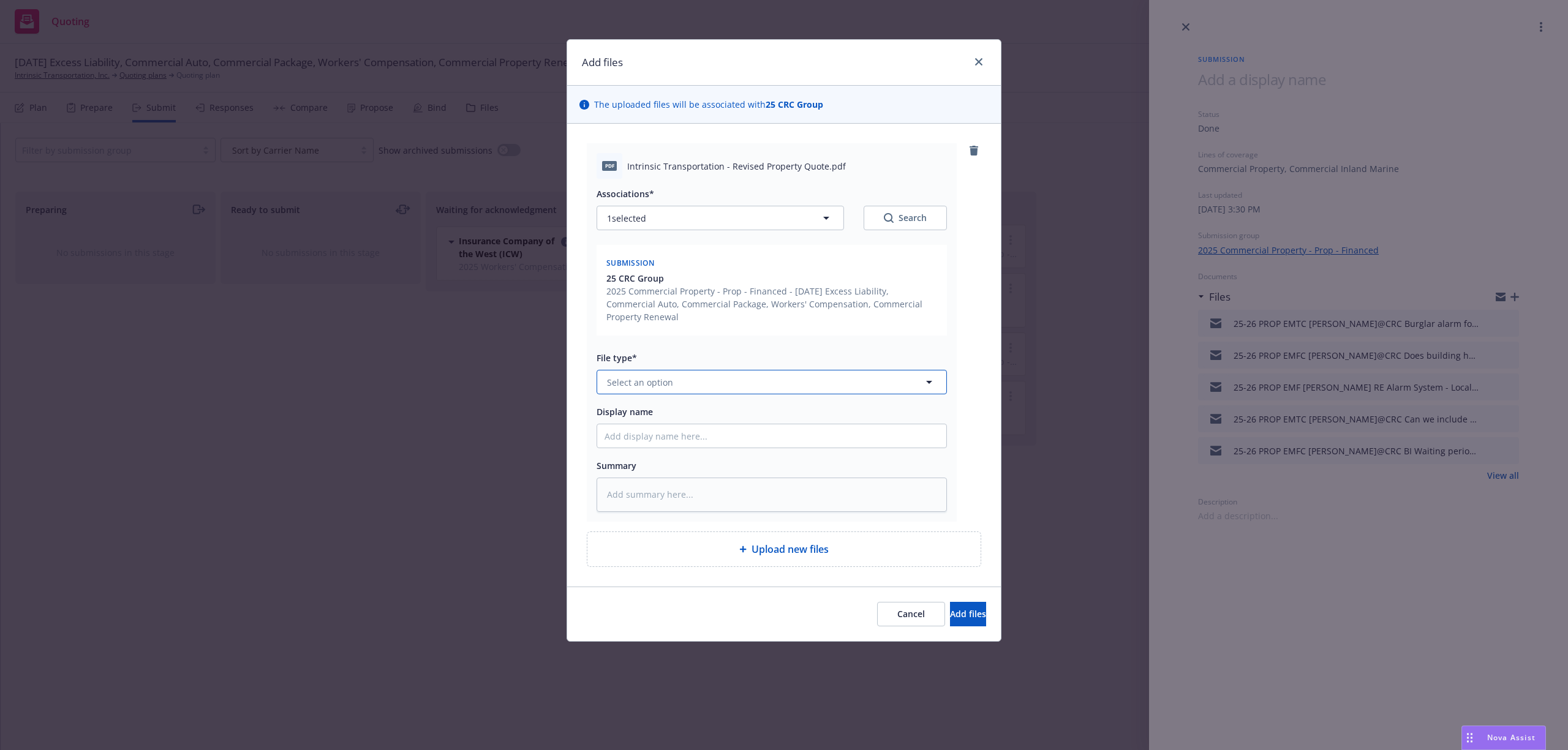
click at [658, 375] on button "Select an option" at bounding box center [771, 381] width 350 height 24
click at [950, 609] on button "Add files" at bounding box center [968, 614] width 36 height 24
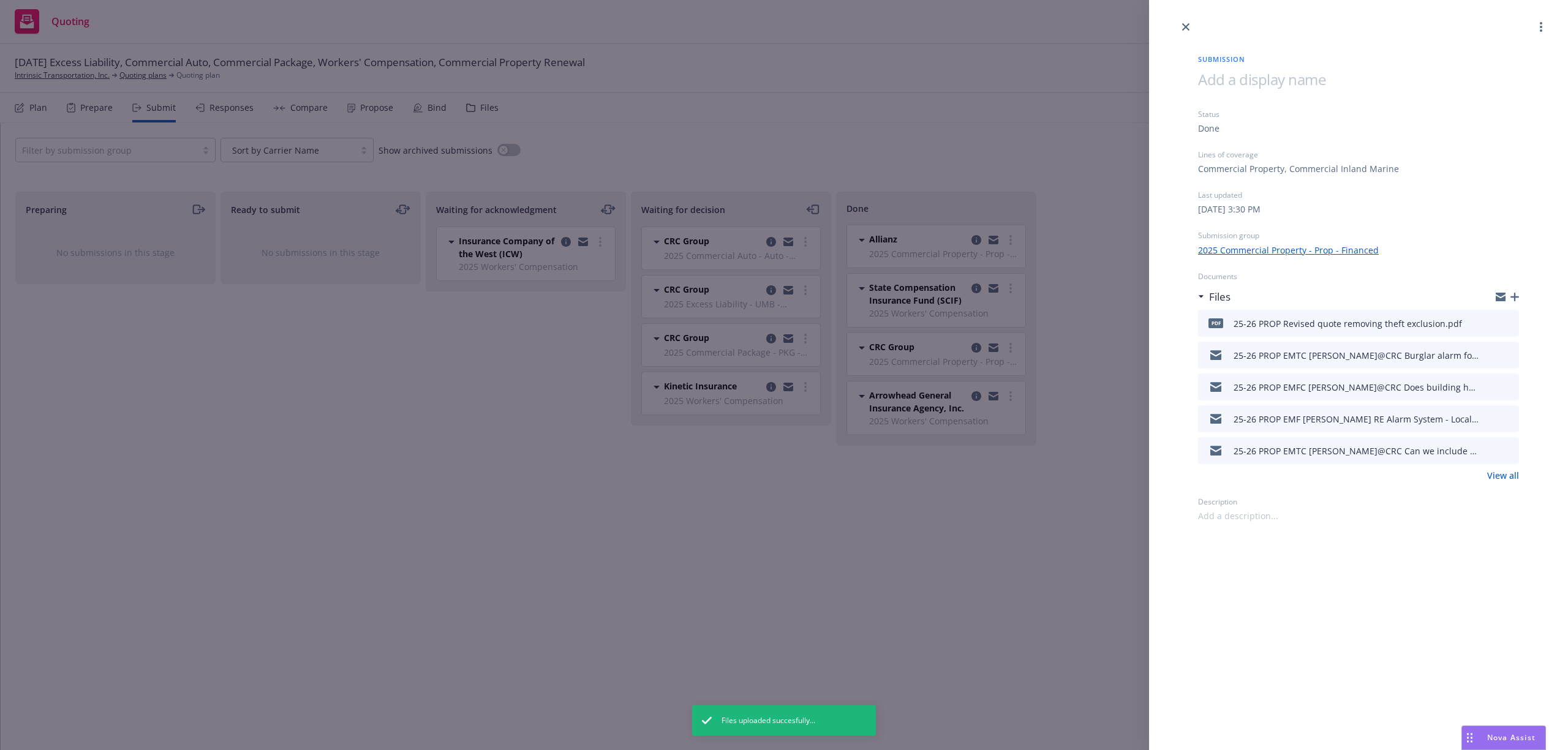
click at [1517, 291] on div "Files" at bounding box center [1359, 296] width 321 height 26
click at [1517, 295] on icon "button" at bounding box center [1515, 296] width 8 height 8
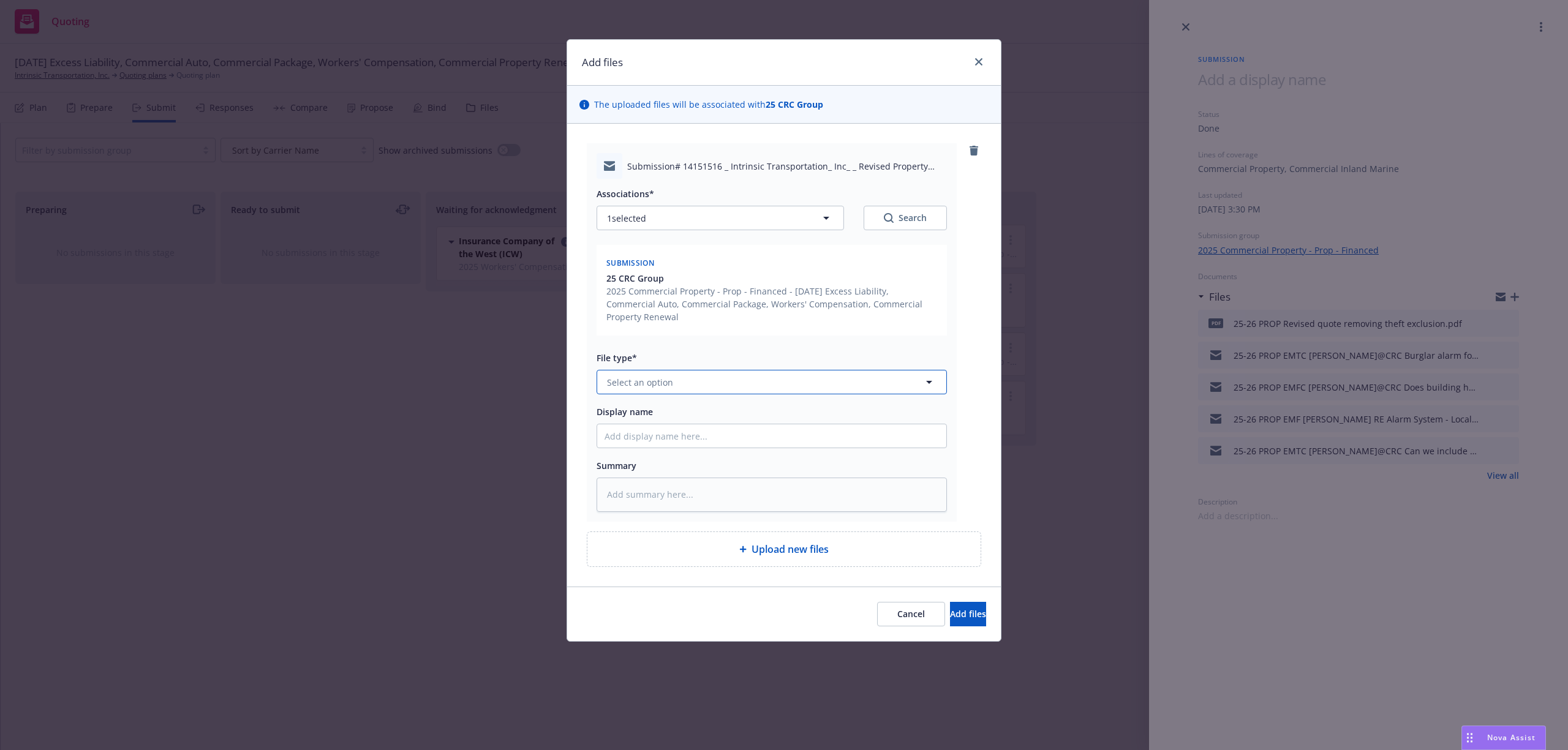
click at [657, 385] on span "Select an option" at bounding box center [639, 382] width 66 height 13
paste textarea "Good afternoon Samantha, Please see attached revised property quote from Scotts…"
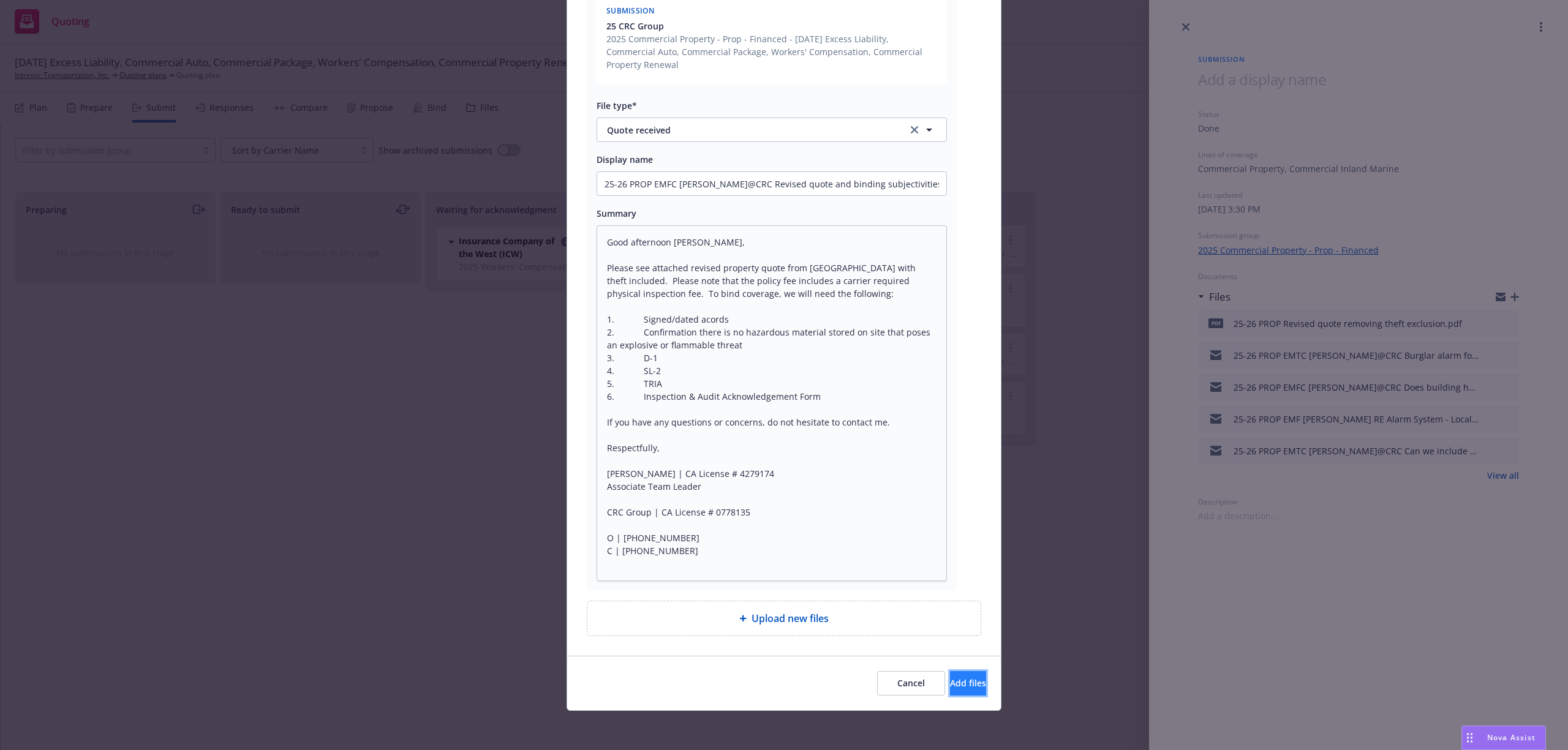
click at [950, 681] on span "Add files" at bounding box center [968, 683] width 36 height 12
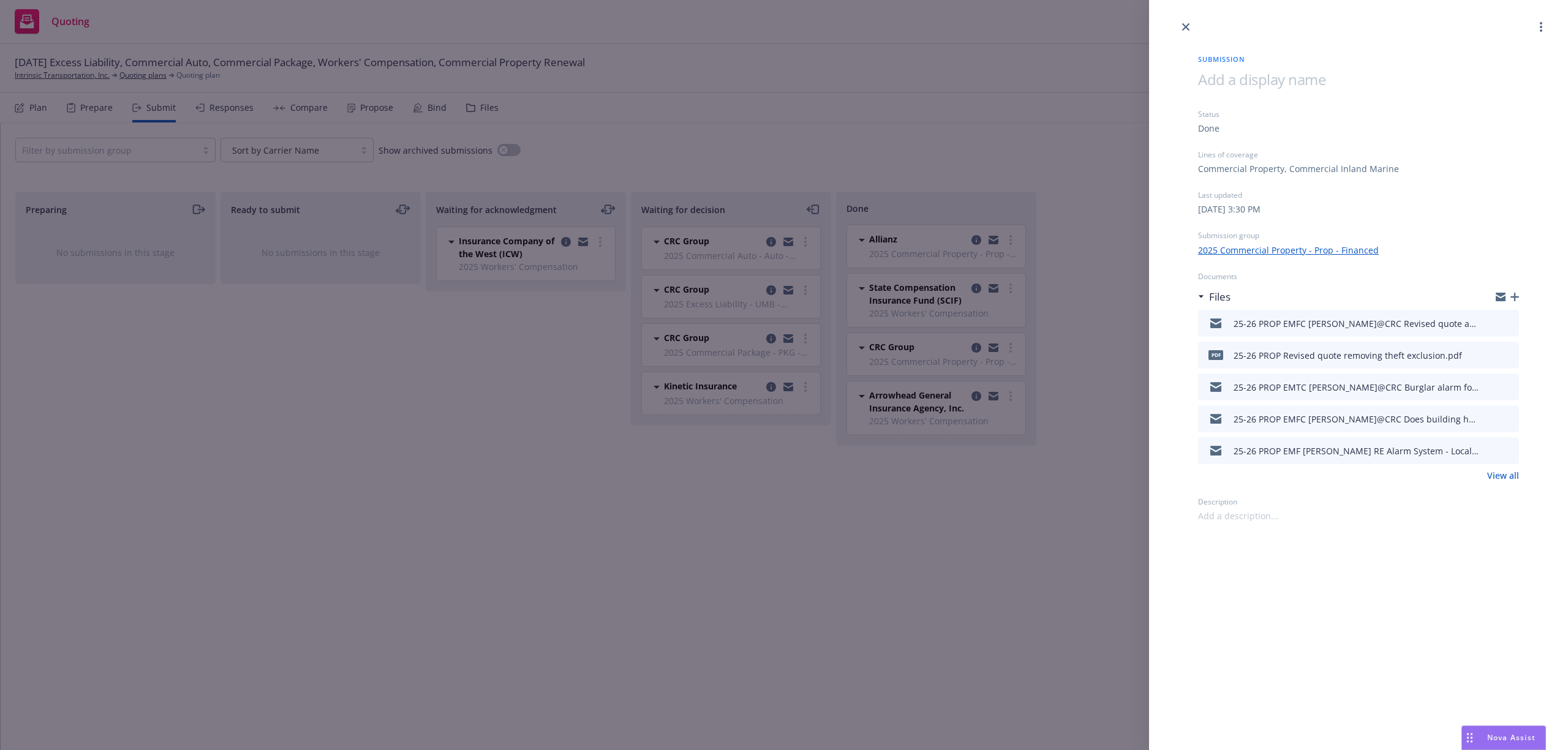
click at [1515, 297] on icon "button" at bounding box center [1515, 296] width 8 height 8
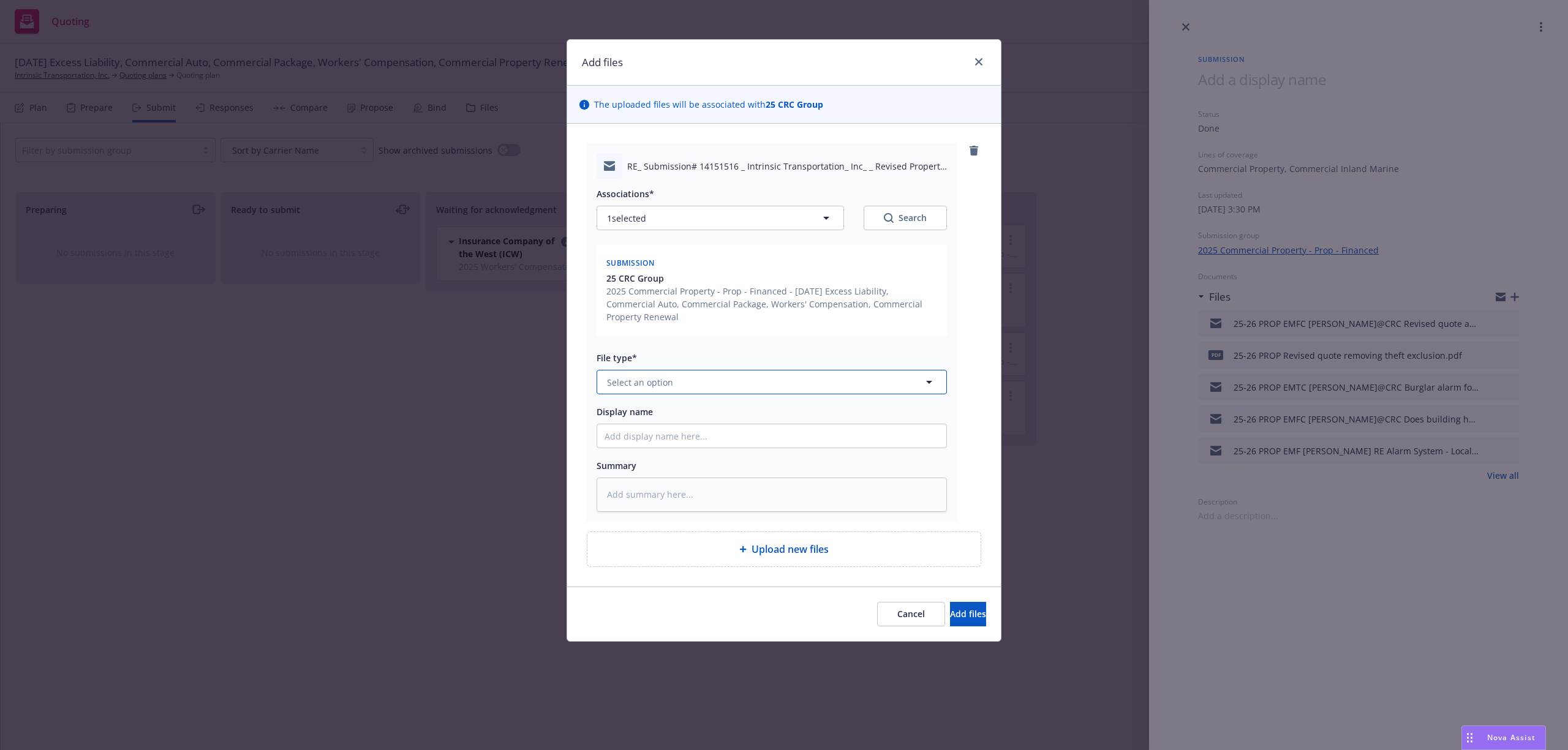
click at [652, 383] on span "Select an option" at bounding box center [639, 382] width 66 height 13
paste textarea "Here is the specific alarm information: The ADT system is owned and managed Dos…"
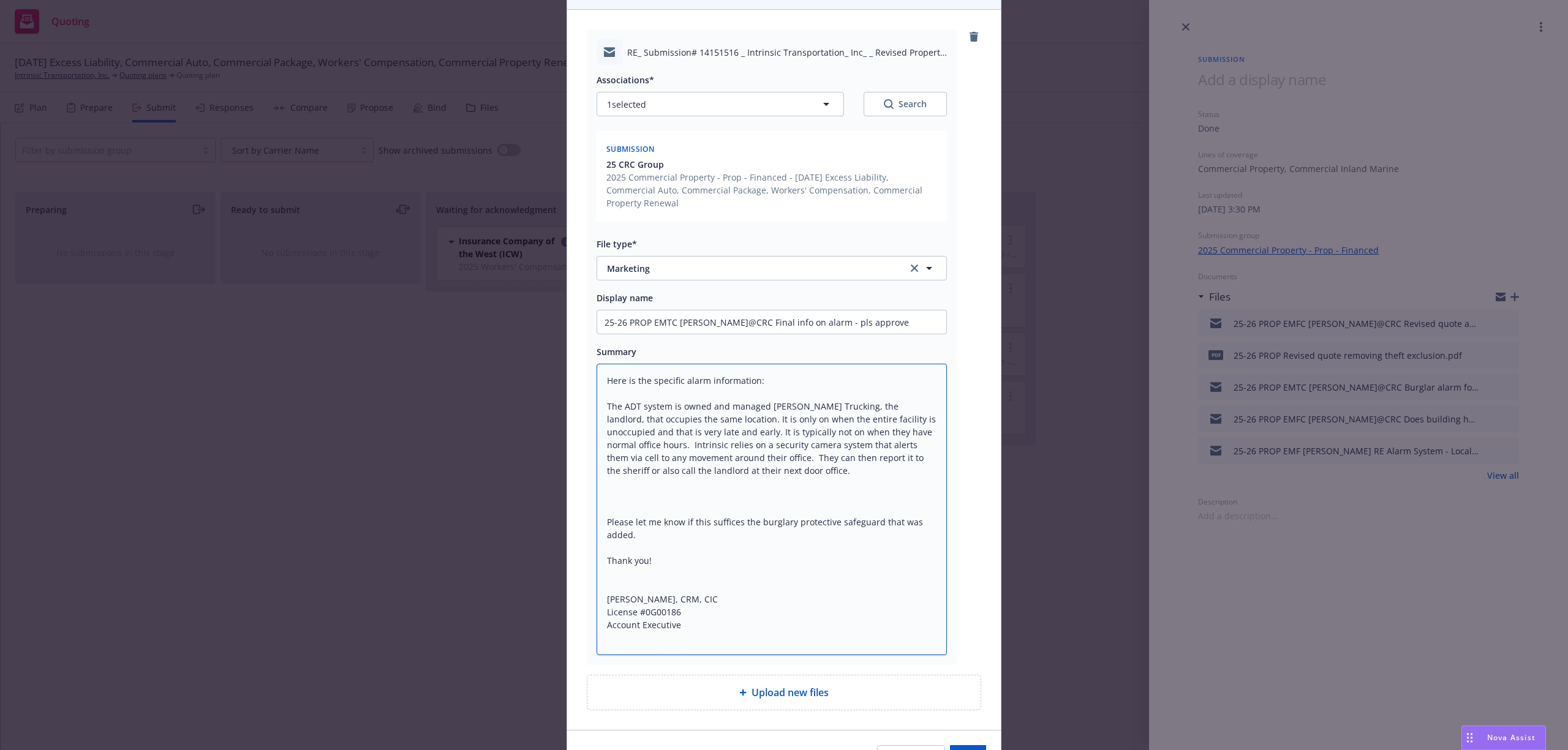
scroll to position [189, 0]
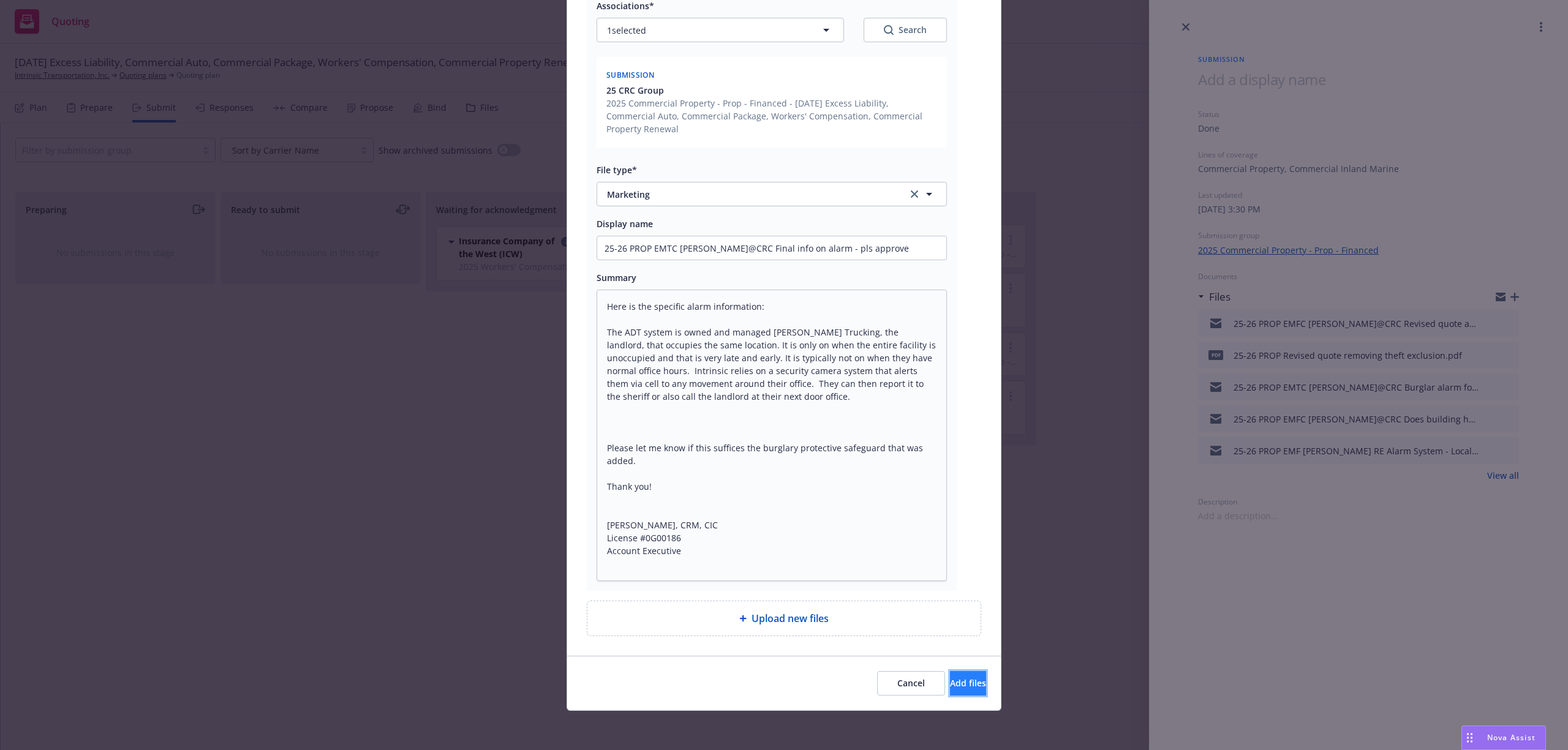
click at [950, 681] on span "Add files" at bounding box center [968, 683] width 36 height 12
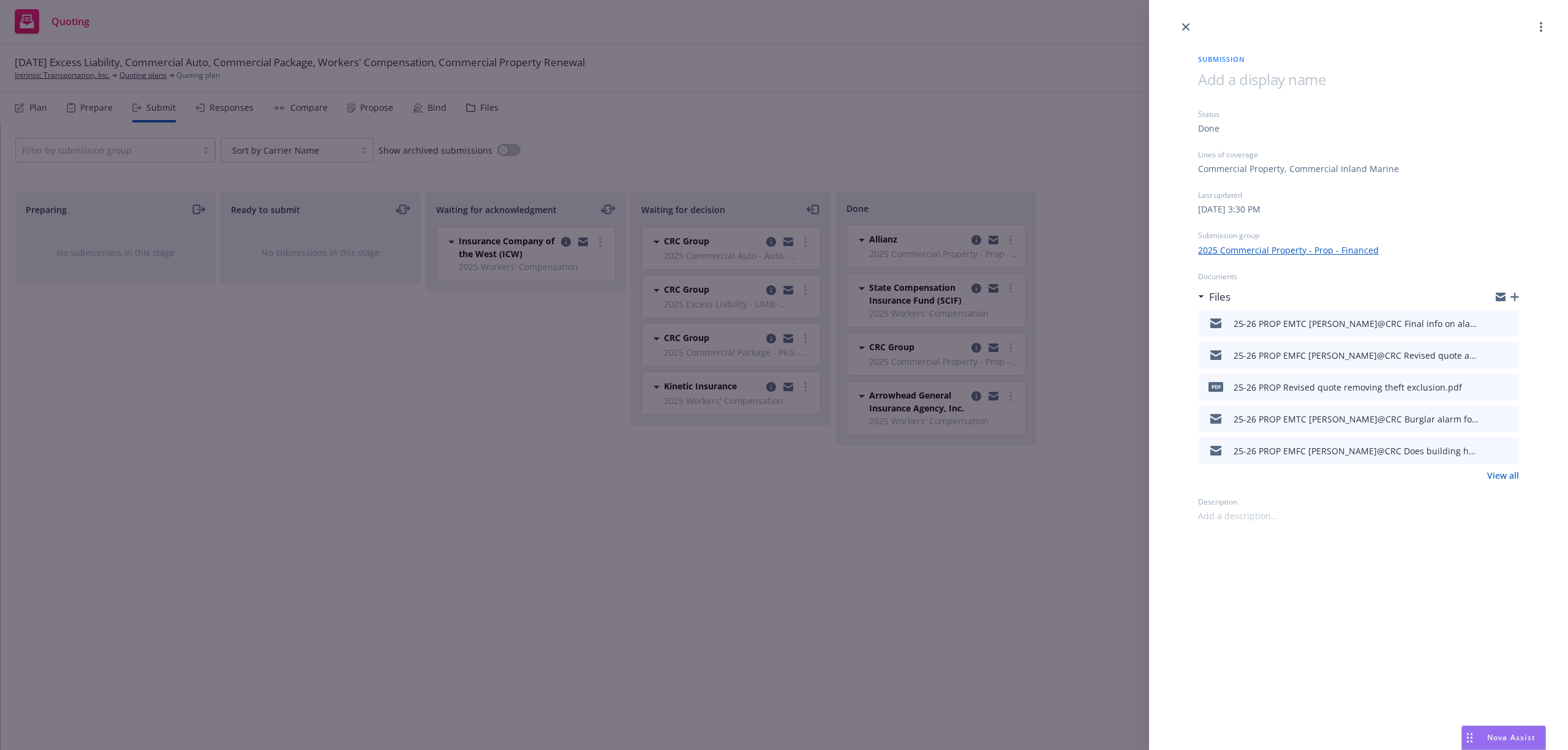
click at [1118, 497] on div "Submission Status Done Lines of coverage Commercial Property, Commercial Inland…" at bounding box center [784, 375] width 1568 height 750
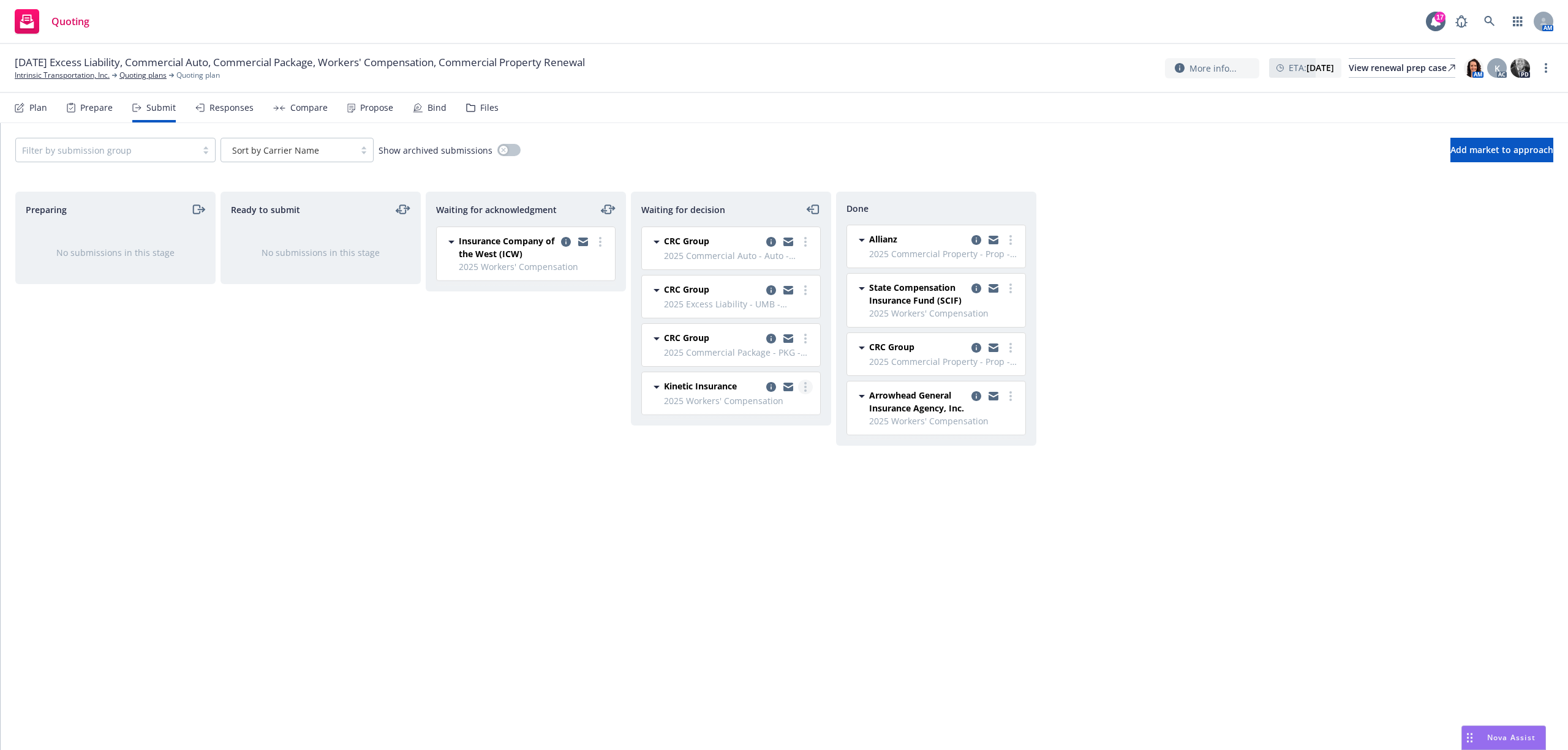
click at [805, 392] on circle "more" at bounding box center [805, 391] width 3 height 3
click at [760, 485] on span "Add declined decision" at bounding box center [750, 487] width 121 height 12
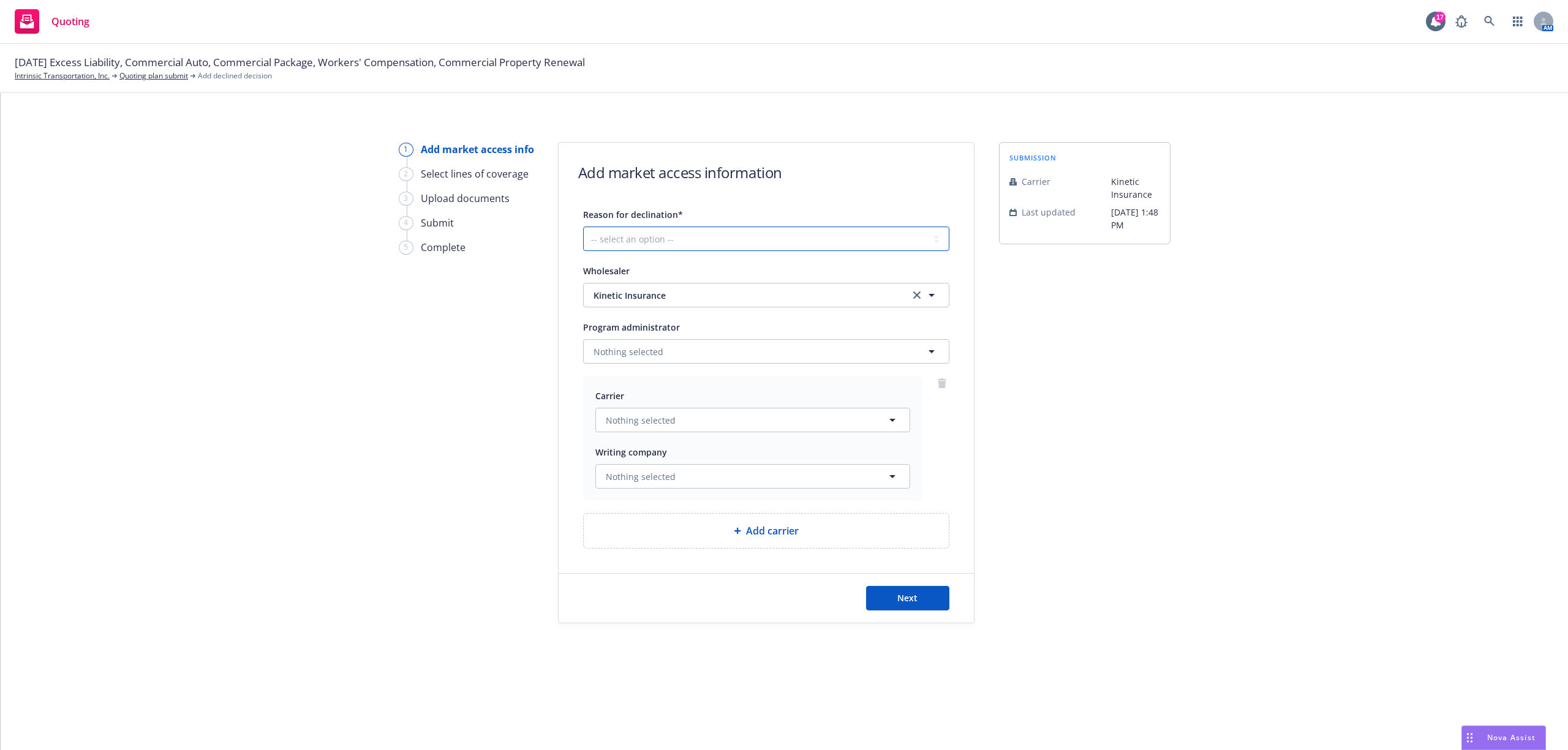
click at [707, 236] on select "-- select an option -- Cannot compete with other markets Carrier non-renewed Ca…" at bounding box center [766, 239] width 366 height 24
click at [583, 227] on select "-- select an option -- Cannot compete with other markets Carrier non-renewed Ca…" at bounding box center [766, 239] width 366 height 24
drag, startPoint x: 667, startPoint y: 239, endPoint x: 671, endPoint y: 245, distance: 7.2
click at [667, 239] on select "-- select an option -- Cannot compete with other markets Carrier non-renewed Ca…" at bounding box center [766, 239] width 366 height 24
click at [583, 227] on select "-- select an option -- Cannot compete with other markets Carrier non-renewed Ca…" at bounding box center [766, 239] width 366 height 24
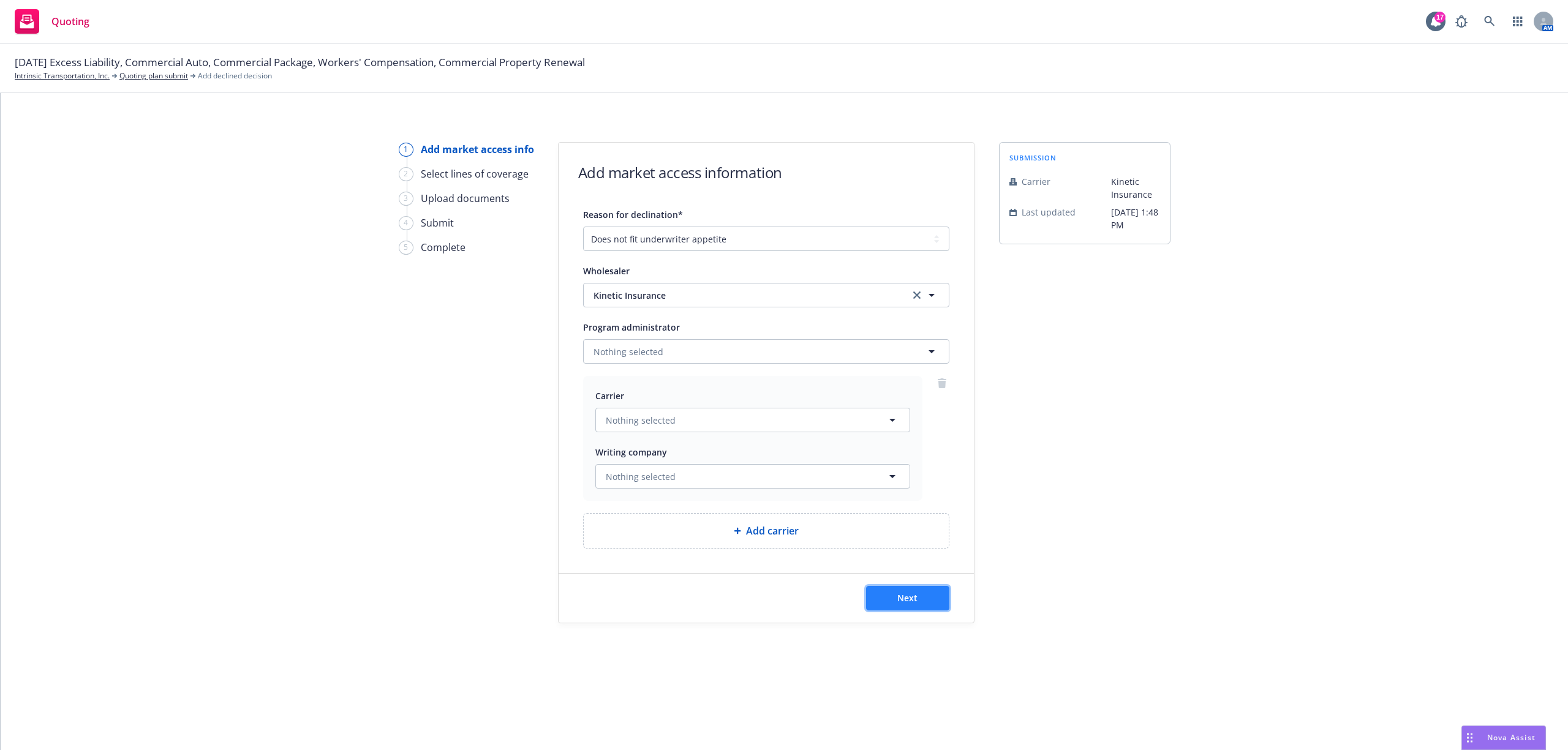
click at [894, 602] on button "Next" at bounding box center [908, 598] width 83 height 24
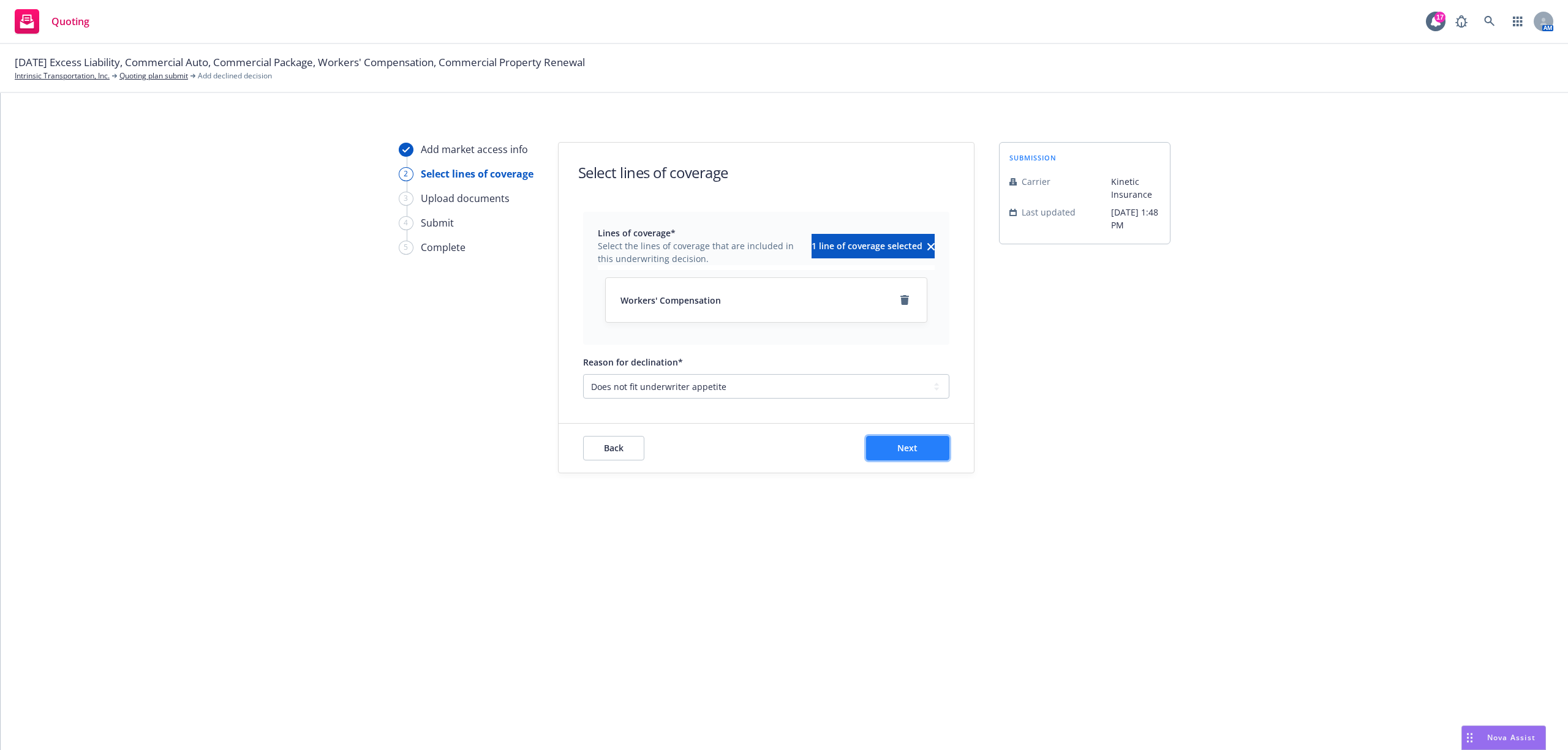
click at [907, 447] on span "Next" at bounding box center [908, 448] width 20 height 12
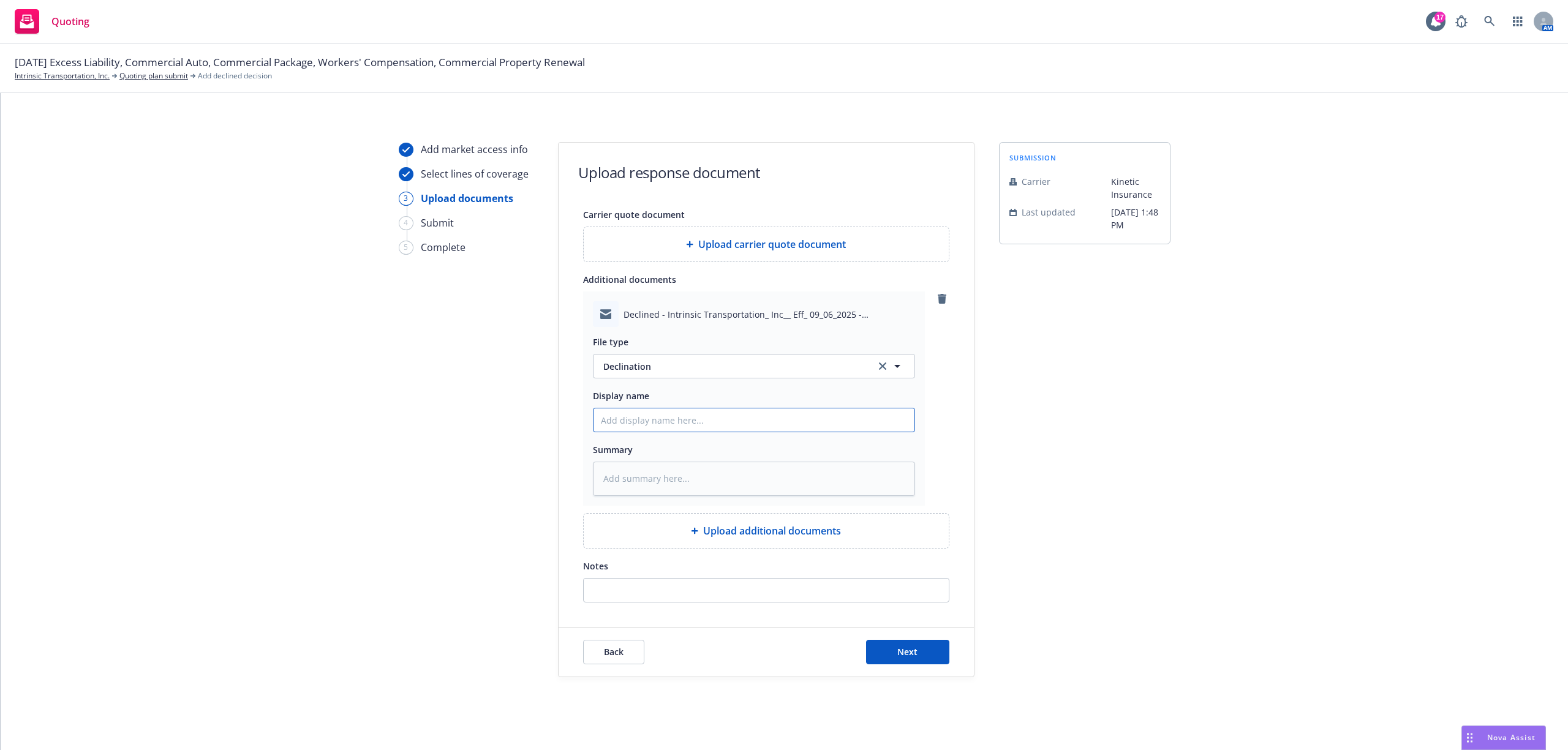
click at [681, 429] on input "Display name" at bounding box center [754, 420] width 321 height 24
paste textarea "Hi Samantha, Thanks for submitting Intrinsic Transportation, Inc., effective 09…"
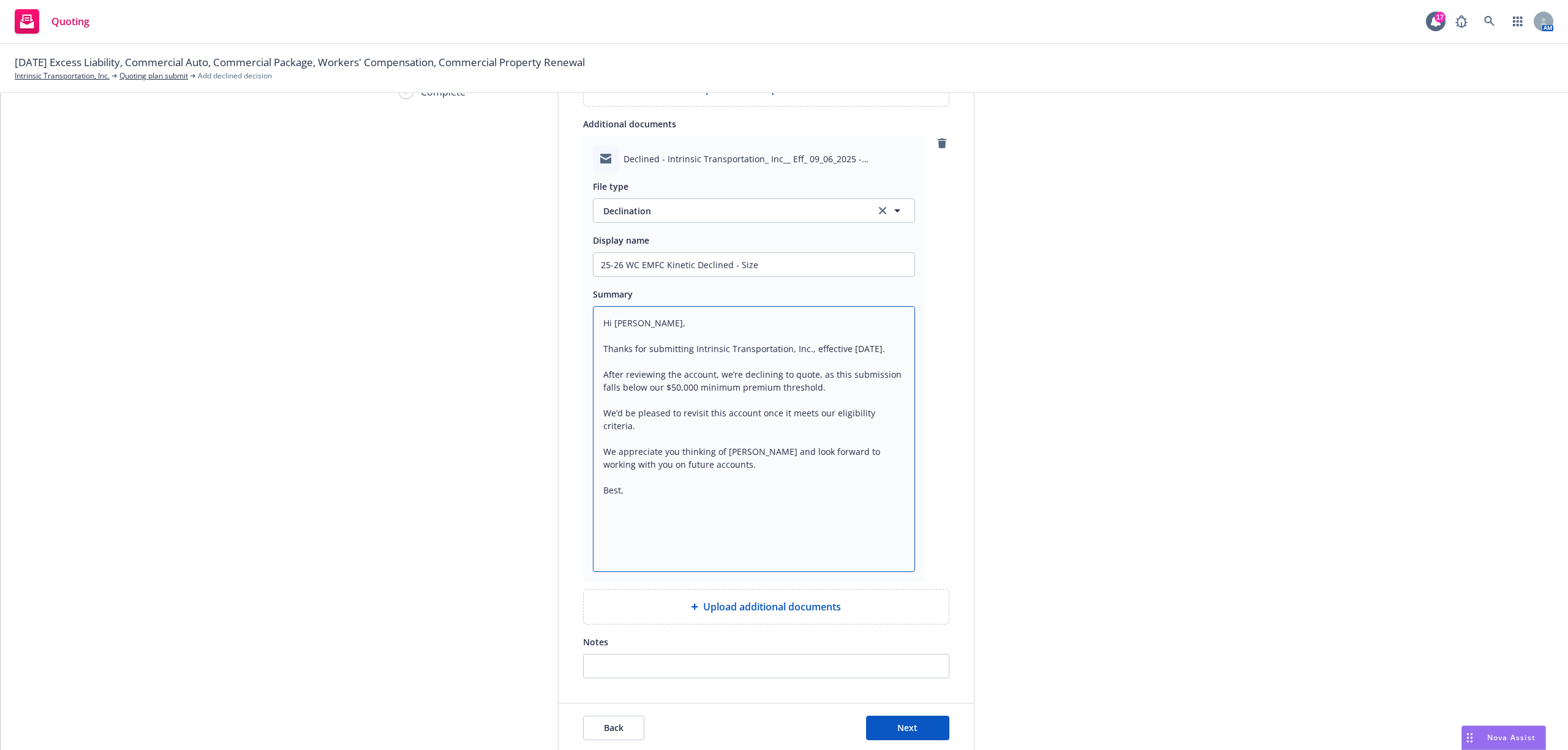
scroll to position [163, 0]
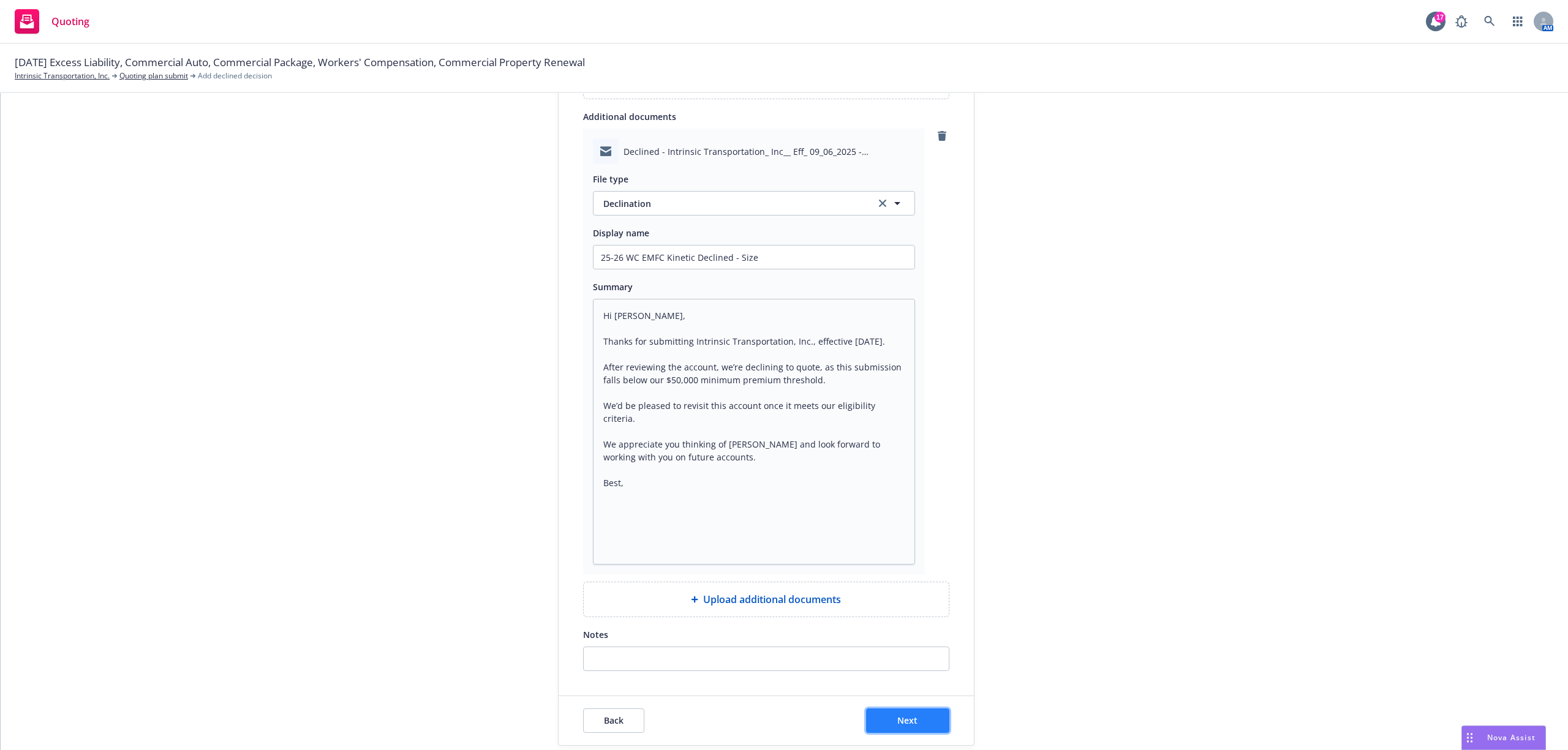
click at [891, 728] on button "Next" at bounding box center [908, 720] width 83 height 24
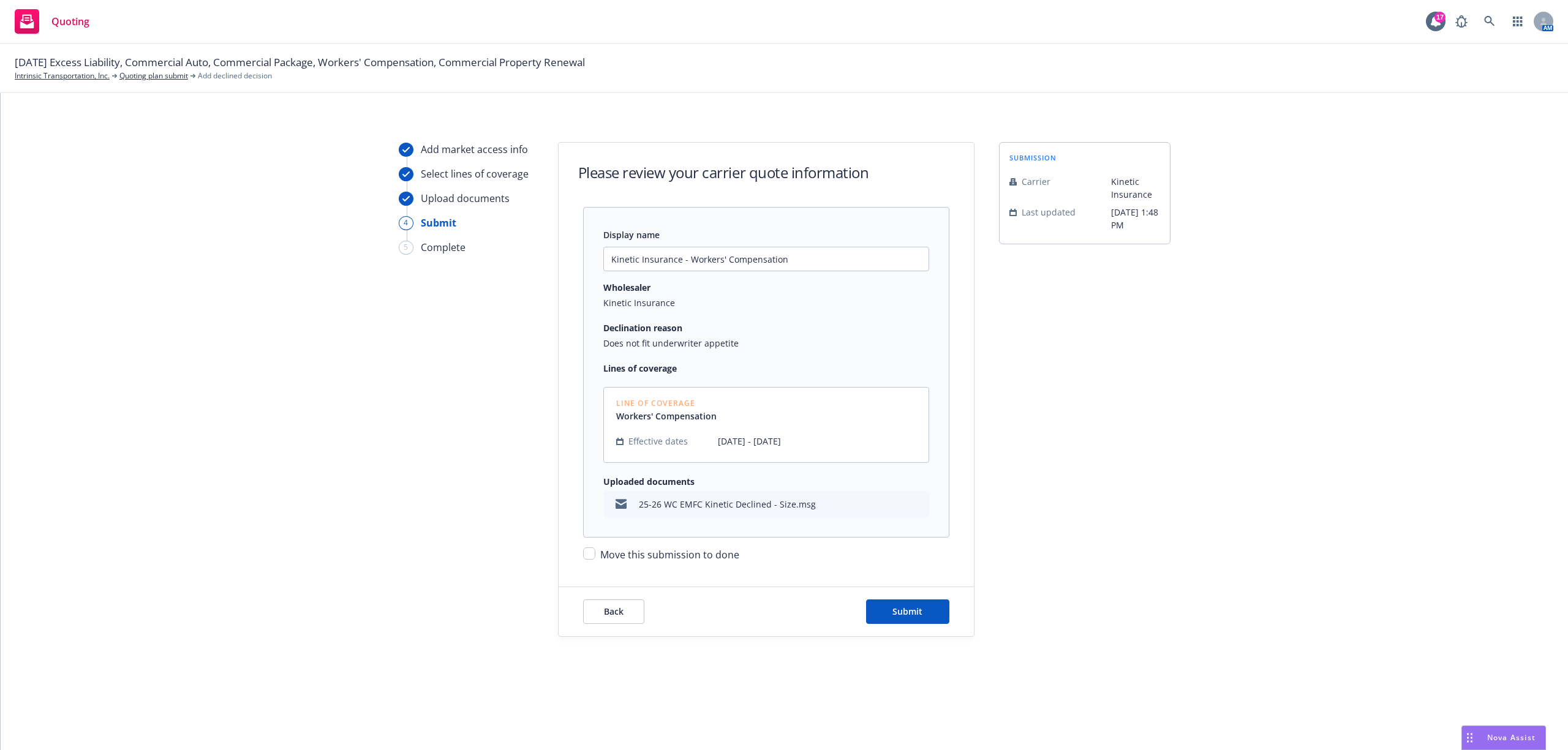
scroll to position [0, 0]
click at [665, 553] on span "Move this submission to done" at bounding box center [669, 554] width 139 height 13
click at [596, 553] on input "Move this submission to done" at bounding box center [589, 553] width 13 height 13
click at [919, 618] on button "Submit" at bounding box center [908, 611] width 83 height 24
